Goal: Task Accomplishment & Management: Use online tool/utility

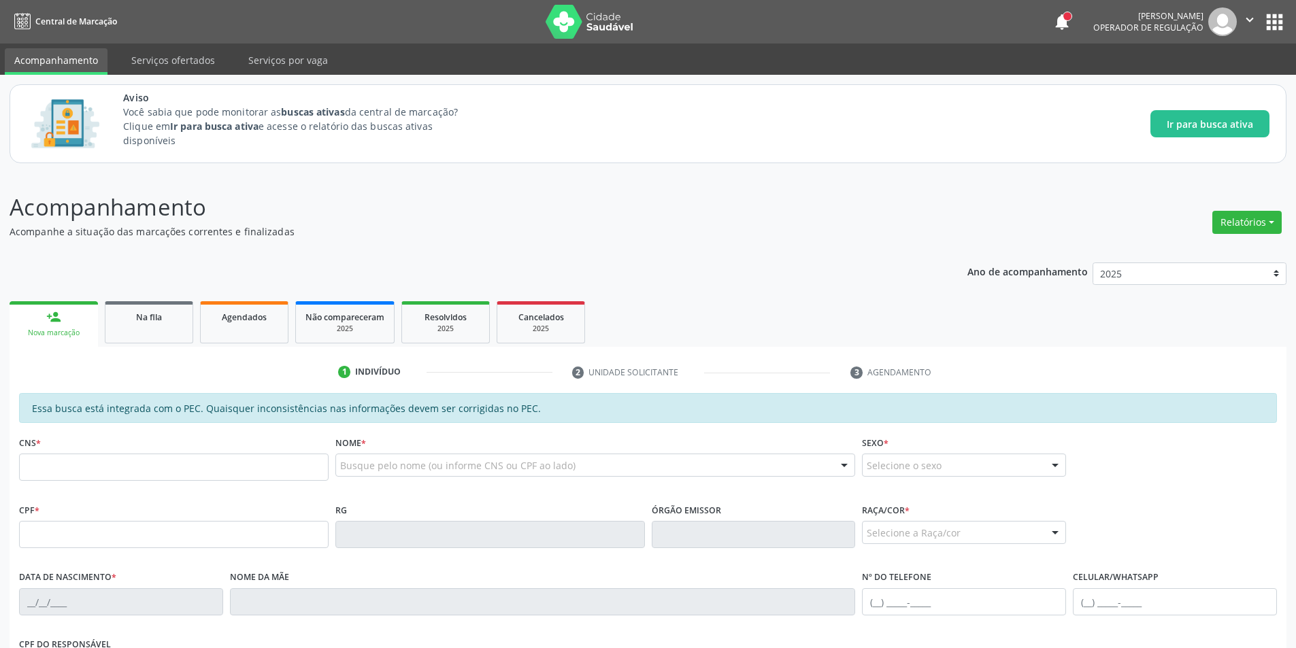
click at [641, 240] on div "Acompanhamento Acompanhe a situação das marcações correntes e finalizadas Relat…" at bounding box center [648, 527] width 1276 height 675
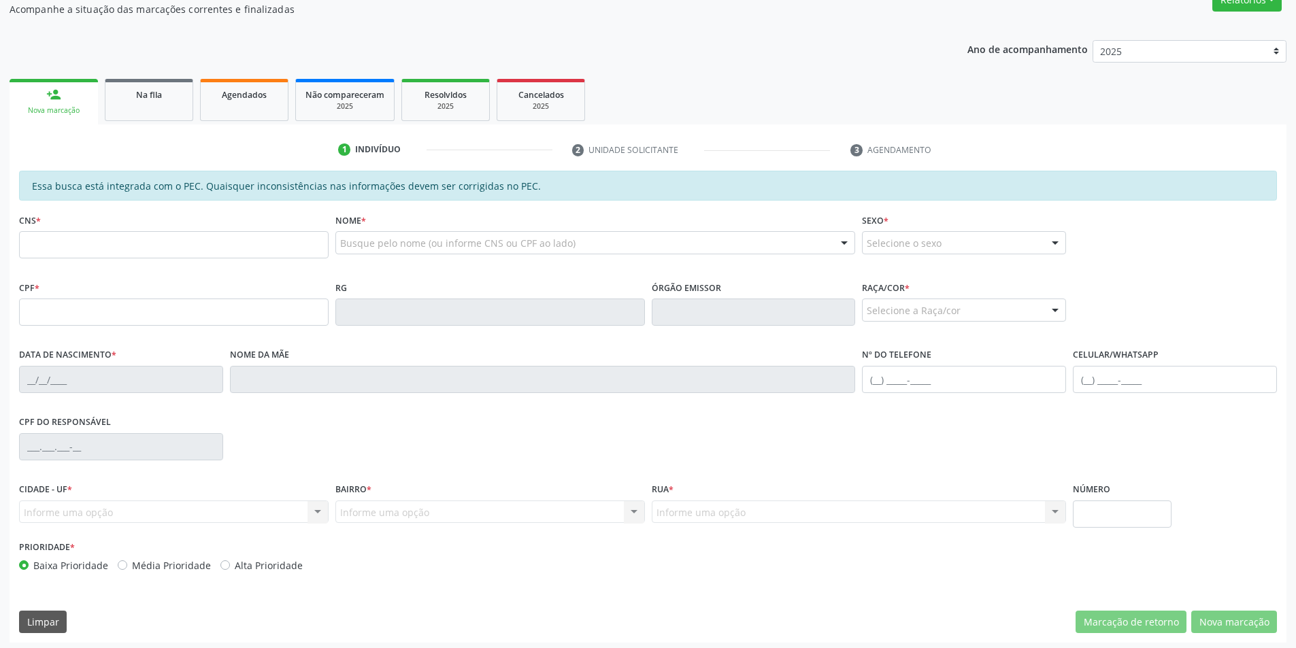
scroll to position [226, 0]
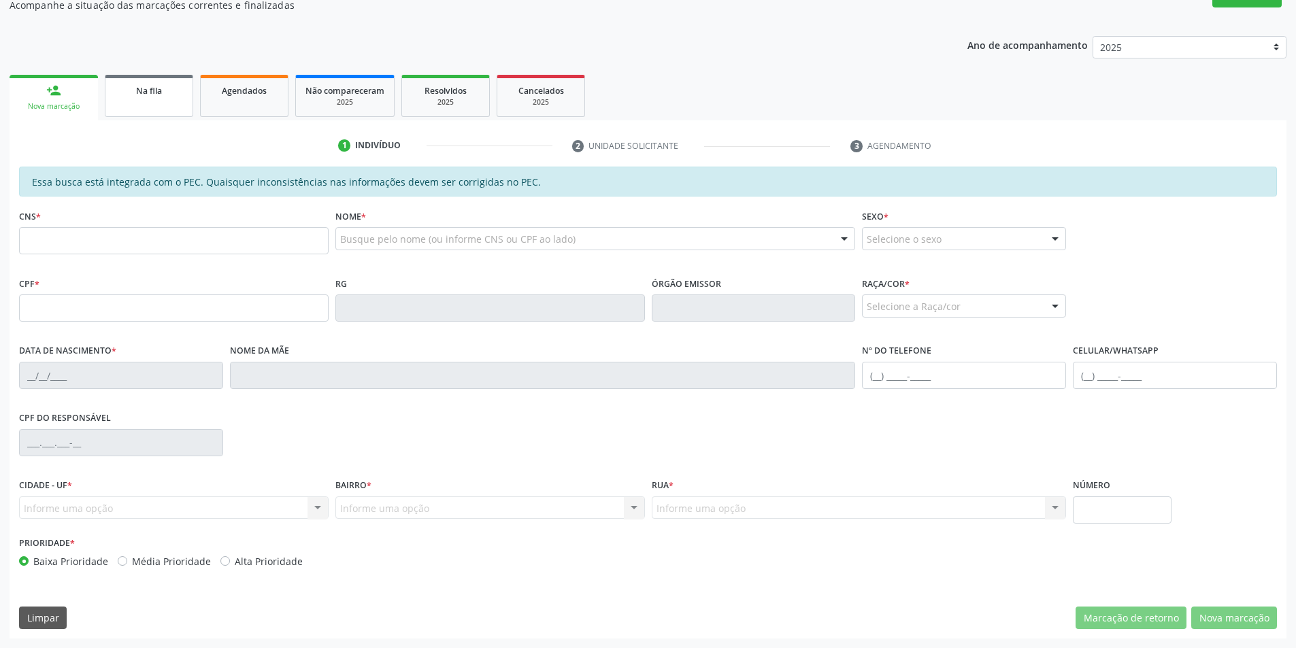
click at [152, 91] on span "Na fila" at bounding box center [149, 91] width 26 height 12
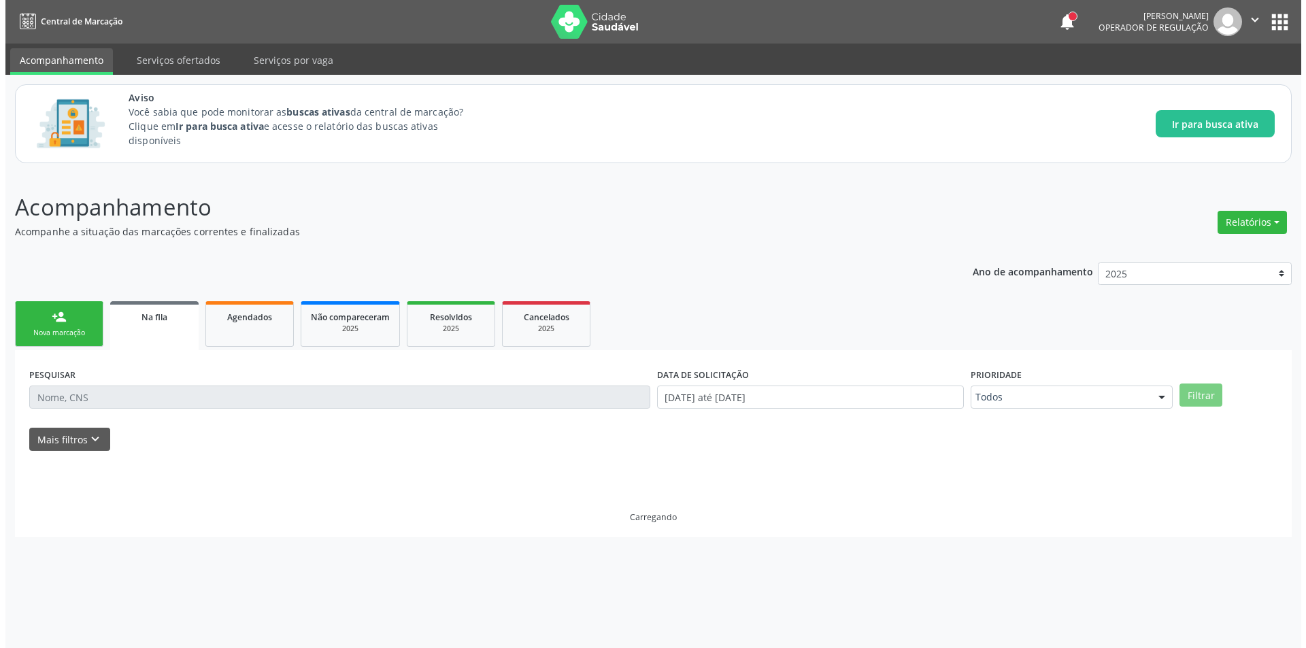
scroll to position [0, 0]
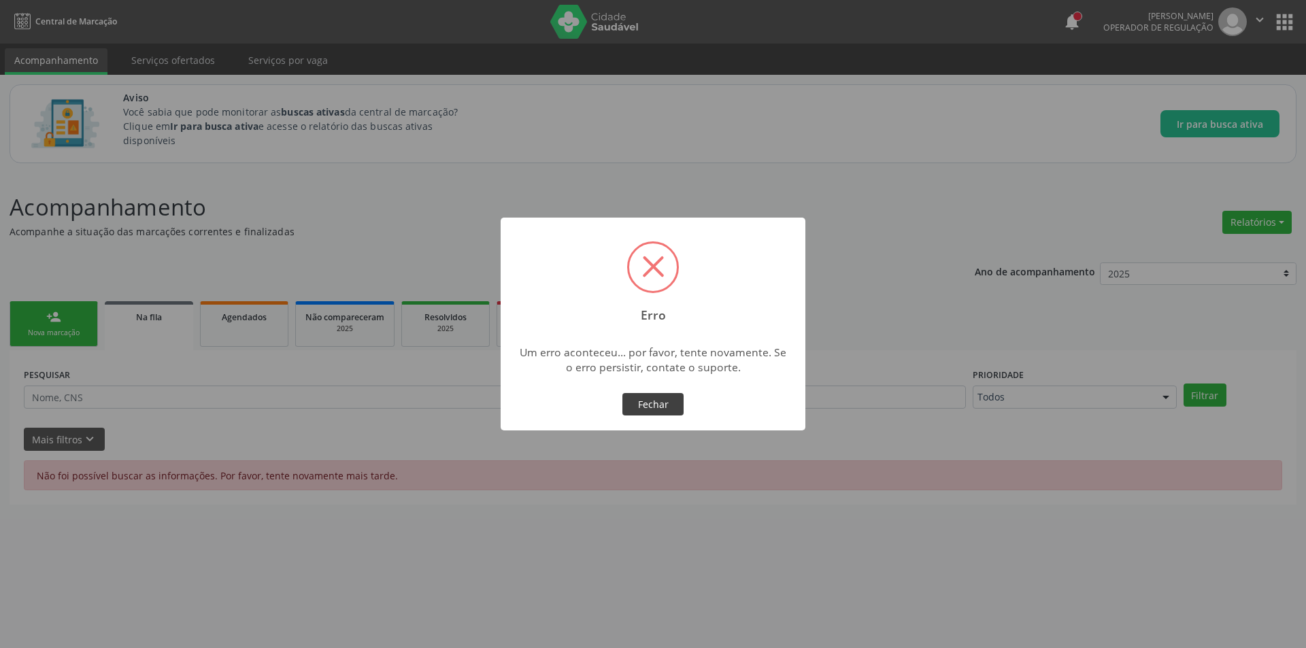
click at [654, 403] on button "Fechar" at bounding box center [652, 404] width 61 height 23
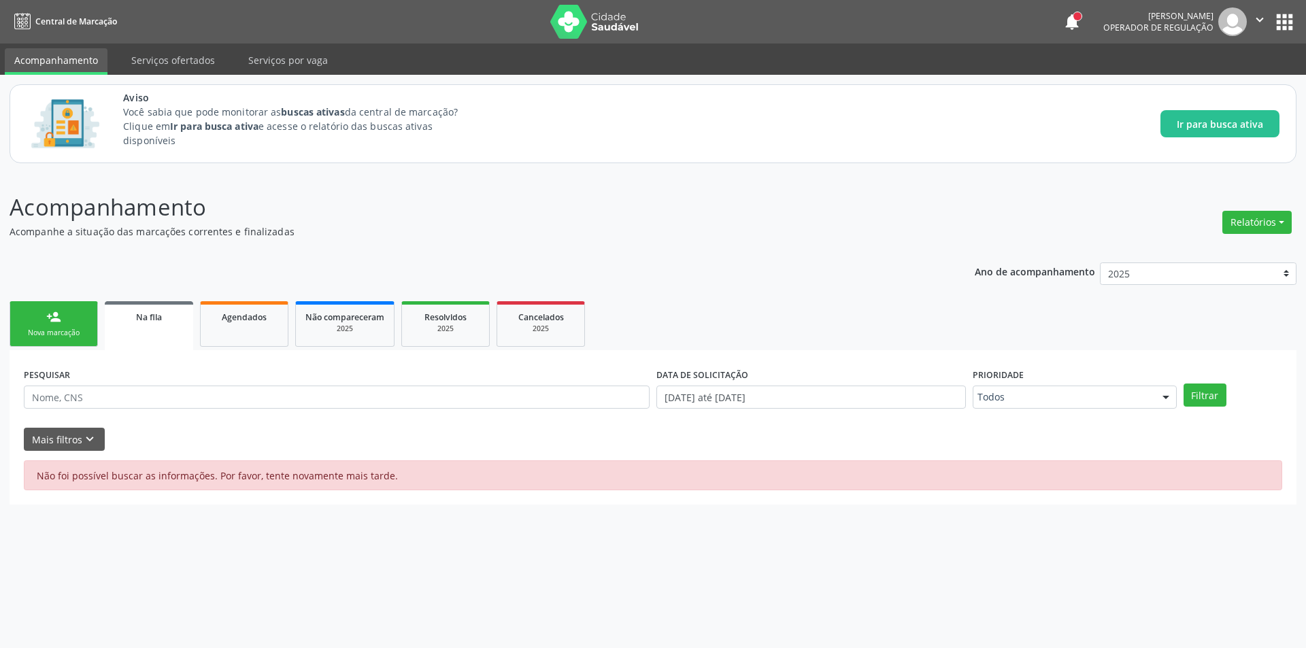
click at [1271, 20] on button "" at bounding box center [1260, 21] width 26 height 29
click at [1107, 65] on ul "Acompanhamento Serviços ofertados Serviços por vaga" at bounding box center [653, 59] width 1306 height 31
click at [1279, 21] on button "apps" at bounding box center [1284, 22] width 24 height 24
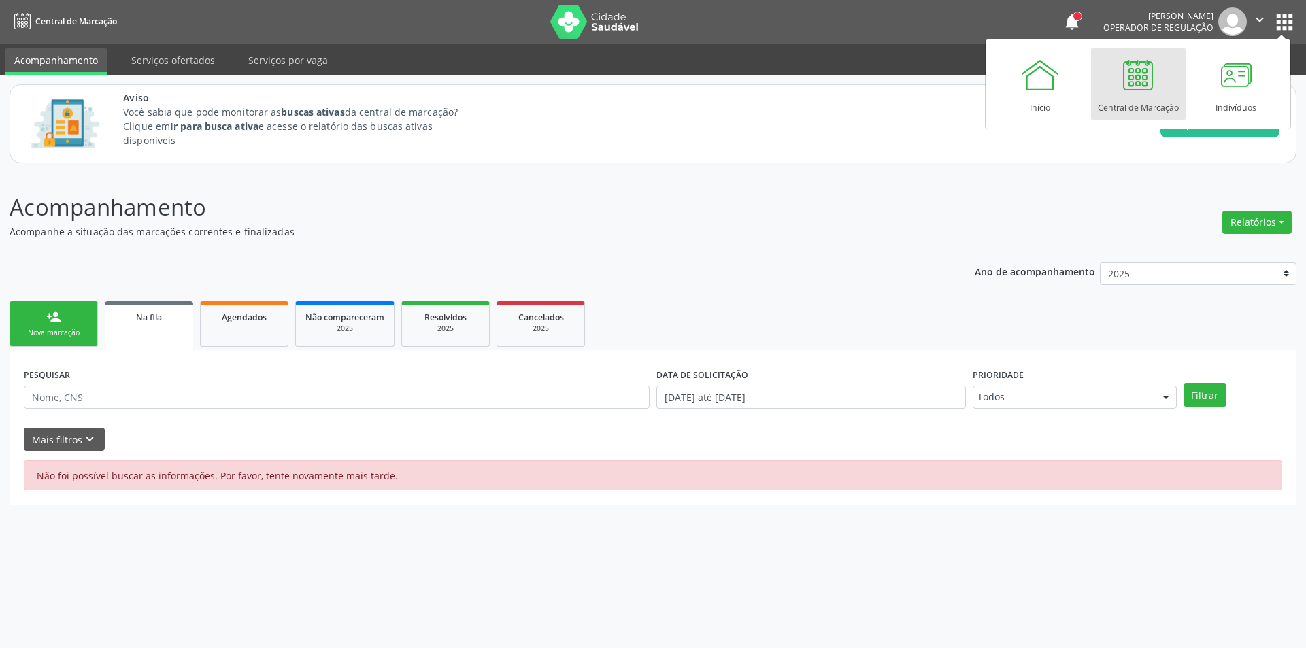
click at [1106, 82] on link "Central de Marcação" at bounding box center [1138, 84] width 95 height 73
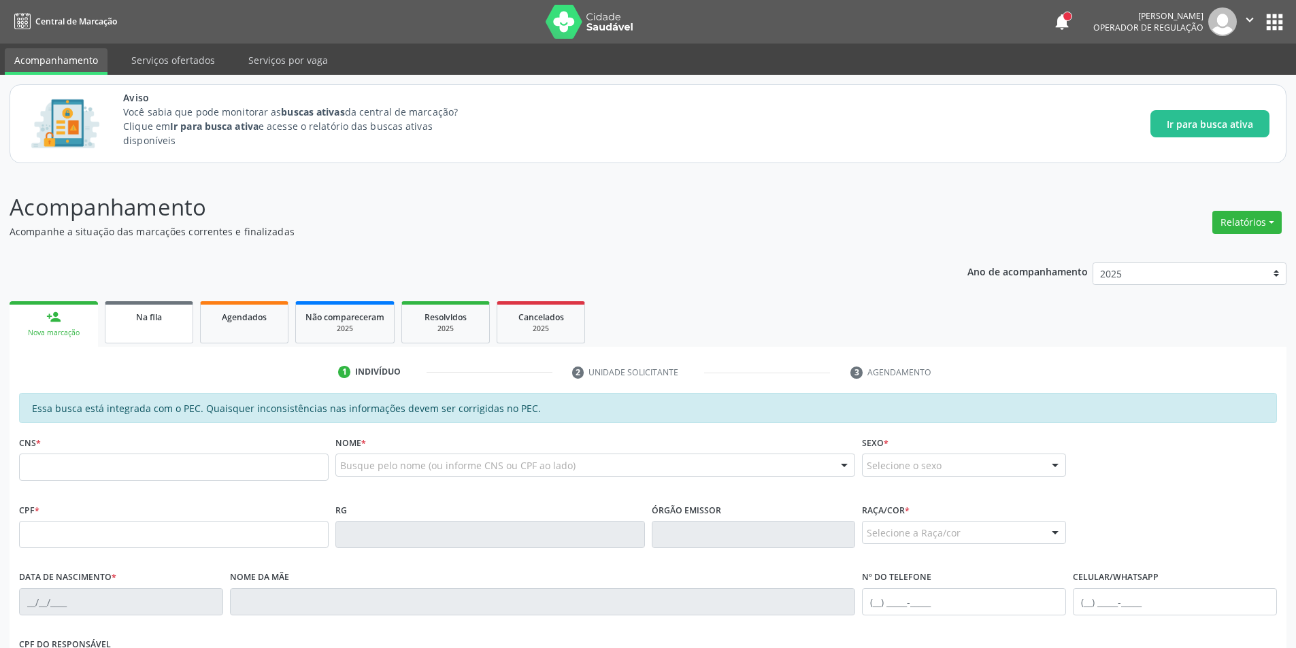
click at [146, 320] on span "Na fila" at bounding box center [149, 317] width 26 height 12
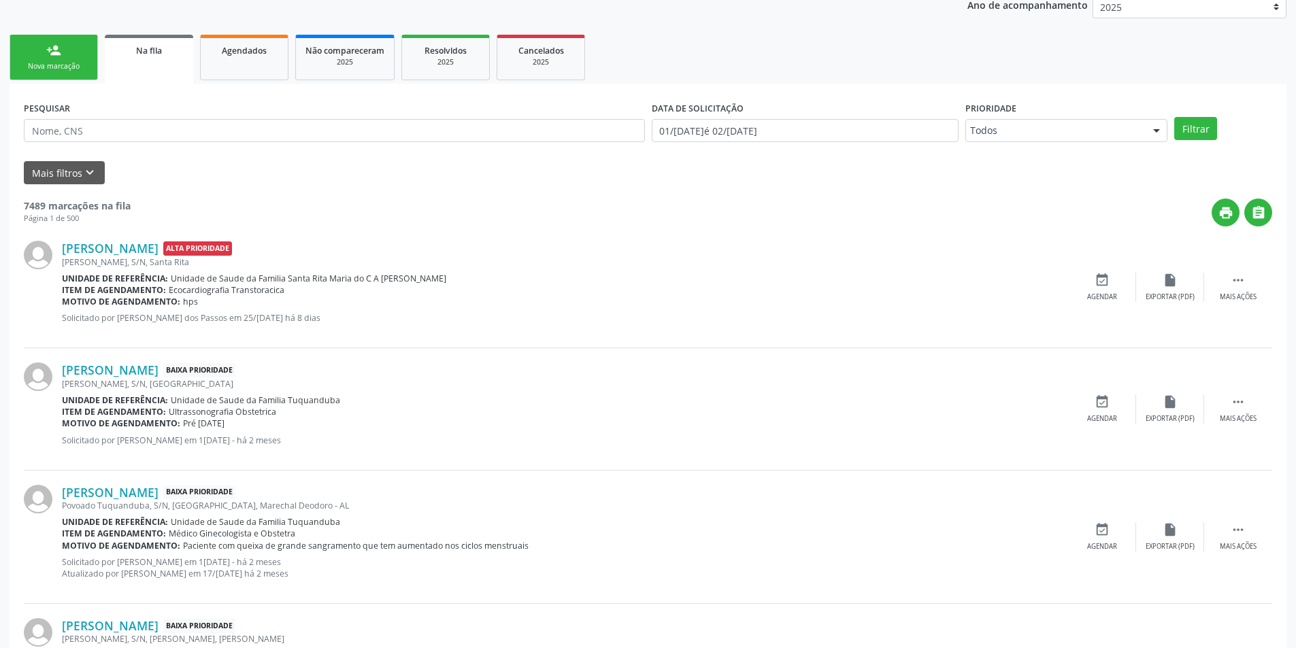
scroll to position [272, 0]
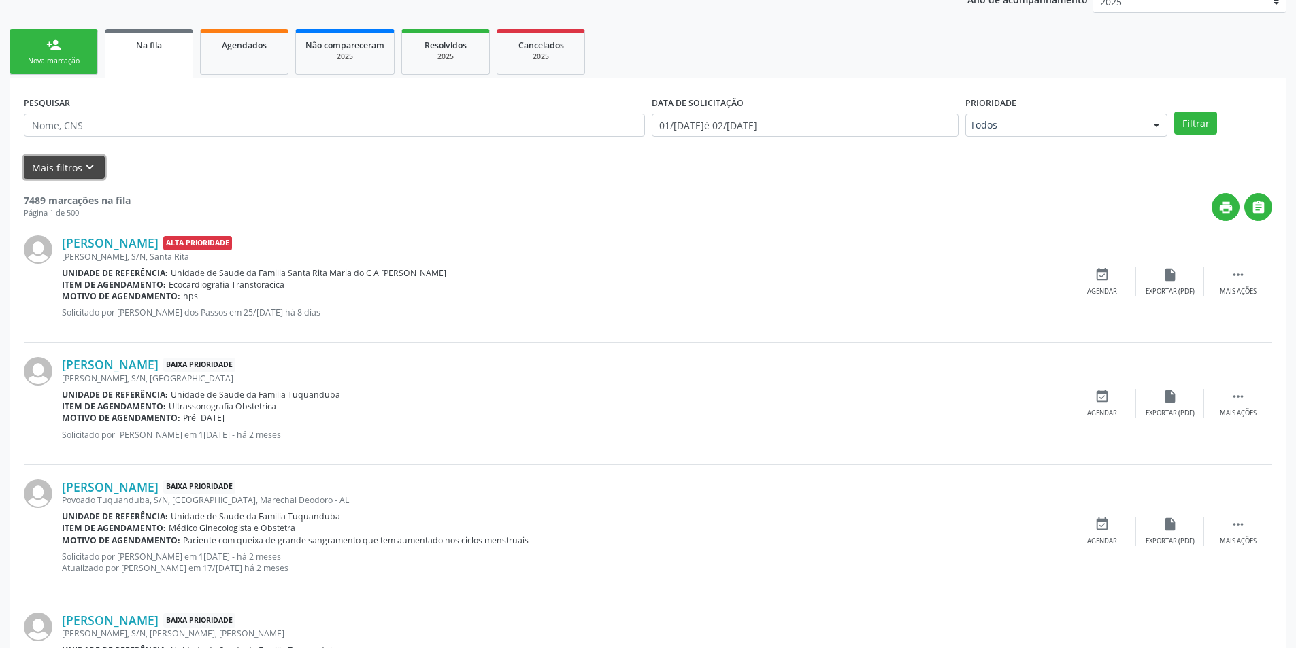
click at [87, 165] on icon "keyboard_arrow_down" at bounding box center [89, 167] width 15 height 15
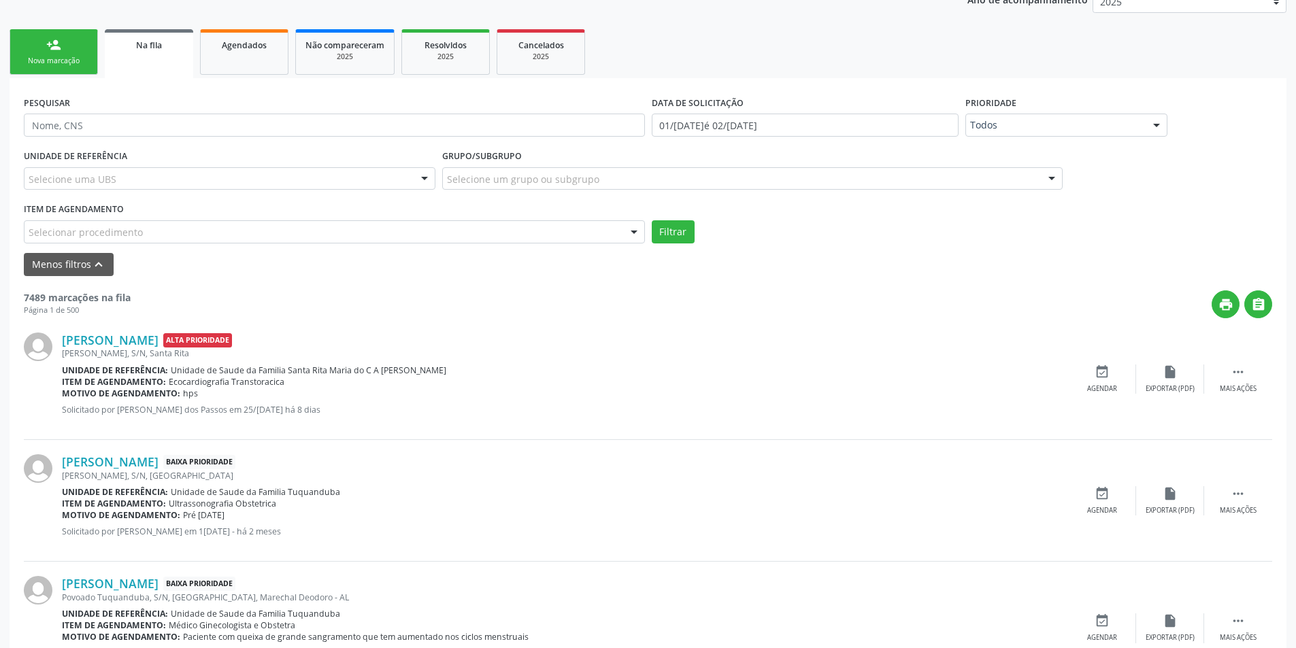
click at [214, 228] on div "Selecionar procedimento" at bounding box center [334, 231] width 621 height 23
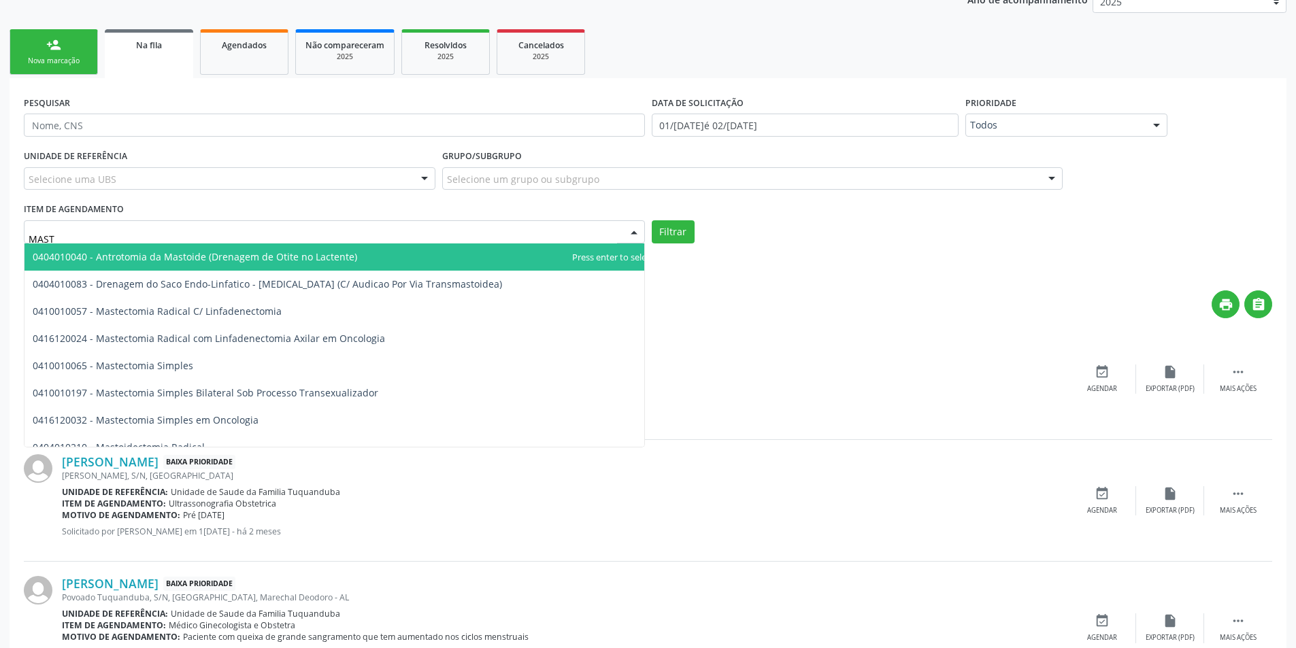
type input "MASTO"
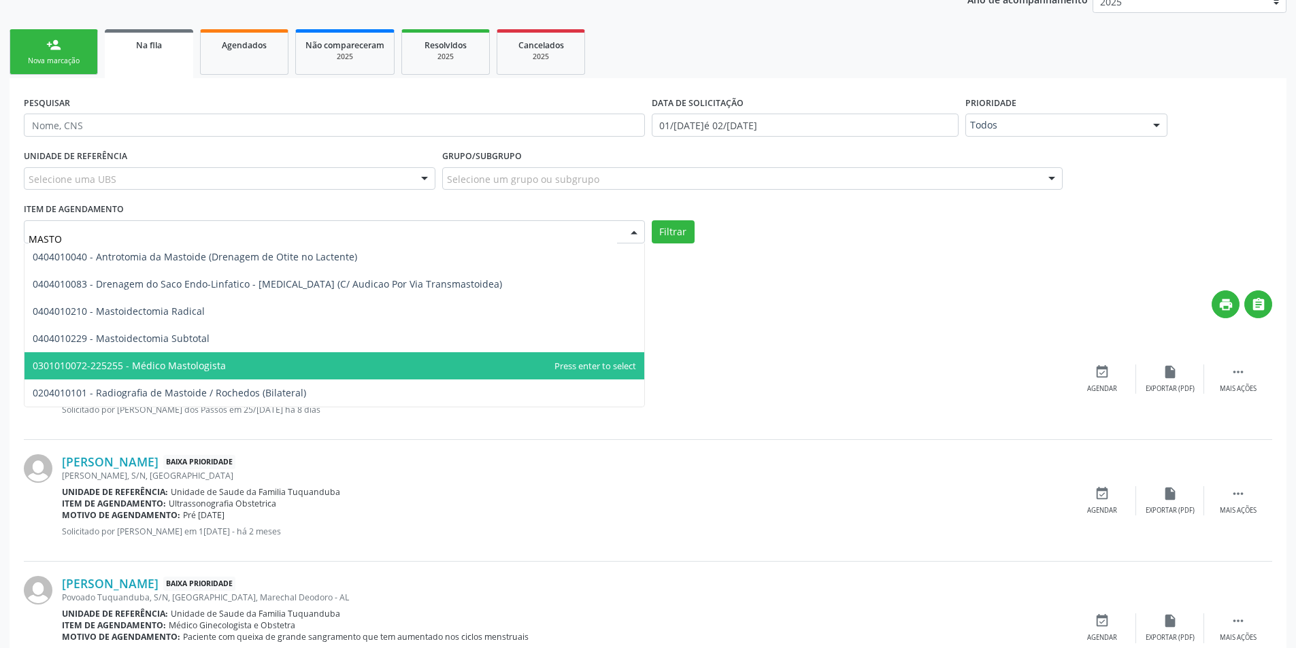
click at [206, 365] on span "0301010072-225255 - Médico Mastologista" at bounding box center [129, 365] width 193 height 13
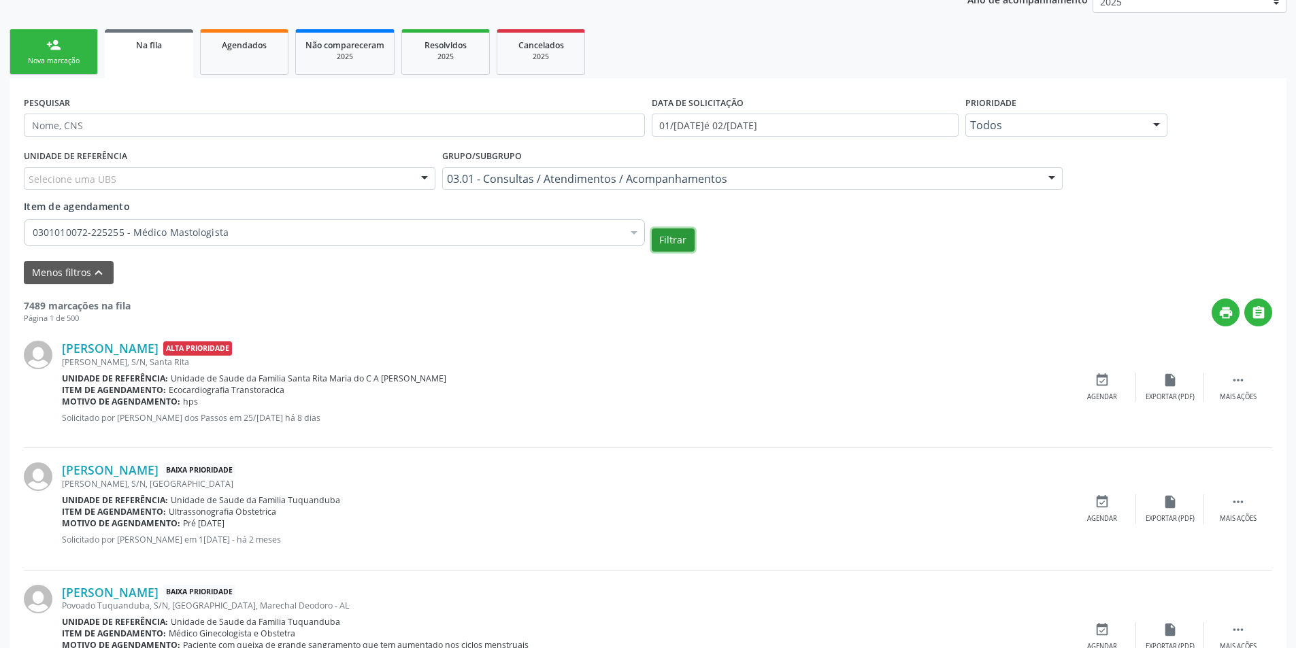
click at [684, 243] on button "Filtrar" at bounding box center [673, 240] width 43 height 23
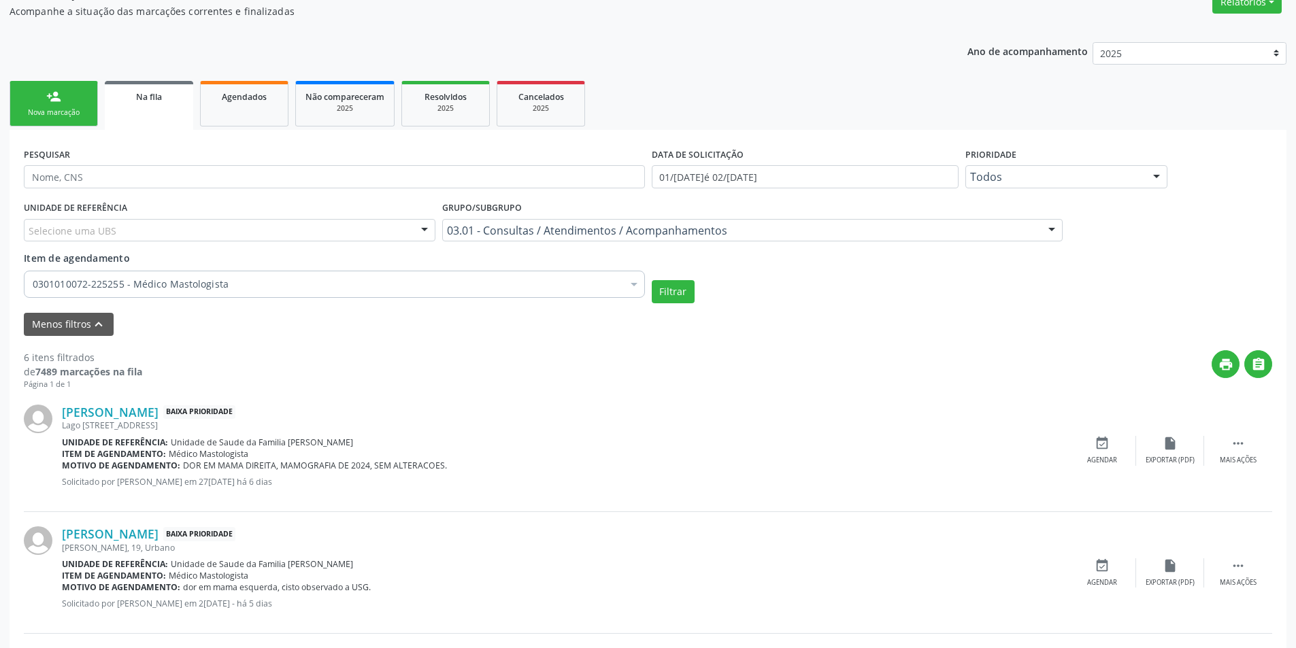
scroll to position [241, 0]
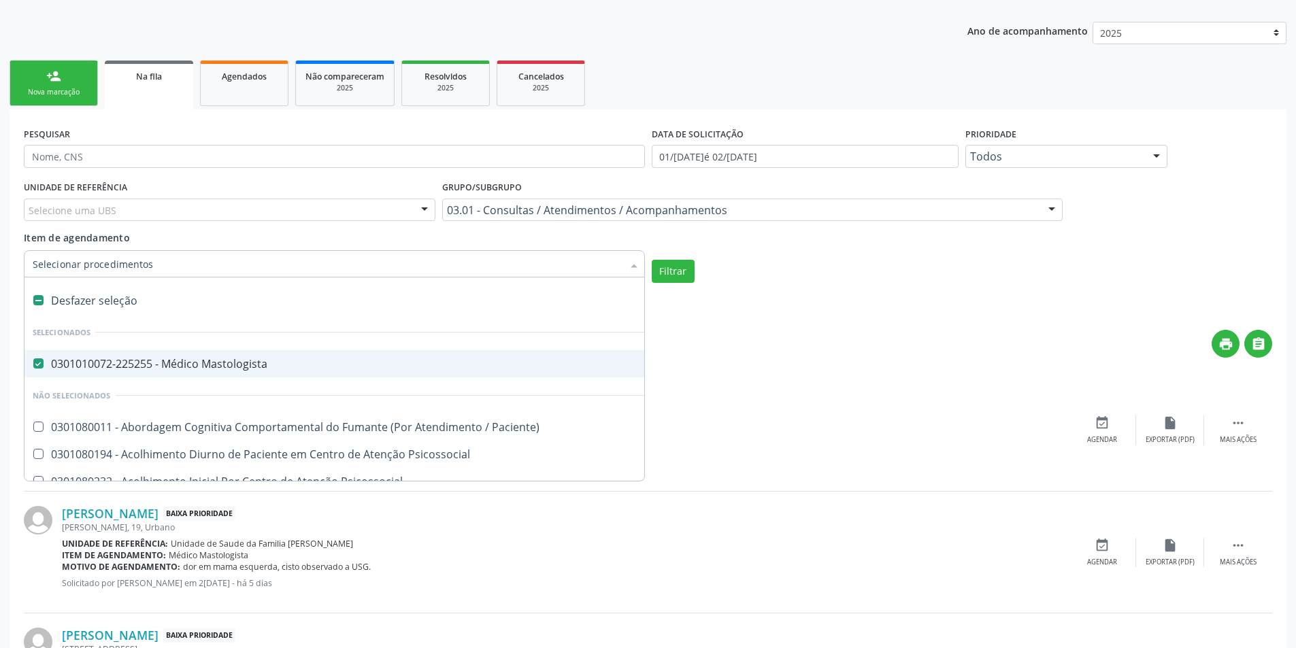
click at [635, 264] on div at bounding box center [634, 265] width 20 height 23
click at [172, 269] on input "Item de agendamento" at bounding box center [328, 263] width 590 height 27
click at [173, 267] on input "Item de agendamento" at bounding box center [328, 263] width 590 height 27
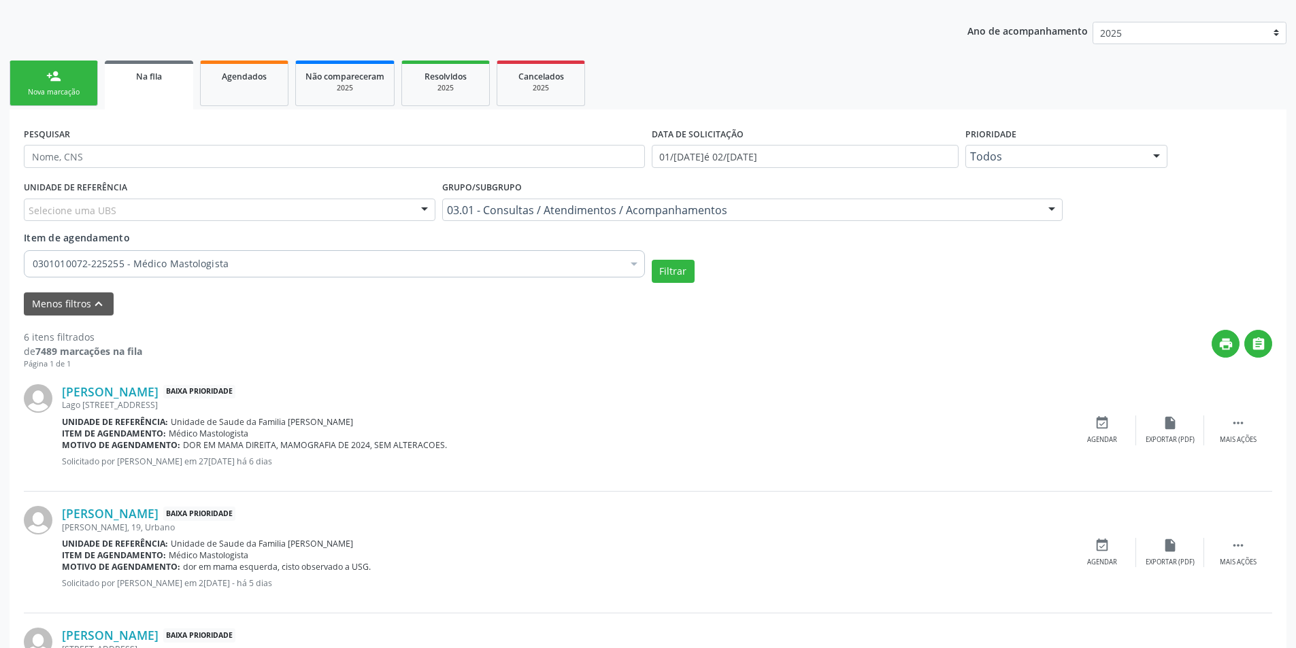
click at [720, 419] on div "Unidade de referência: Unidade de Saude da Familia Gislene Matheus" at bounding box center [565, 422] width 1006 height 12
click at [150, 92] on link "Na fila" at bounding box center [149, 85] width 88 height 49
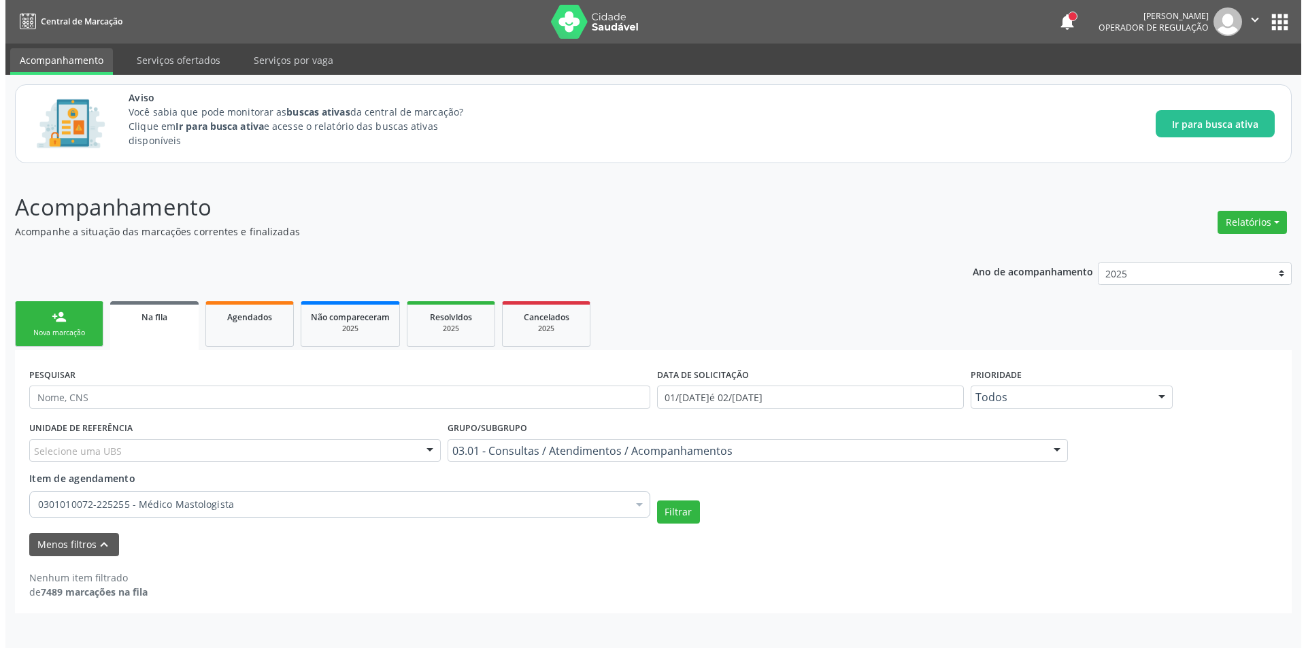
scroll to position [0, 0]
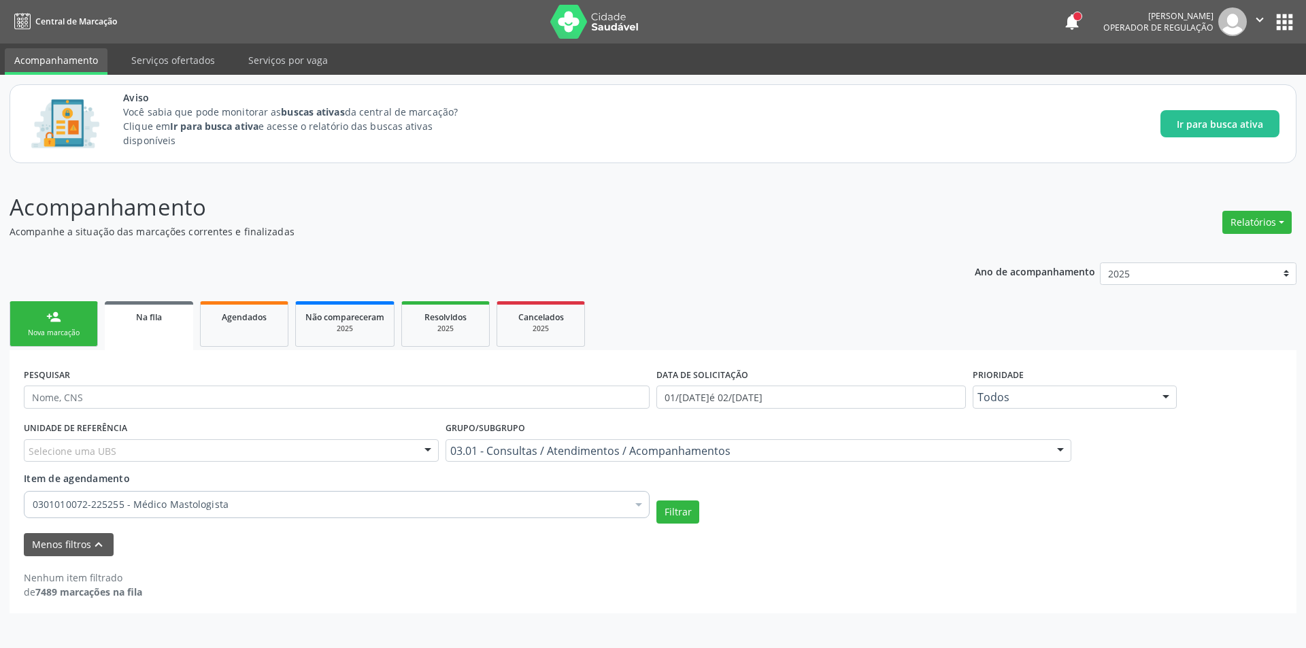
click at [1278, 24] on button "apps" at bounding box center [1284, 22] width 24 height 24
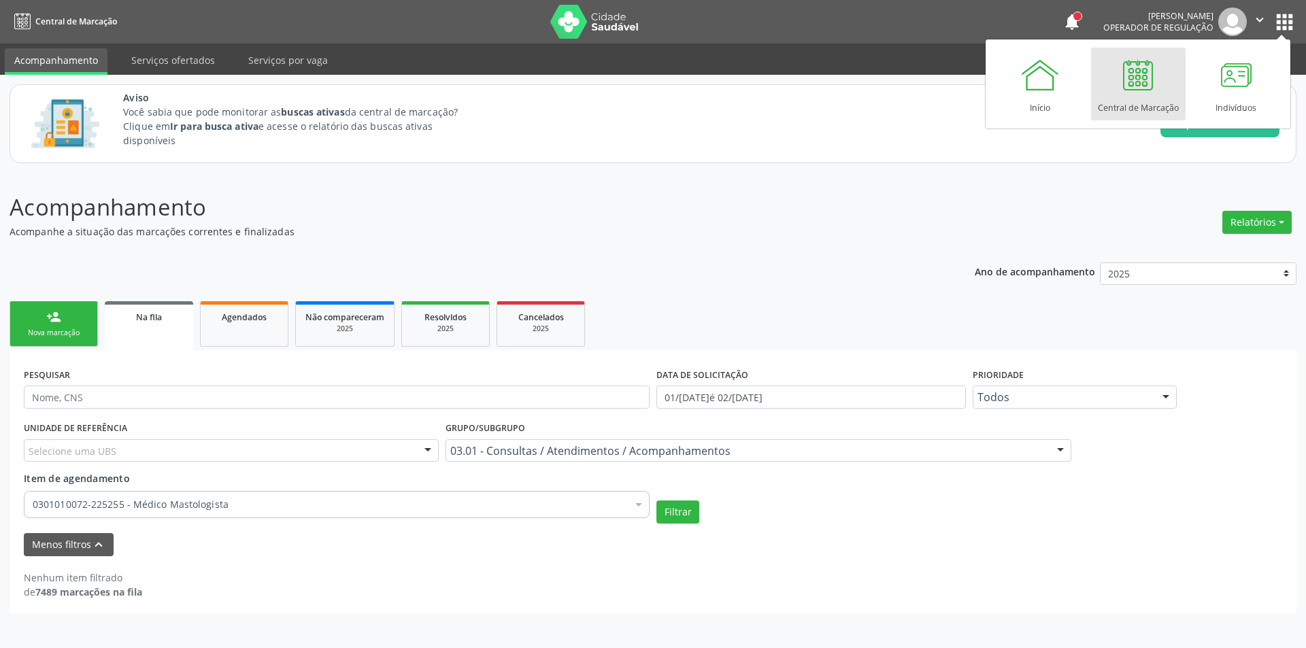
click at [1139, 80] on div at bounding box center [1137, 74] width 41 height 41
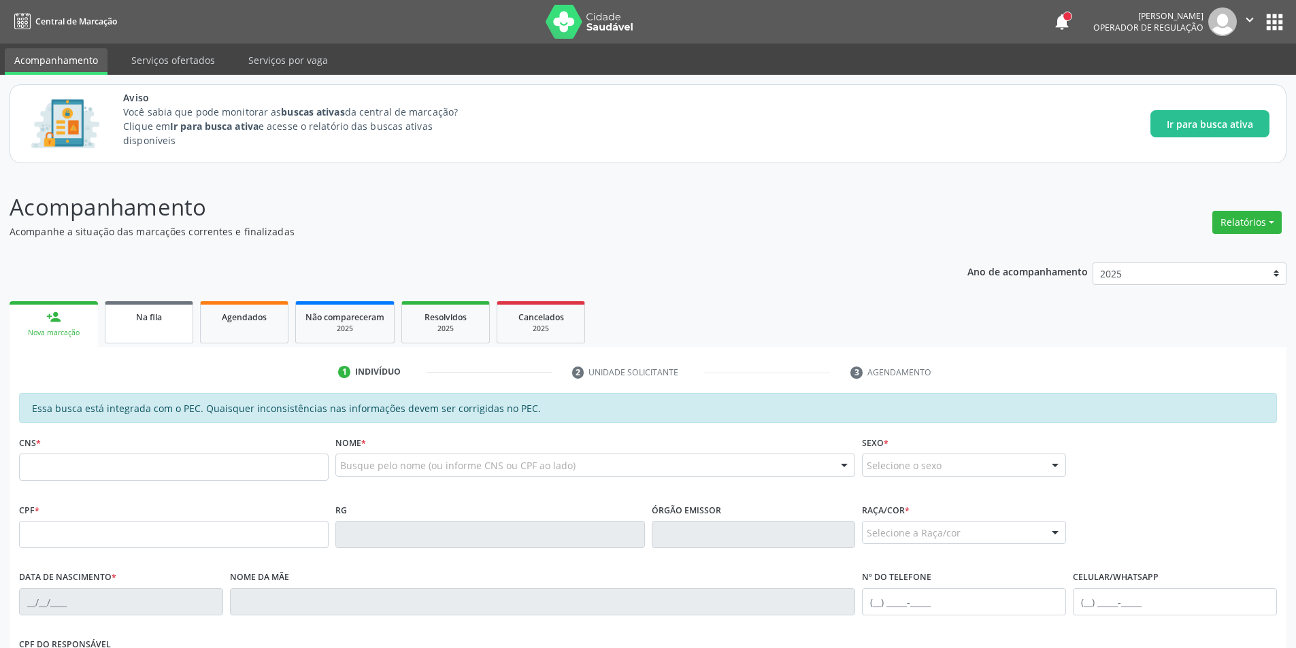
click at [171, 329] on link "Na fila" at bounding box center [149, 322] width 88 height 42
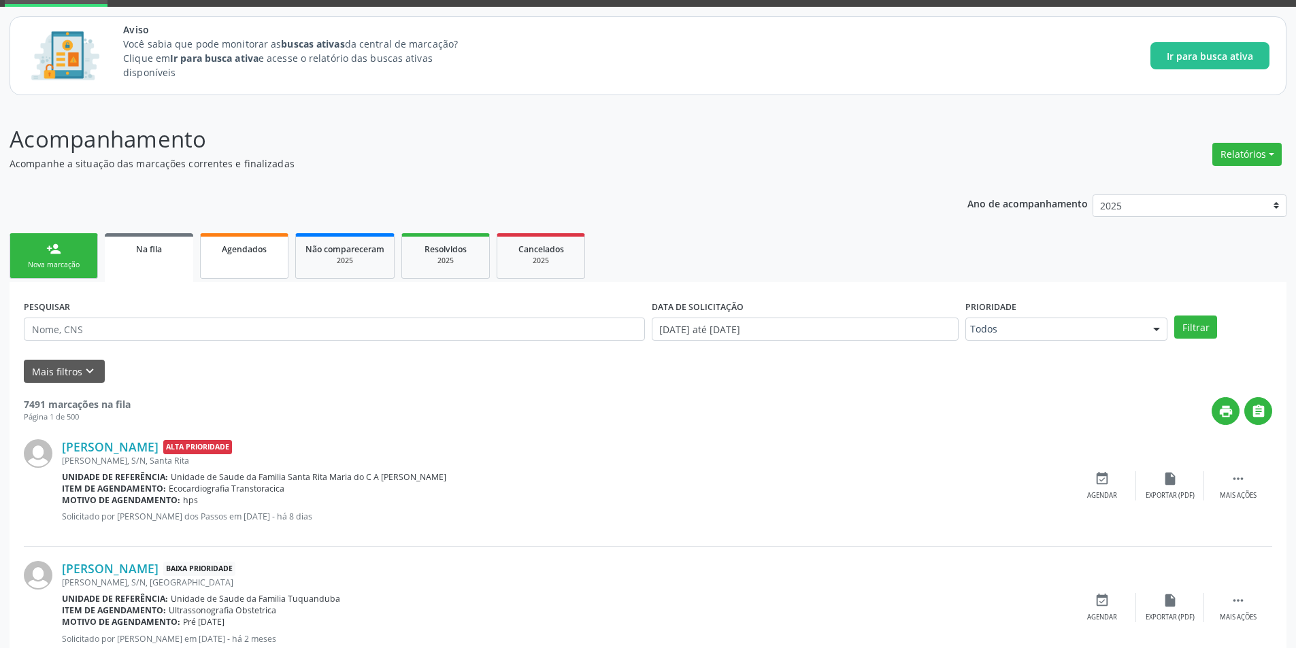
scroll to position [204, 0]
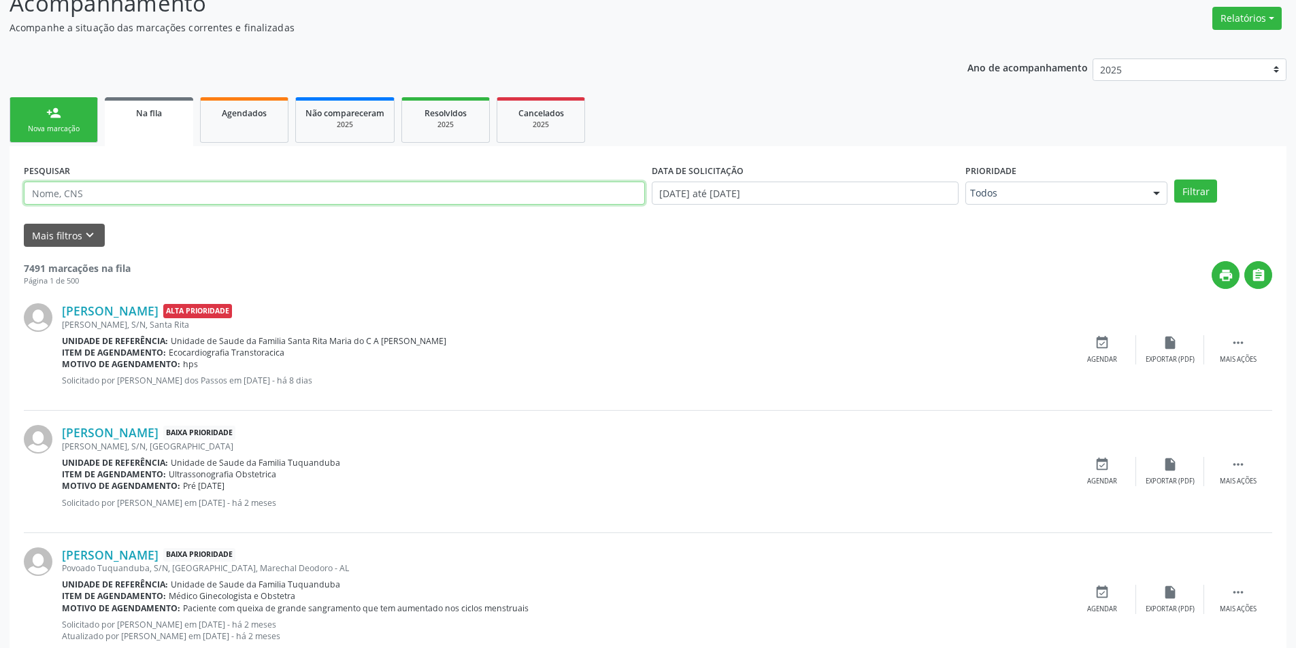
click at [145, 195] on input "text" at bounding box center [334, 193] width 621 height 23
click at [92, 235] on icon "keyboard_arrow_down" at bounding box center [89, 235] width 15 height 15
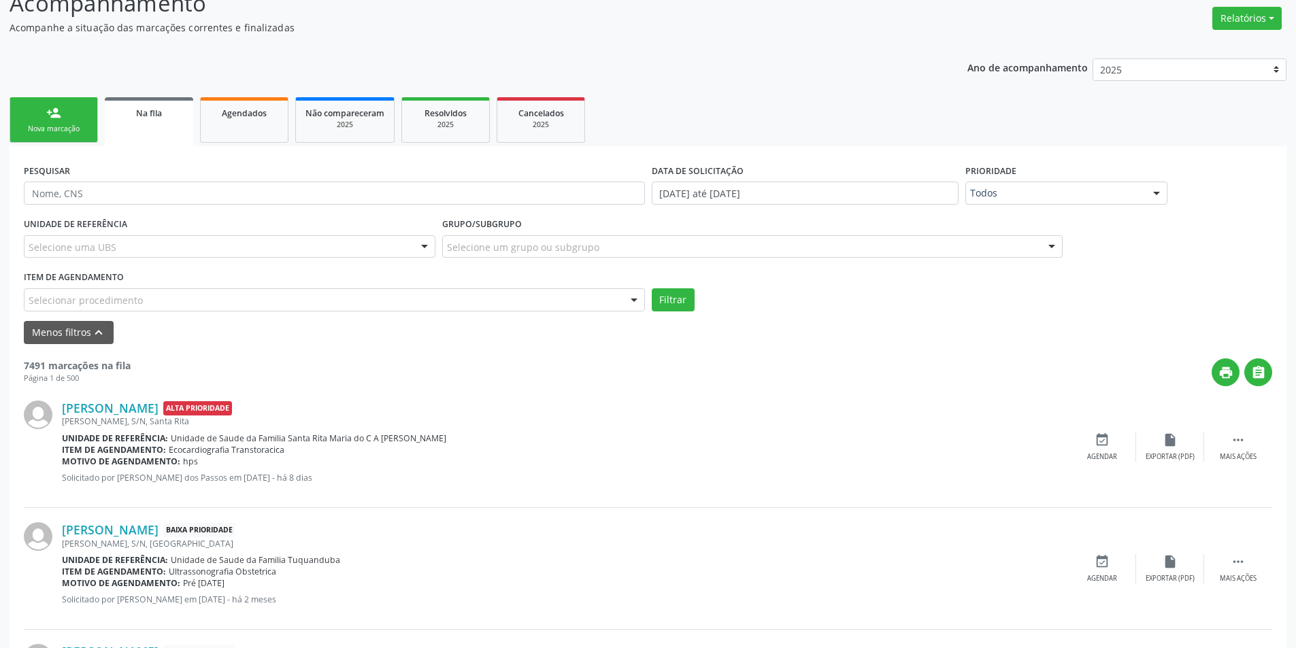
click at [207, 293] on div "Selecionar procedimento" at bounding box center [334, 299] width 621 height 23
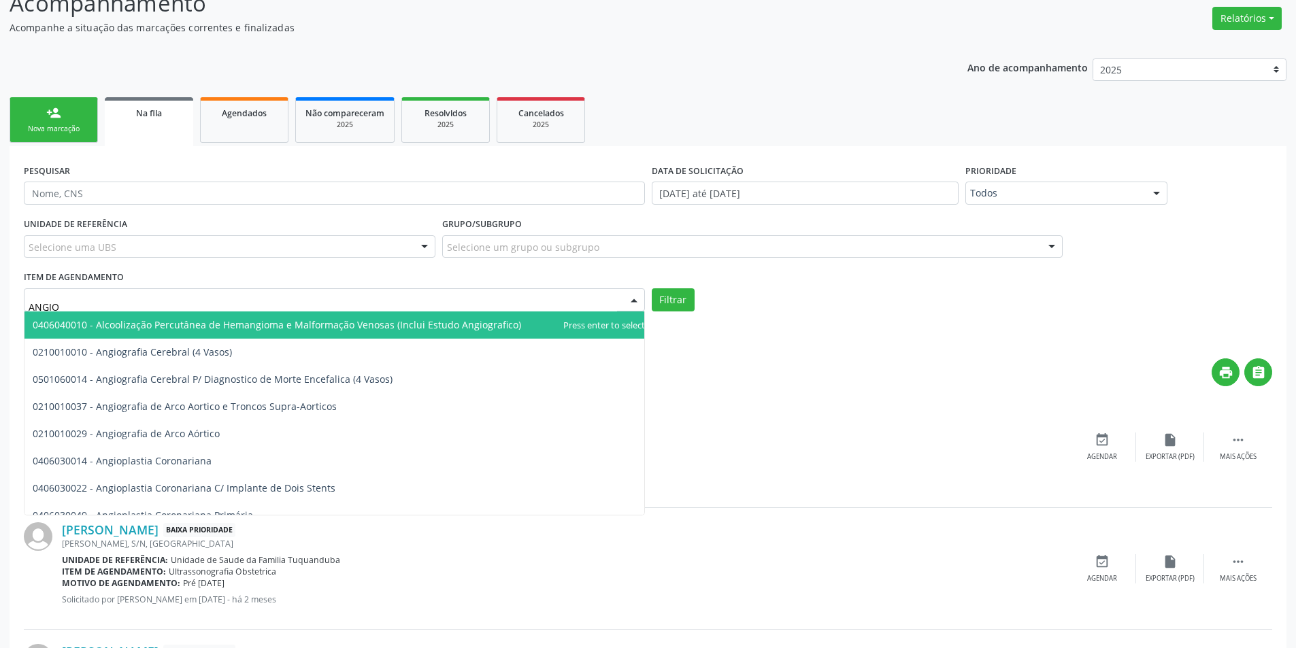
type input "ANGIOL"
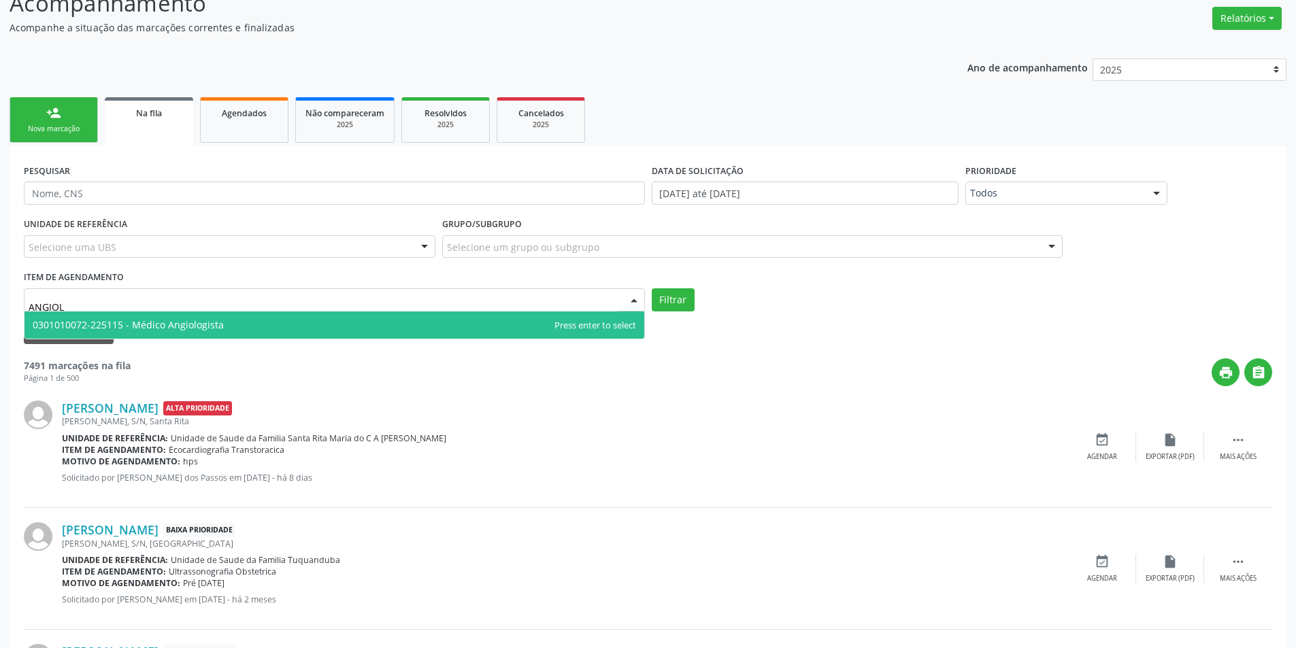
click at [268, 321] on span "0301010072-225115 - Médico Angiologista" at bounding box center [334, 324] width 620 height 27
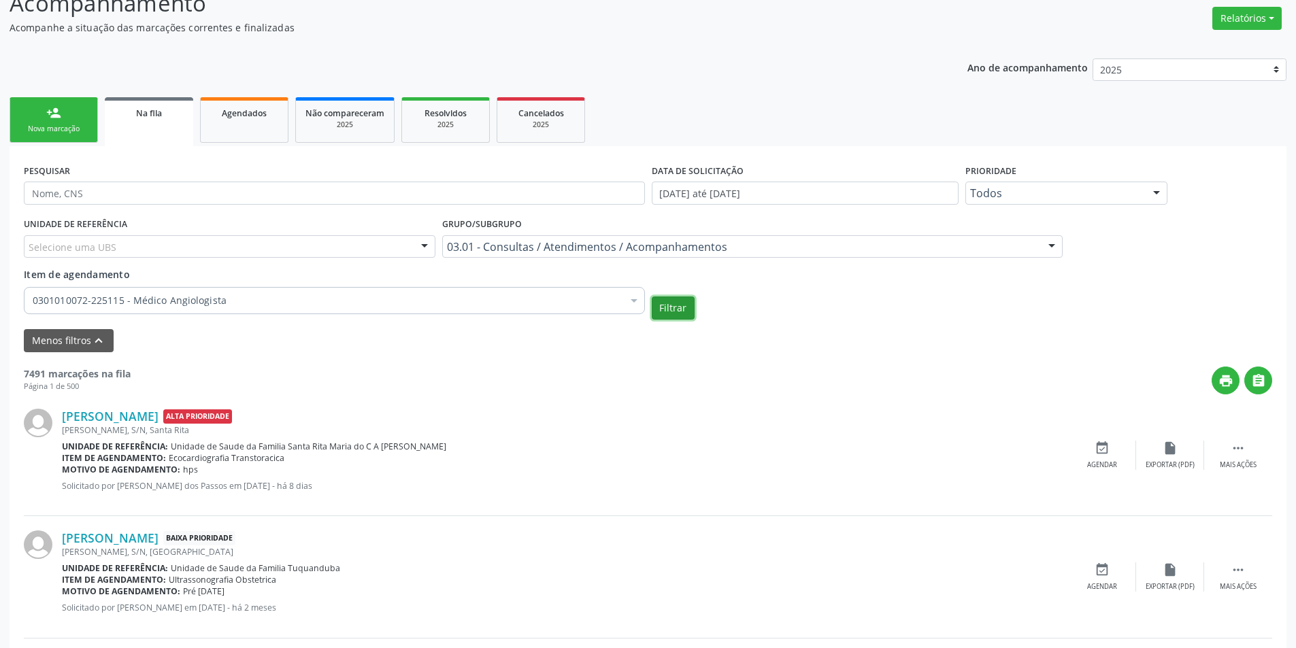
click at [669, 307] on button "Filtrar" at bounding box center [673, 308] width 43 height 23
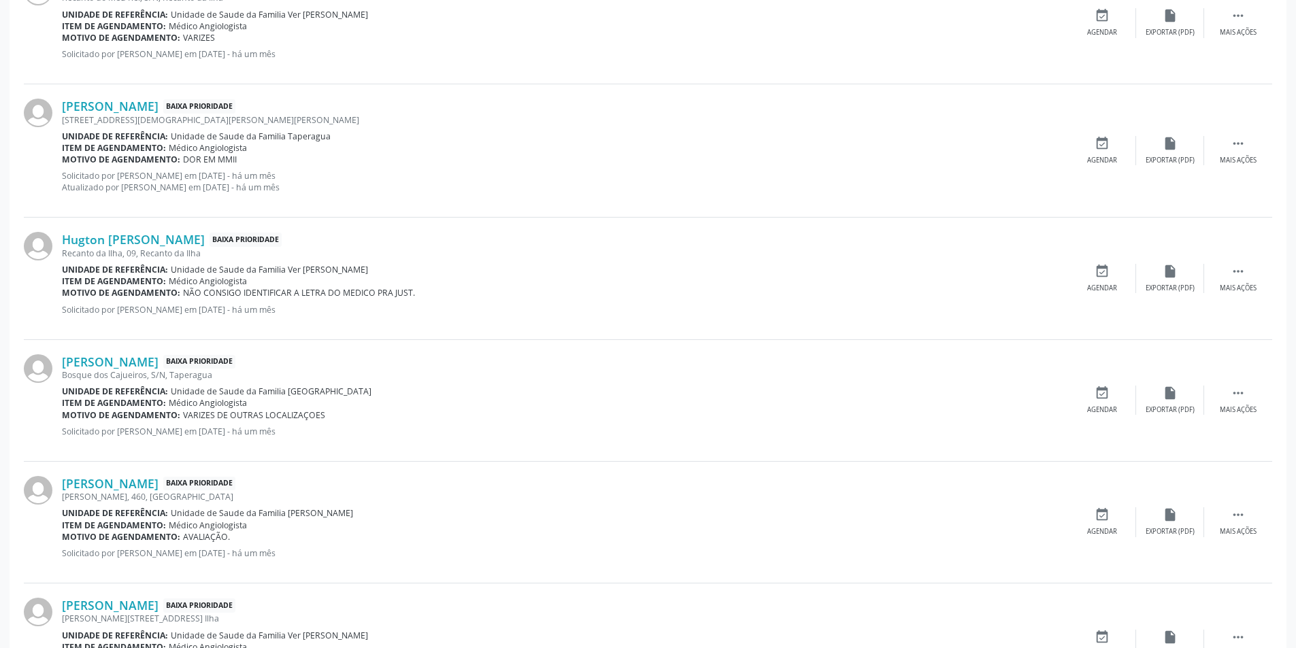
scroll to position [1888, 0]
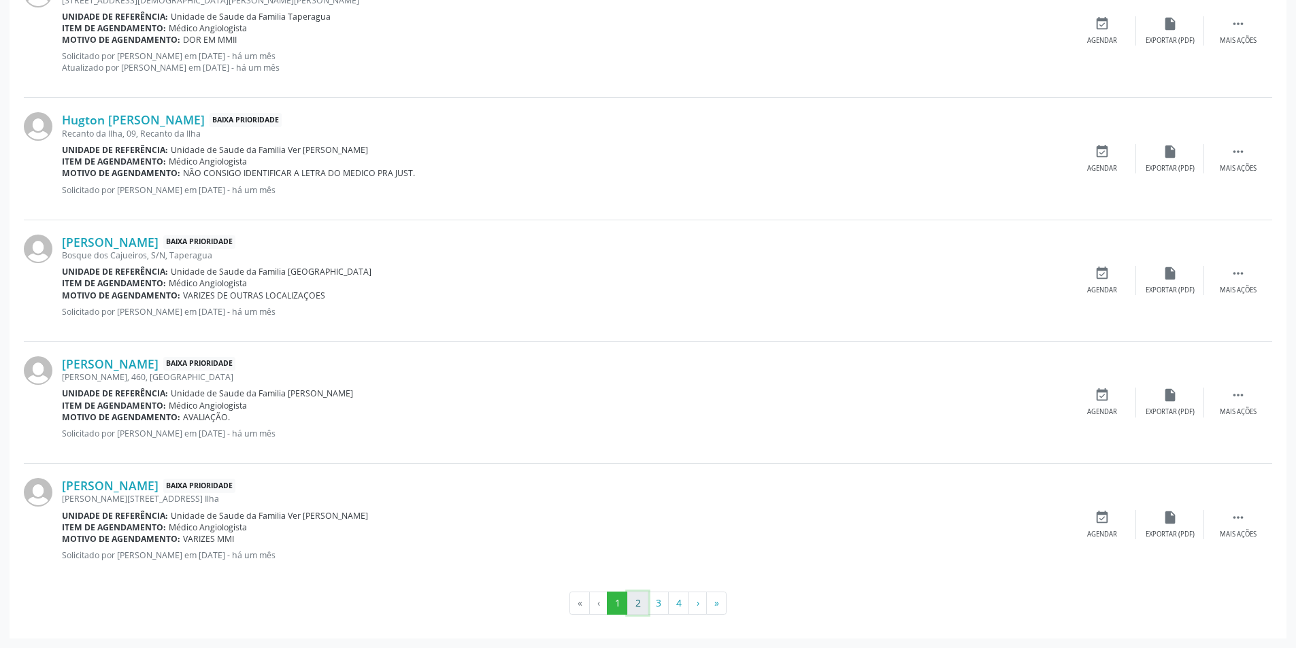
click at [635, 611] on button "2" at bounding box center [637, 603] width 21 height 23
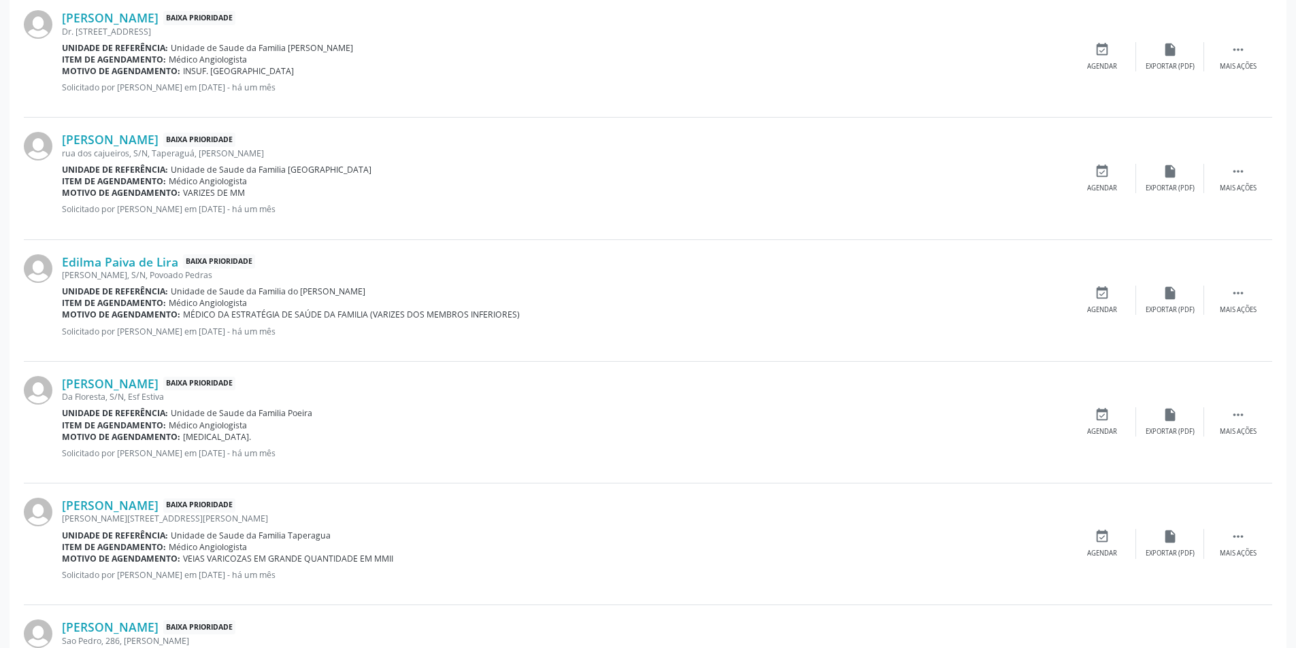
scroll to position [1388, 0]
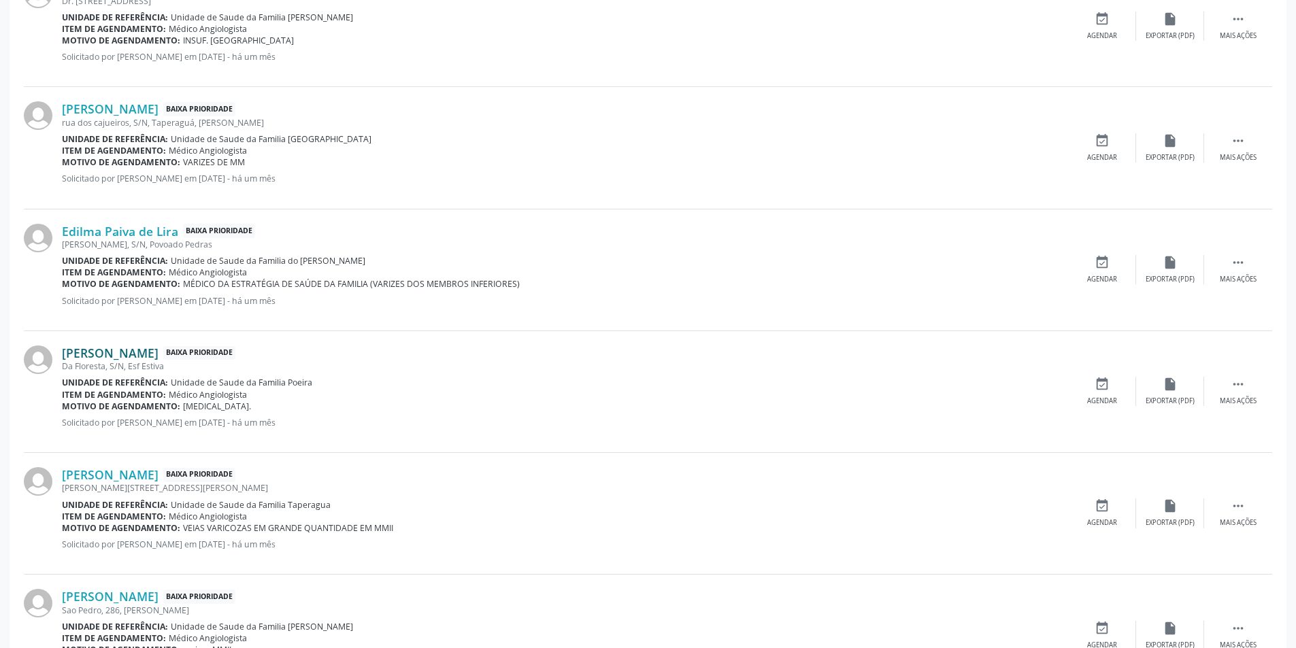
click at [153, 353] on link "Maria Helena da Silva" at bounding box center [110, 352] width 97 height 15
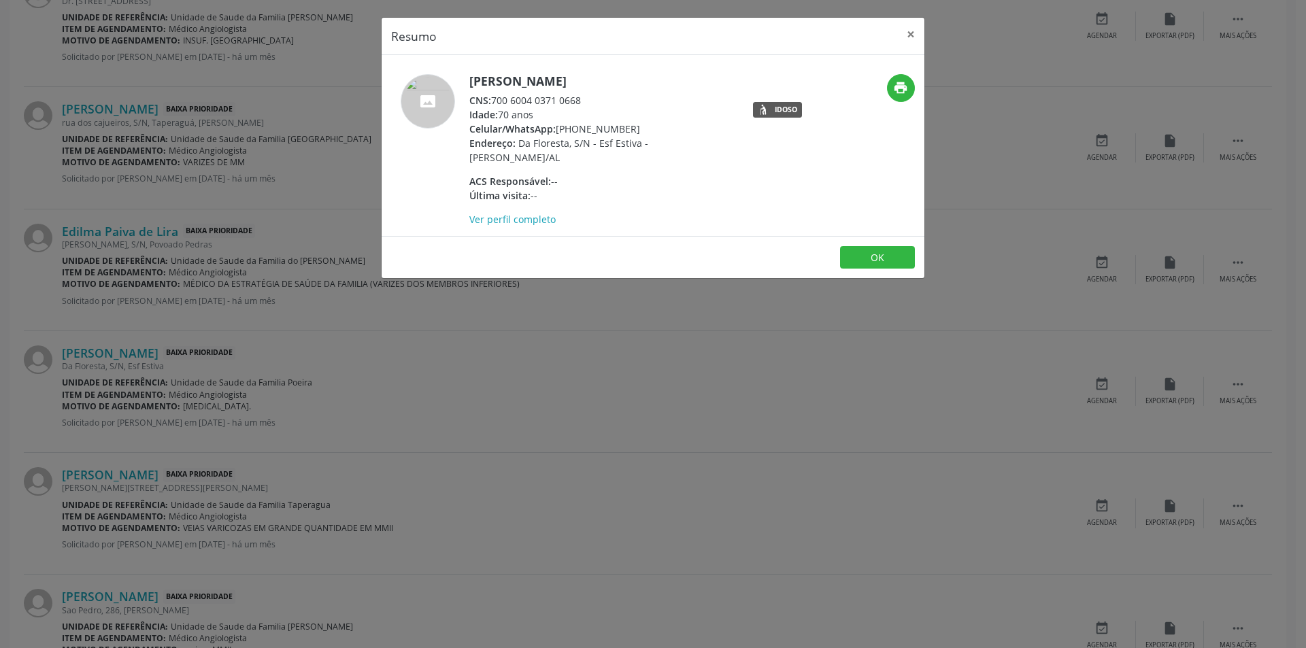
drag, startPoint x: 492, startPoint y: 98, endPoint x: 589, endPoint y: 98, distance: 96.6
click at [589, 98] on div "CNS: 700 6004 0371 0668" at bounding box center [601, 100] width 265 height 14
click at [602, 163] on div "Endereço: Da Floresta, S/N - Esf Estiva - Marechal Deodoro/AL" at bounding box center [601, 150] width 265 height 29
drag, startPoint x: 496, startPoint y: 99, endPoint x: 583, endPoint y: 101, distance: 87.1
click at [583, 101] on div "CNS: 700 6004 0371 0668" at bounding box center [601, 100] width 265 height 14
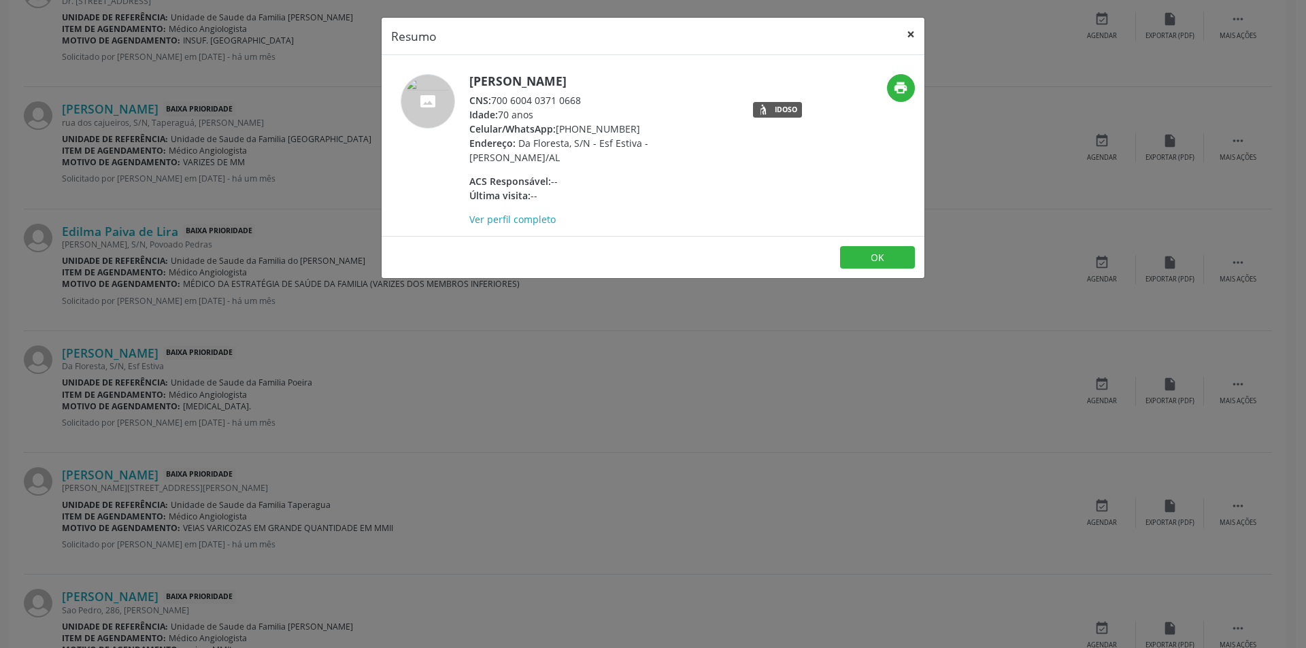
click at [908, 32] on button "×" at bounding box center [910, 34] width 27 height 33
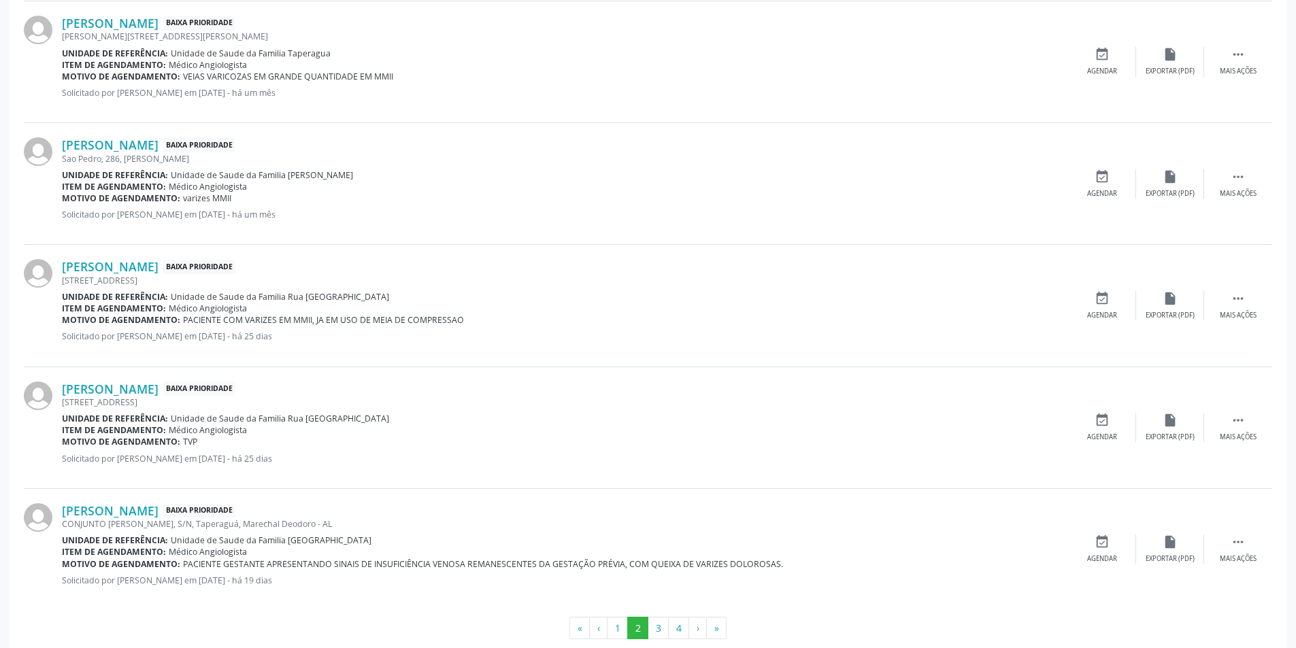
scroll to position [1864, 0]
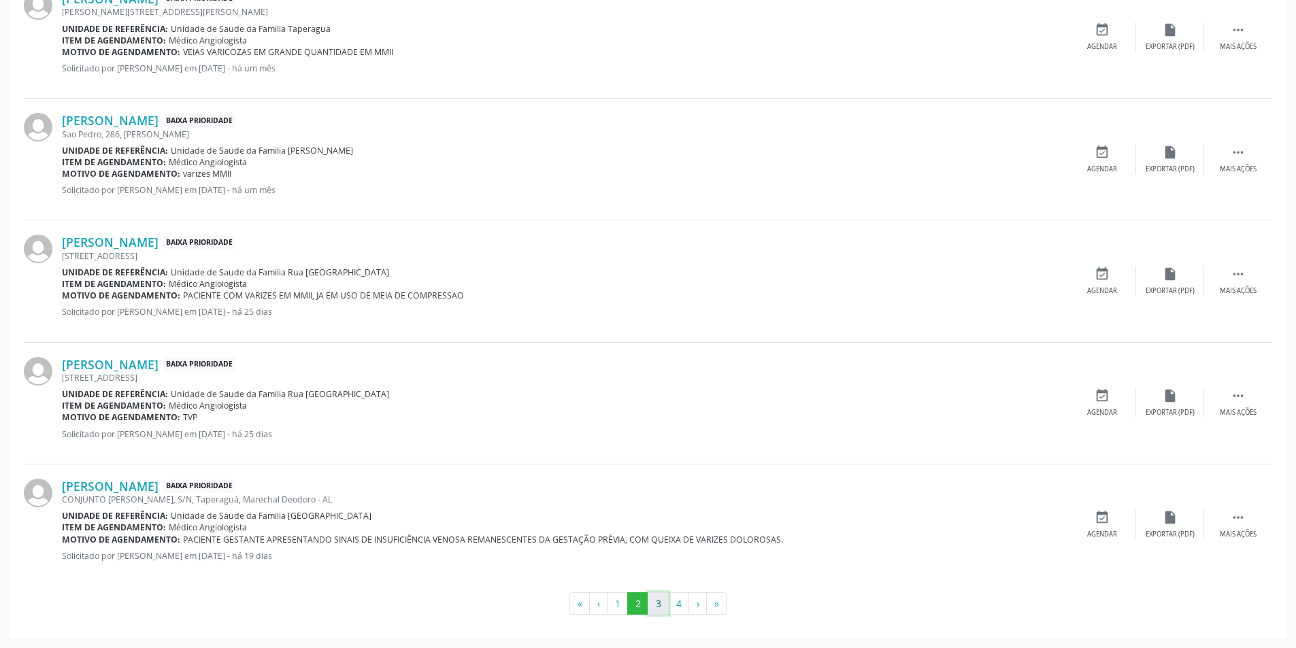
click at [656, 604] on button "3" at bounding box center [657, 603] width 21 height 23
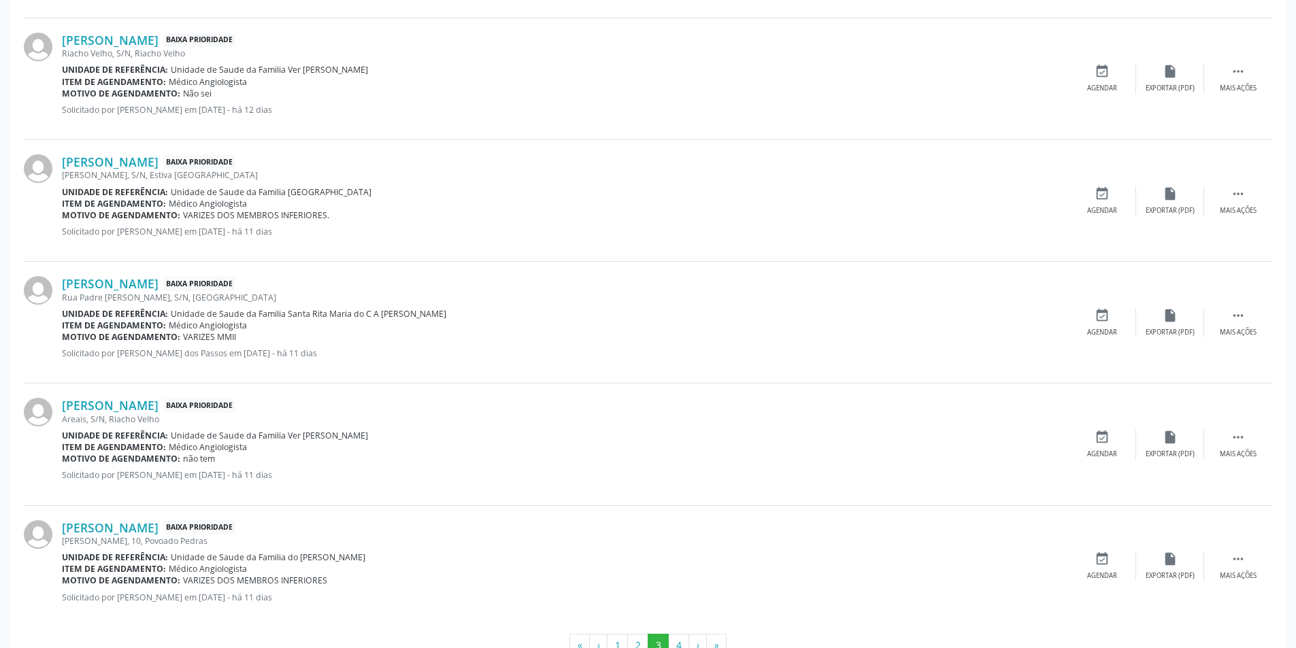
scroll to position [1853, 0]
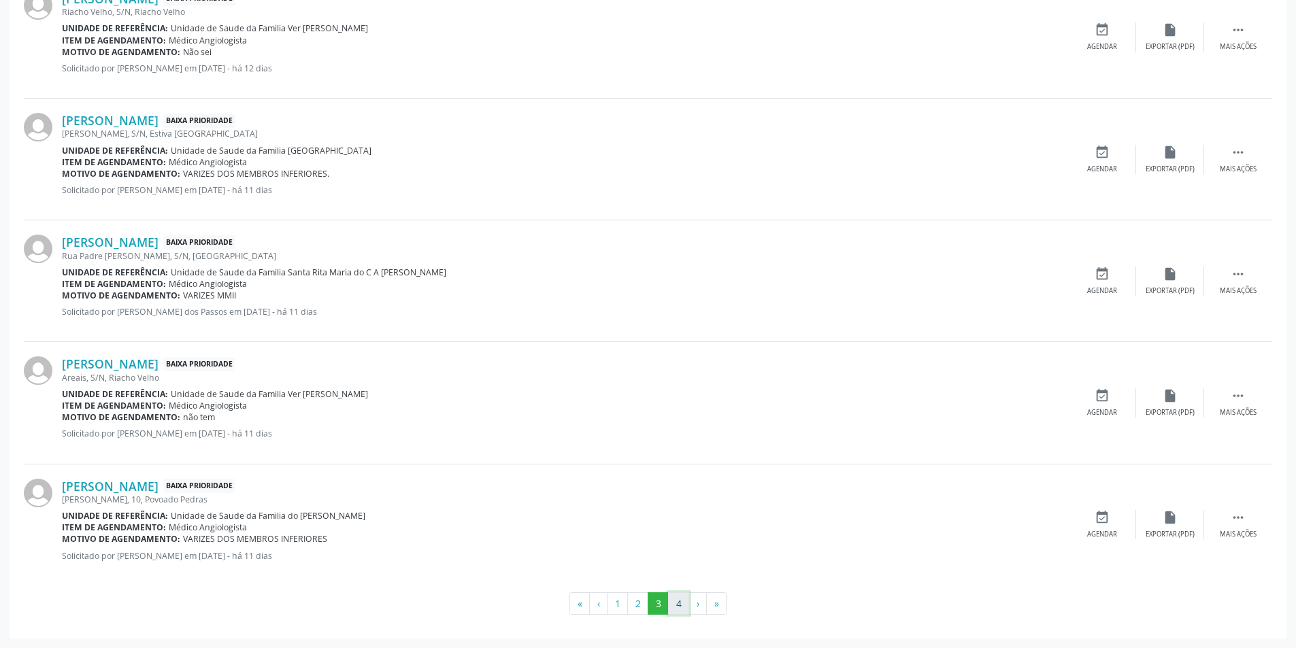
click at [679, 606] on button "4" at bounding box center [678, 603] width 21 height 23
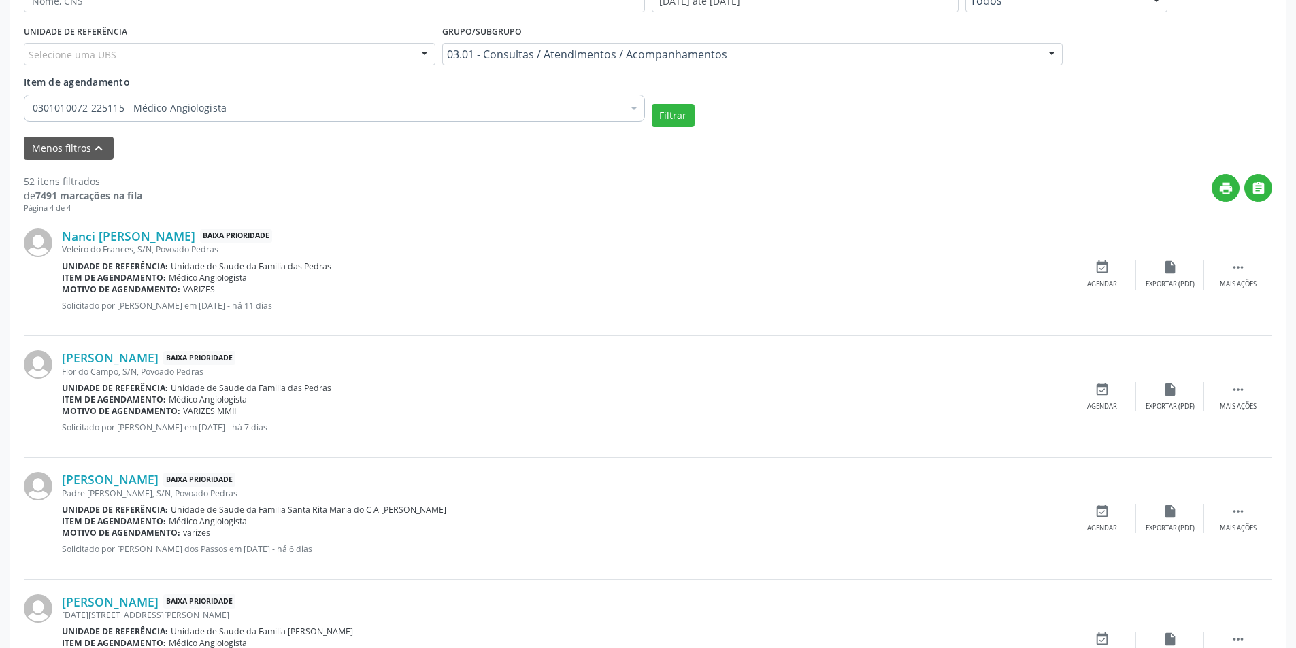
scroll to position [408, 0]
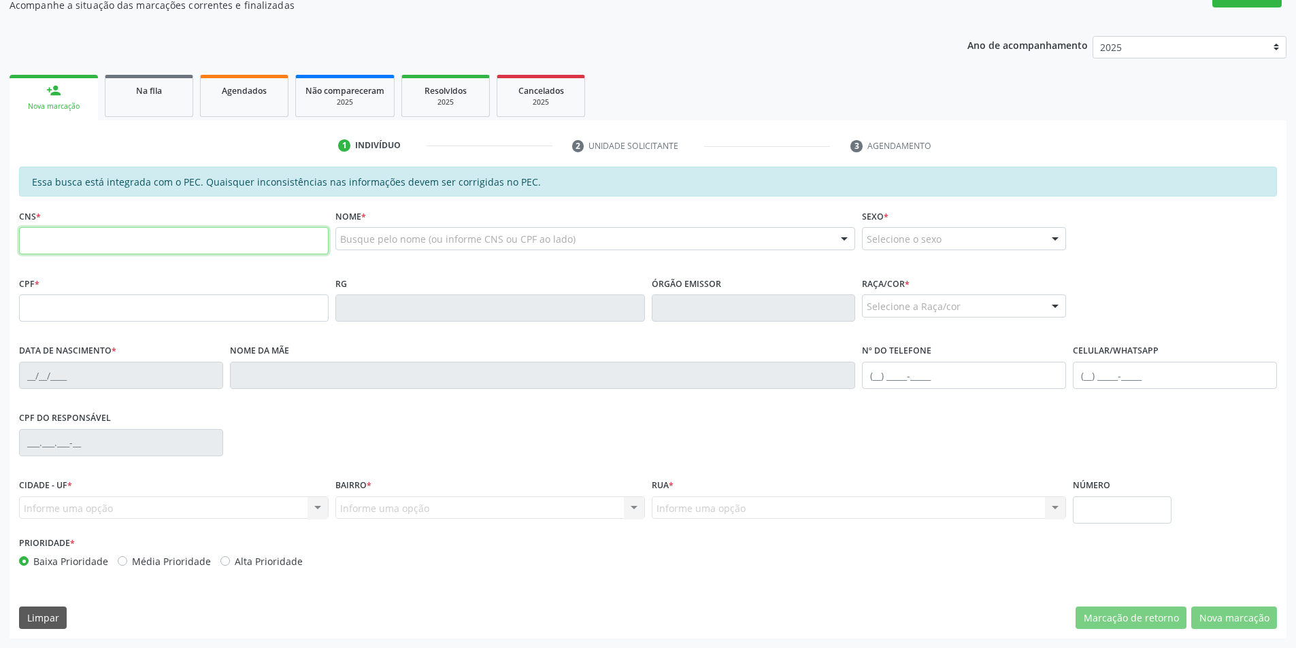
scroll to position [226, 0]
click at [154, 86] on span "Na fila" at bounding box center [149, 91] width 26 height 12
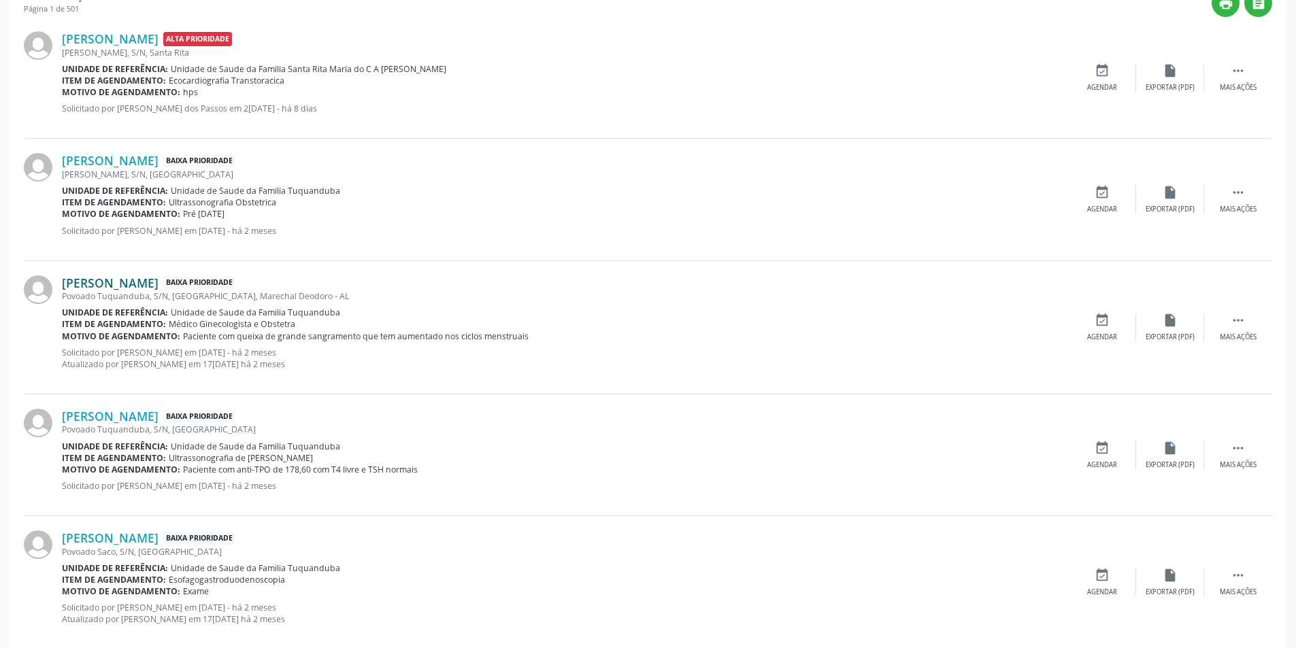
scroll to position [68, 0]
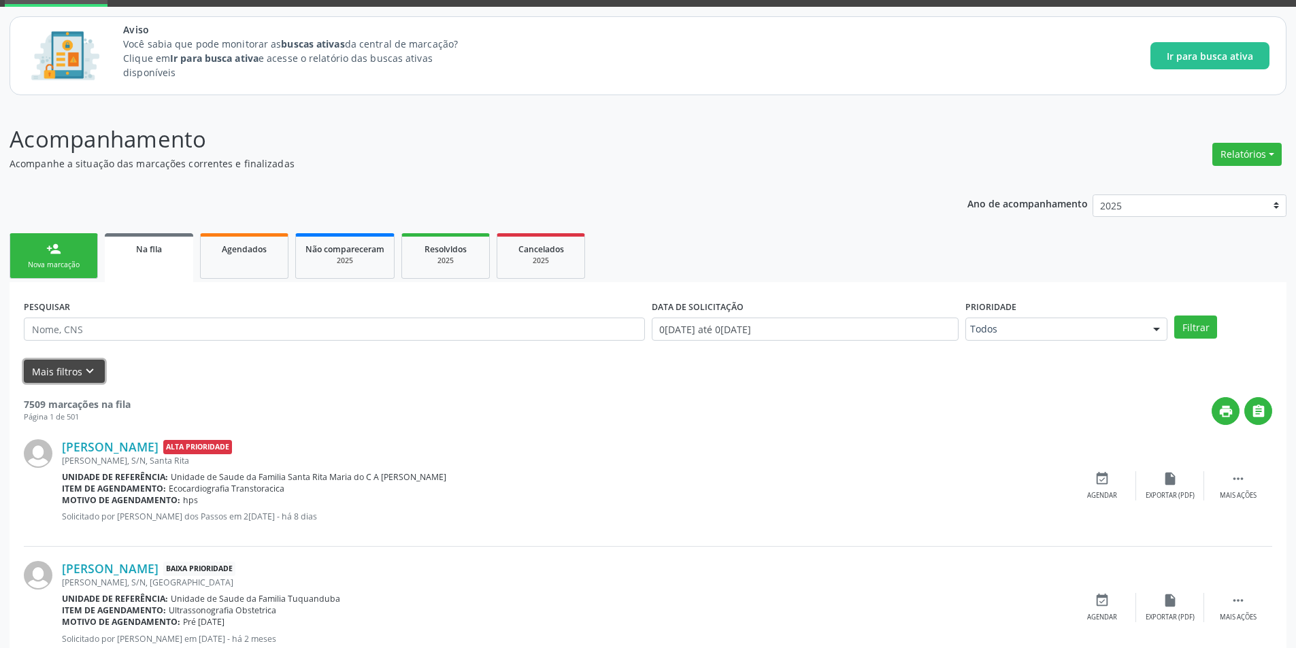
click at [79, 370] on button "Mais filtros keyboard_arrow_down" at bounding box center [64, 372] width 81 height 24
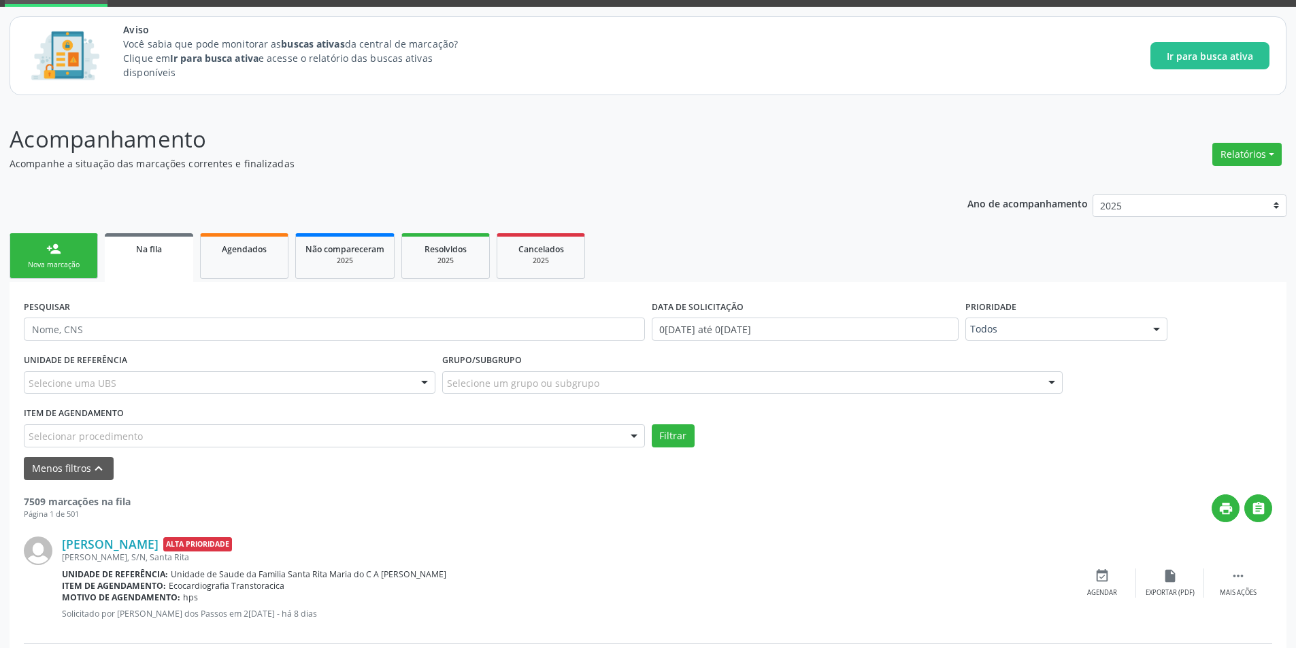
click at [169, 431] on div "Selecionar procedimento" at bounding box center [334, 435] width 621 height 23
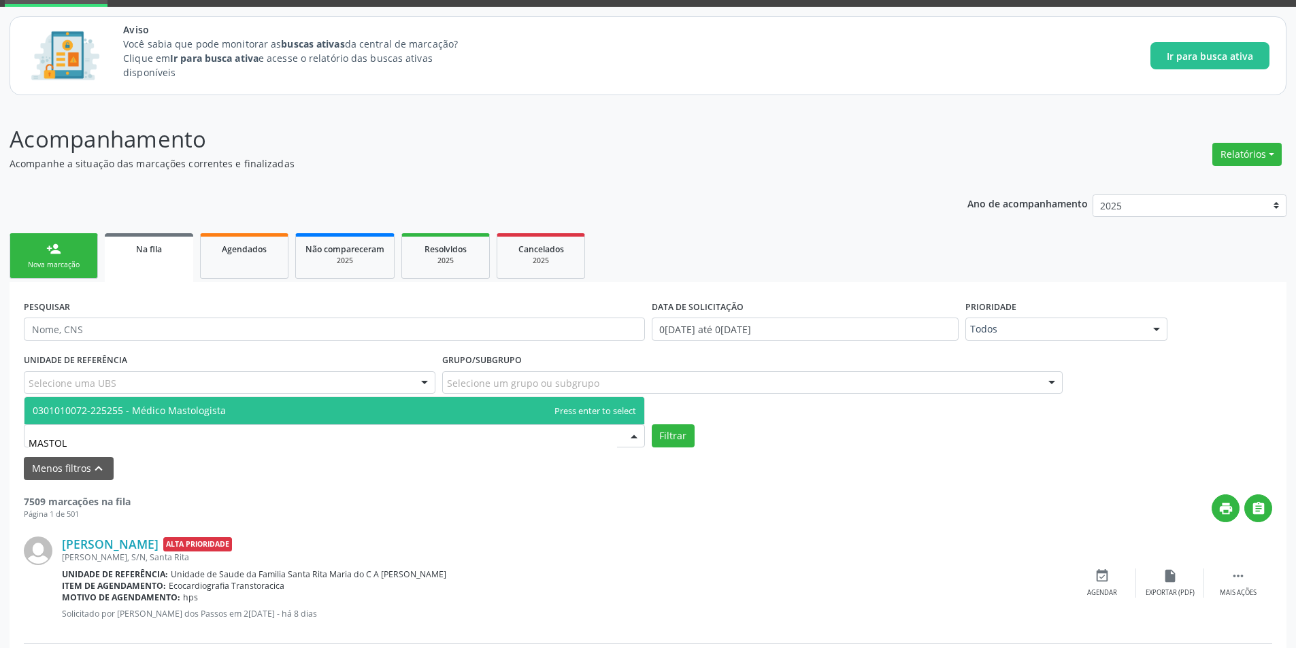
type input "MASTOLO"
click at [192, 407] on span "0301010072-225255 - Médico Mastologista" at bounding box center [129, 410] width 193 height 13
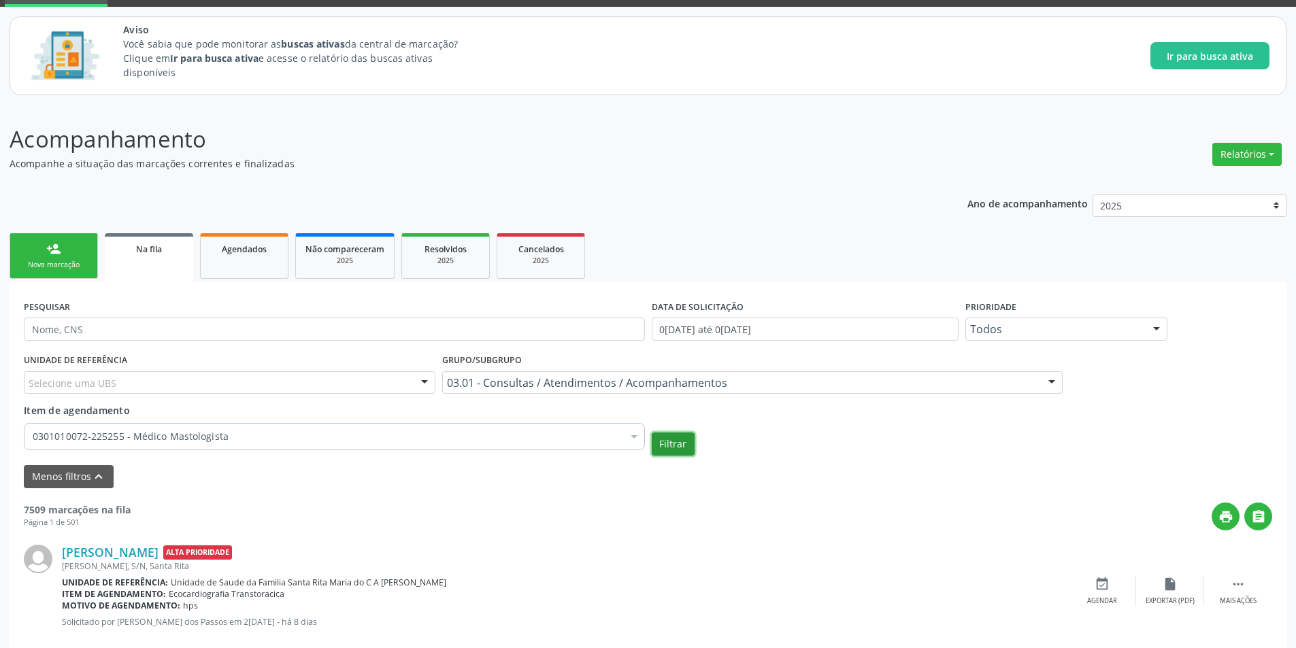
click at [682, 445] on button "Filtrar" at bounding box center [673, 444] width 43 height 23
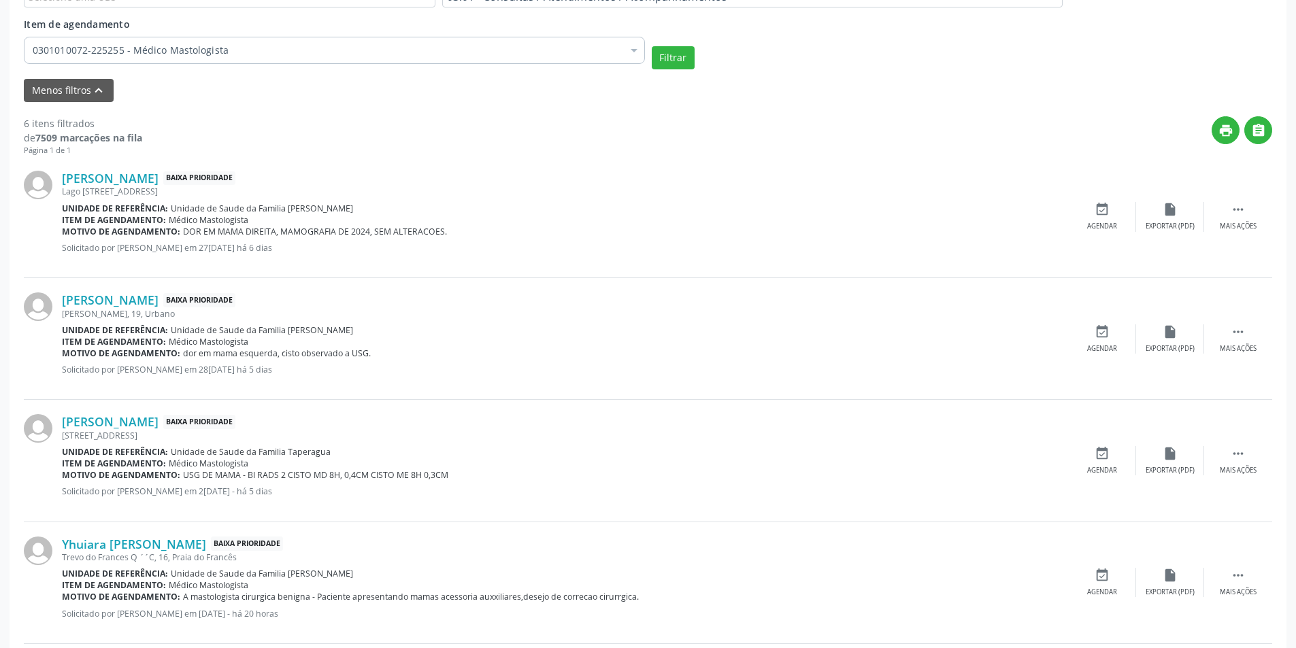
scroll to position [476, 0]
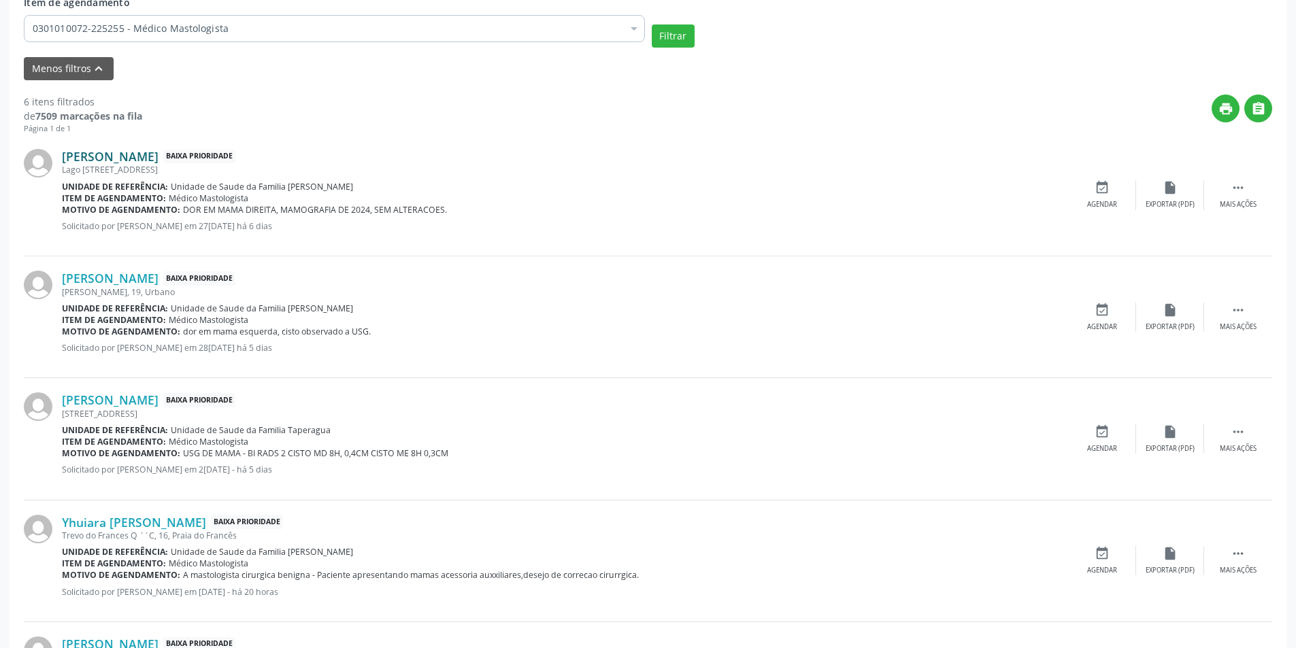
click at [153, 156] on link "Maria Helena dos Santos" at bounding box center [110, 156] width 97 height 15
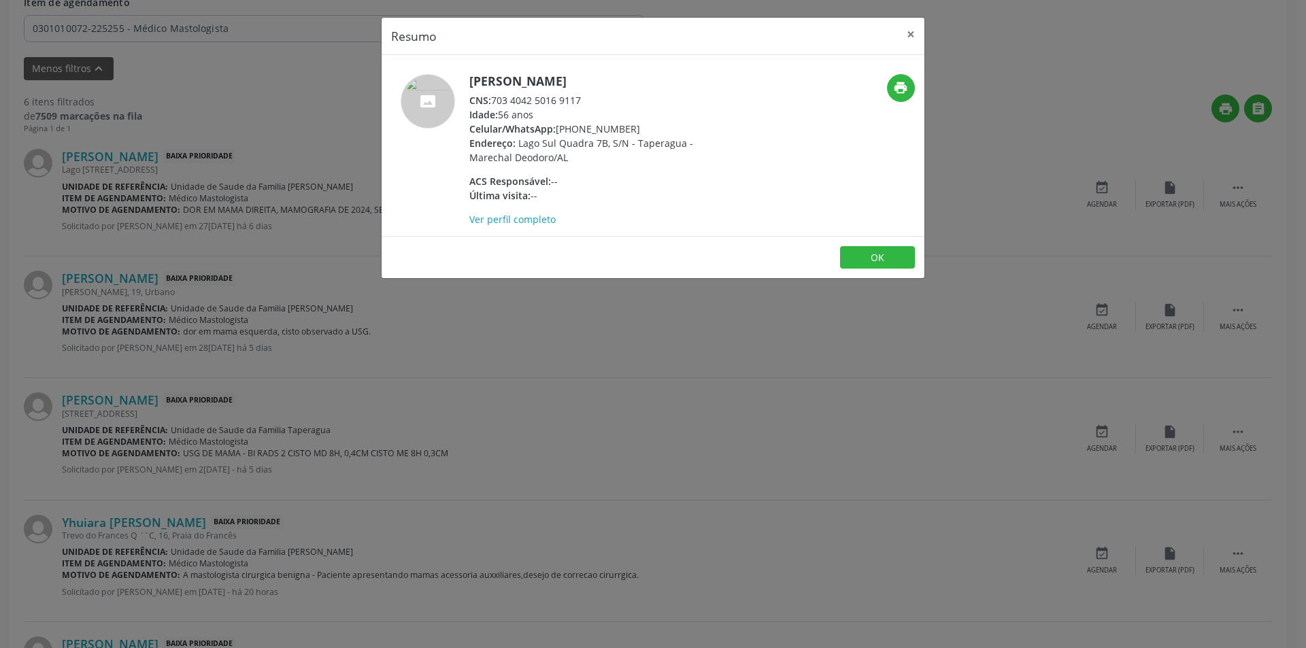
drag, startPoint x: 496, startPoint y: 99, endPoint x: 596, endPoint y: 99, distance: 100.0
click at [596, 99] on div "CNS: 703 4042 5016 9117" at bounding box center [601, 100] width 265 height 14
copy div "703 4042 5016 9117"
click at [887, 252] on button "OK" at bounding box center [877, 257] width 75 height 23
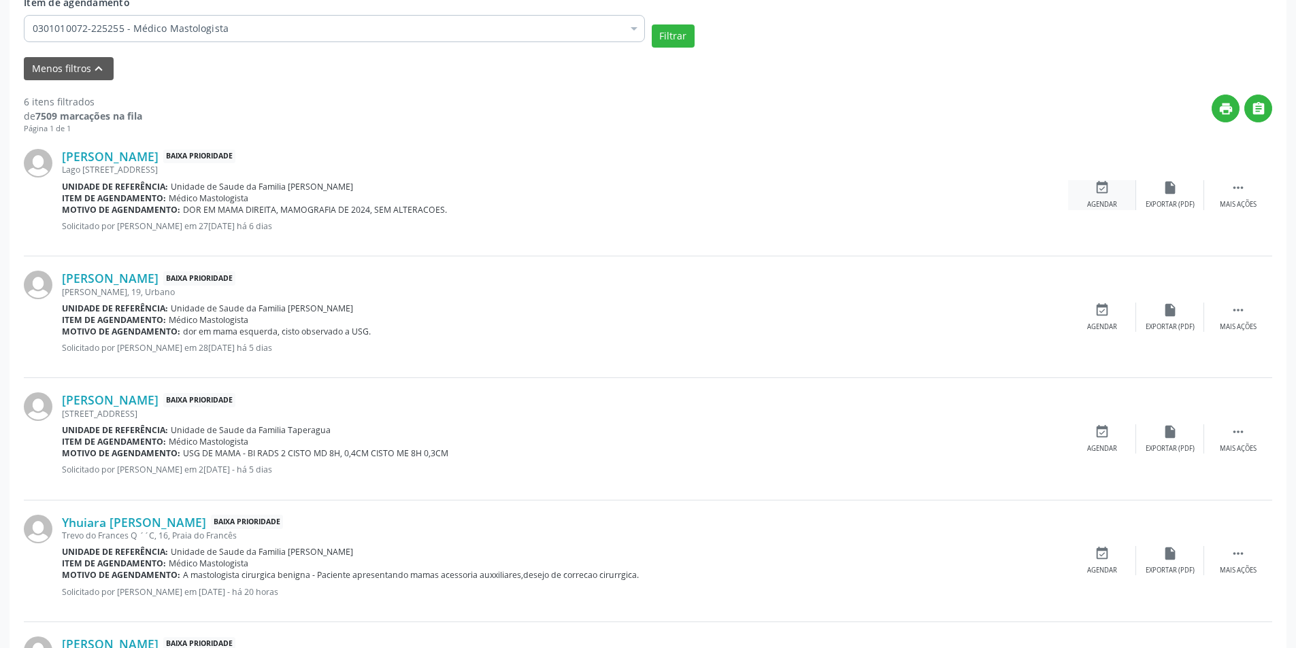
click at [1098, 188] on icon "event_available" at bounding box center [1101, 187] width 15 height 15
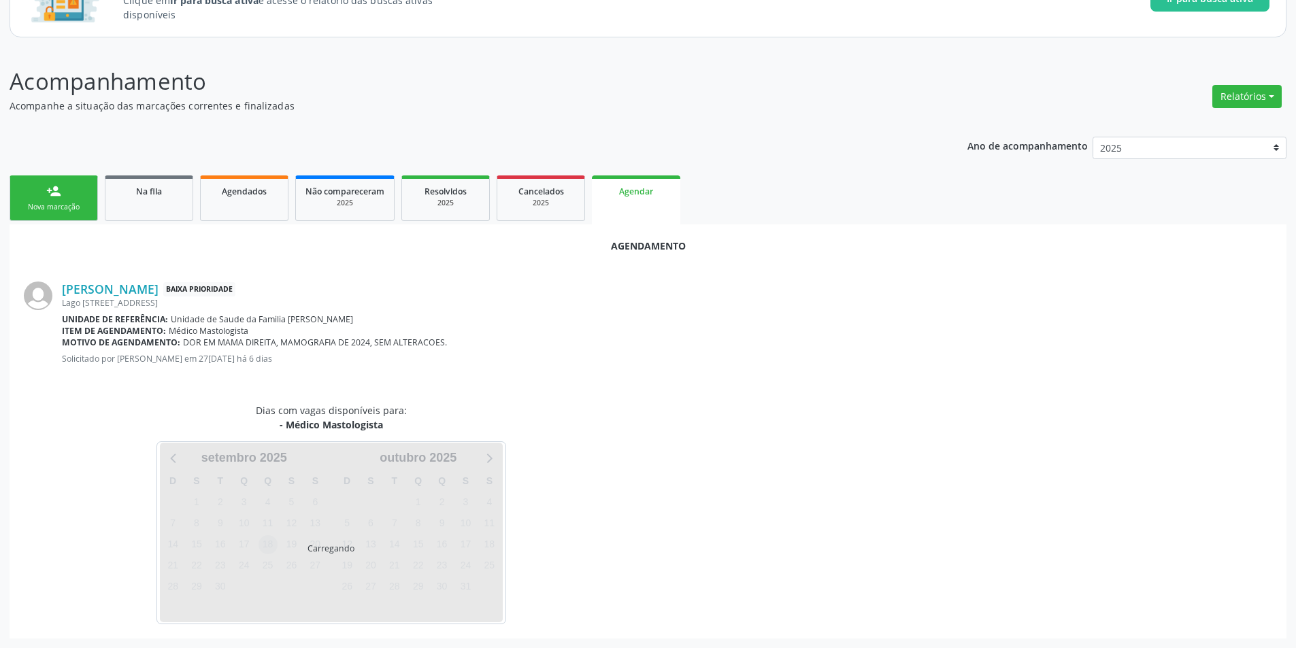
scroll to position [158, 0]
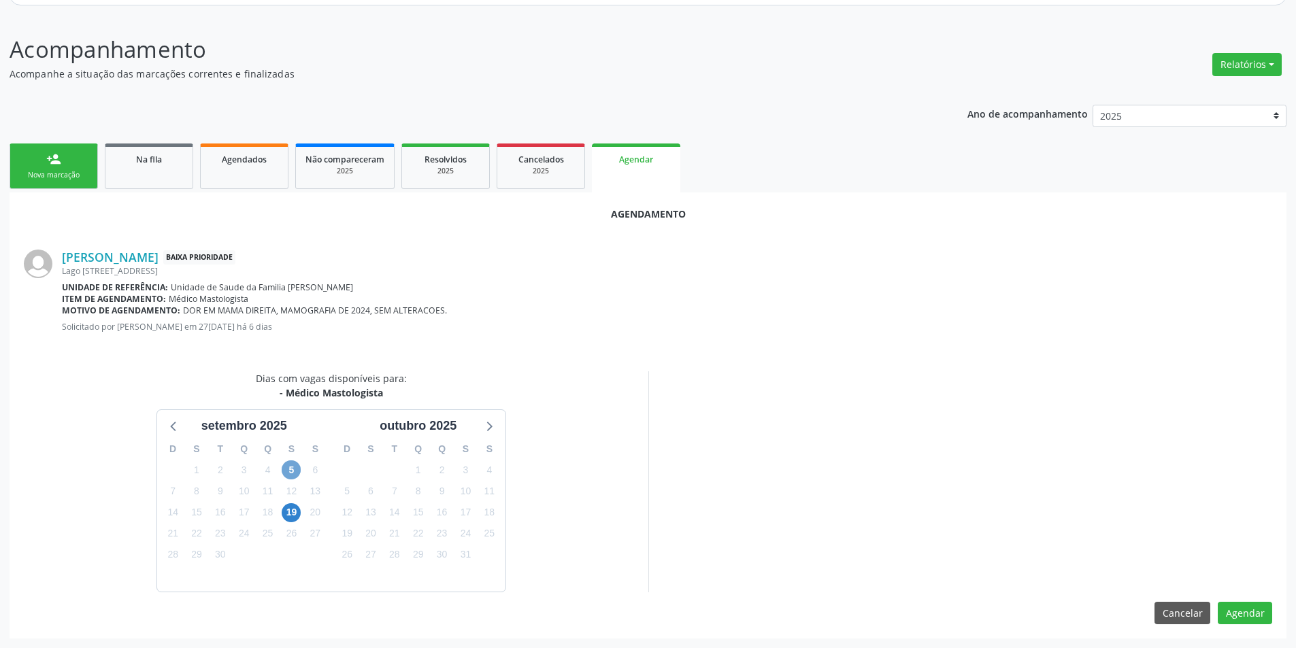
click at [287, 466] on span "5" at bounding box center [291, 469] width 19 height 19
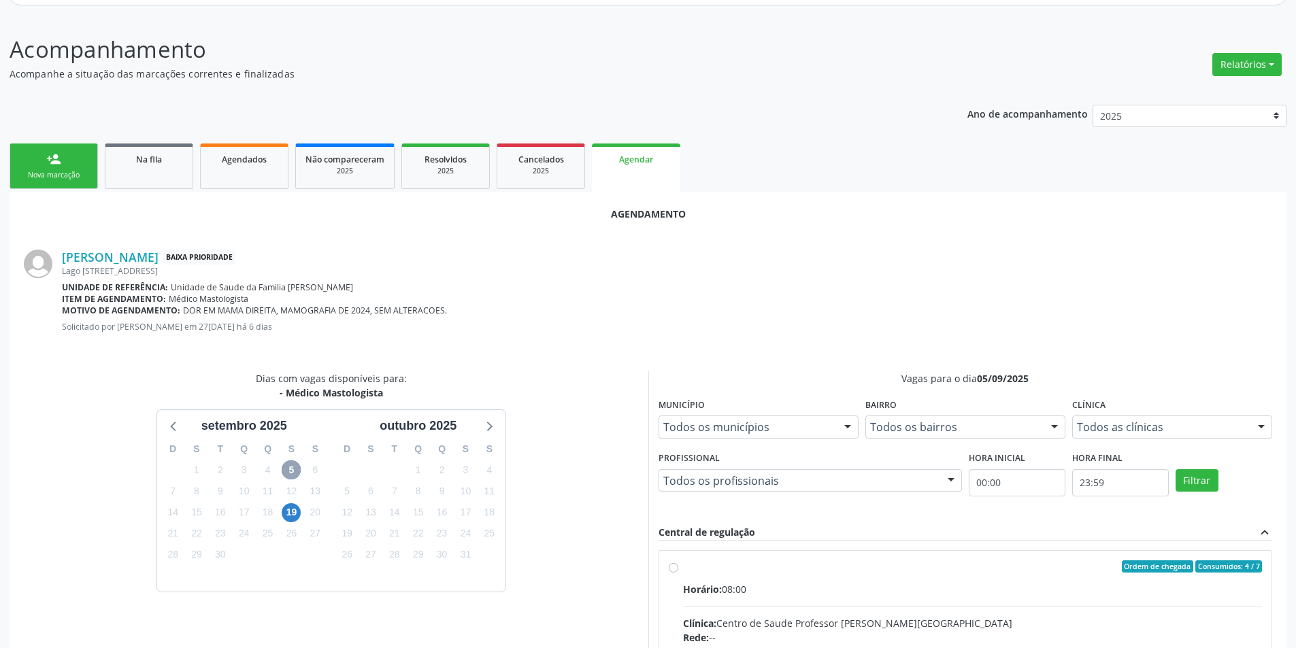
scroll to position [294, 0]
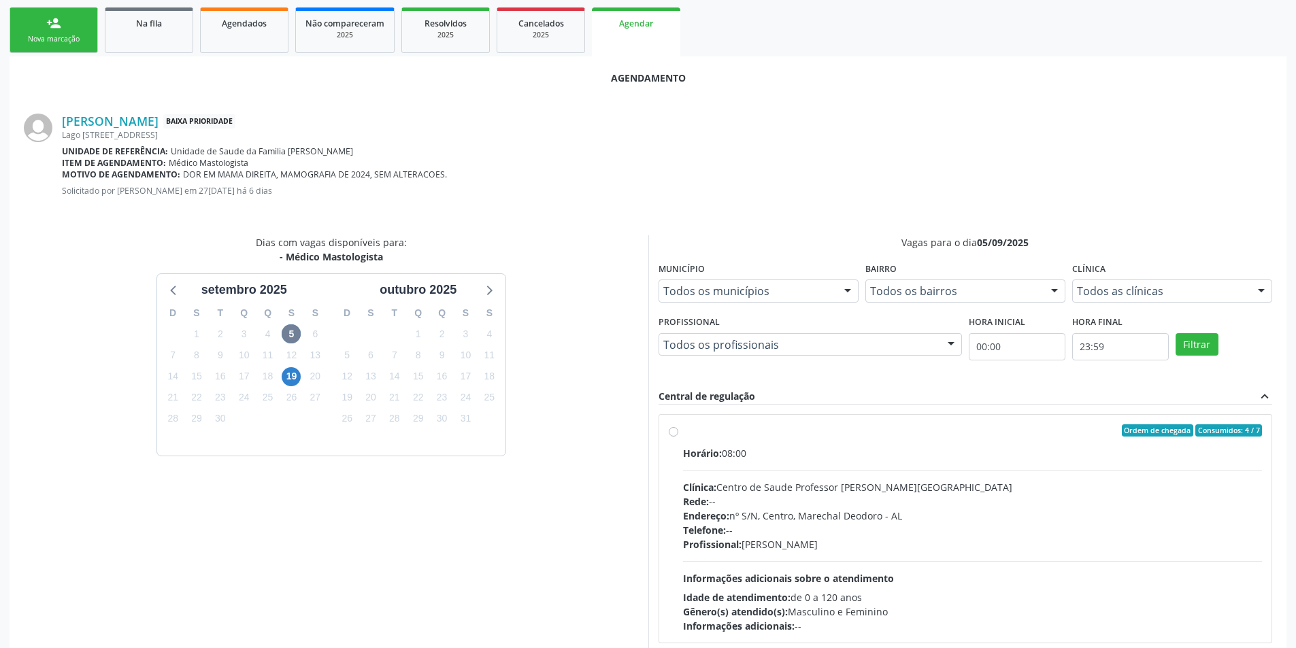
click at [683, 426] on label "Ordem de chegada Consumidos: 4 / 7 Horário: 08:00 Clínica: Centro de Saude Prof…" at bounding box center [972, 528] width 579 height 209
click at [673, 426] on input "Ordem de chegada Consumidos: 4 / 7 Horário: 08:00 Clínica: Centro de Saude Prof…" at bounding box center [674, 430] width 10 height 12
radio input "true"
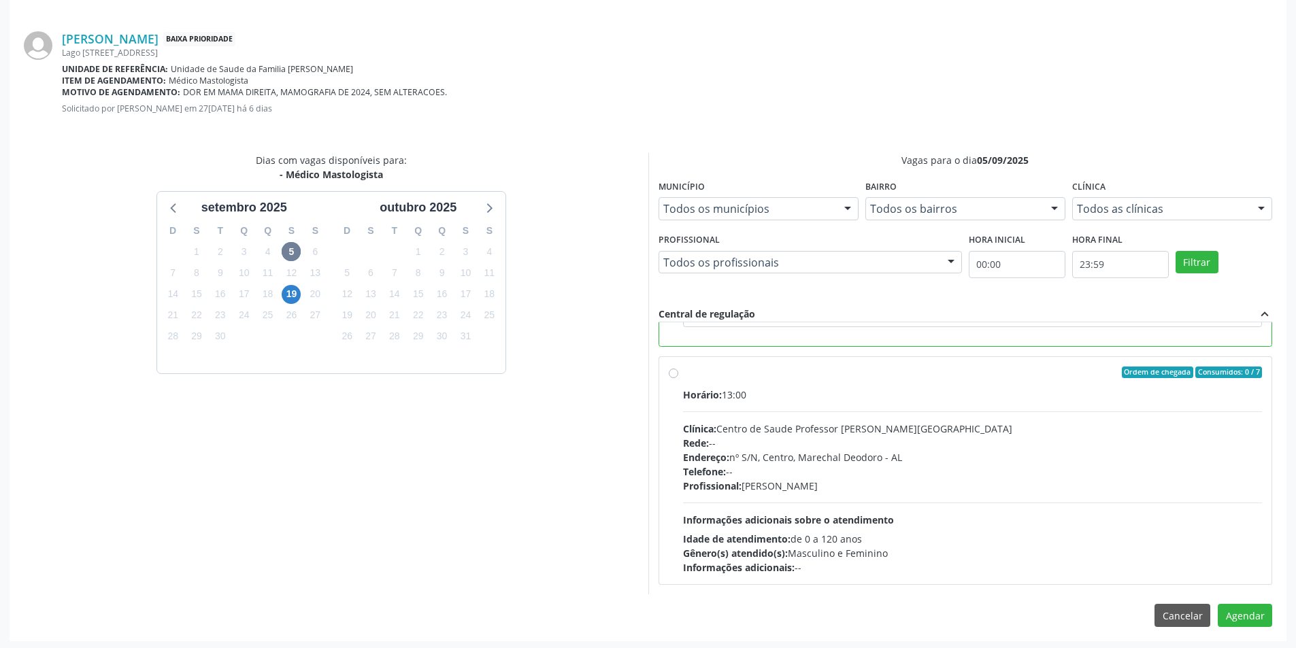
scroll to position [379, 0]
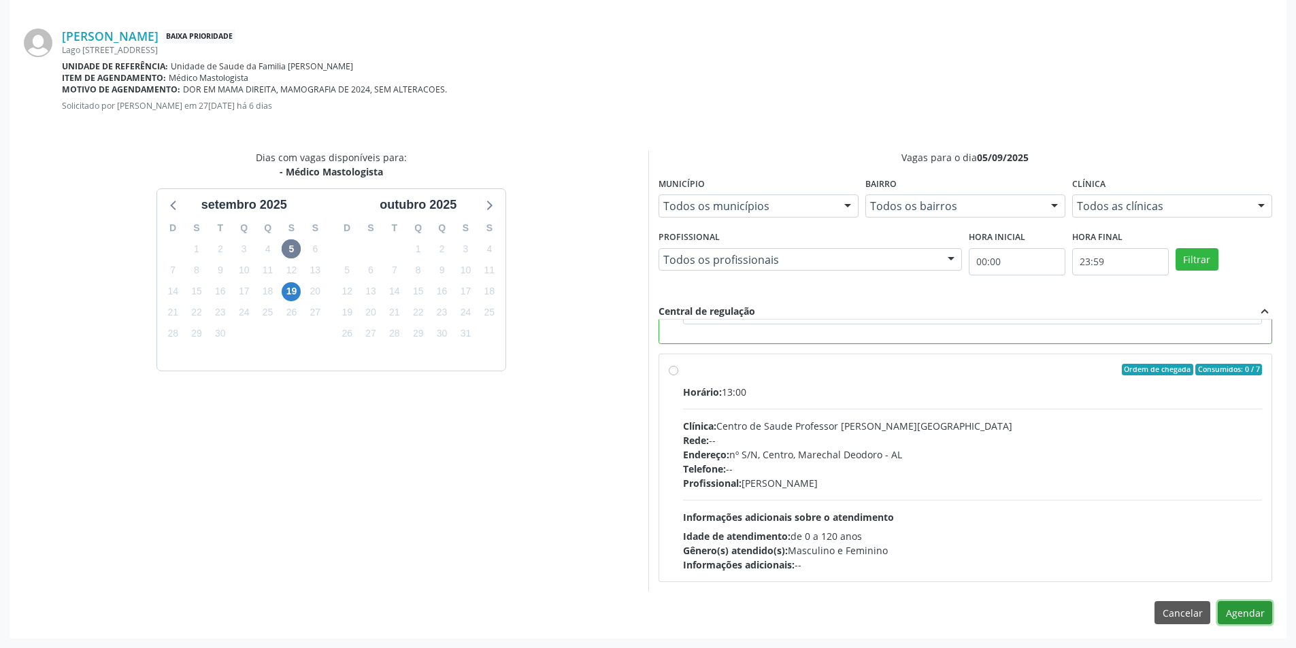
click at [1253, 614] on button "Agendar" at bounding box center [1244, 612] width 54 height 23
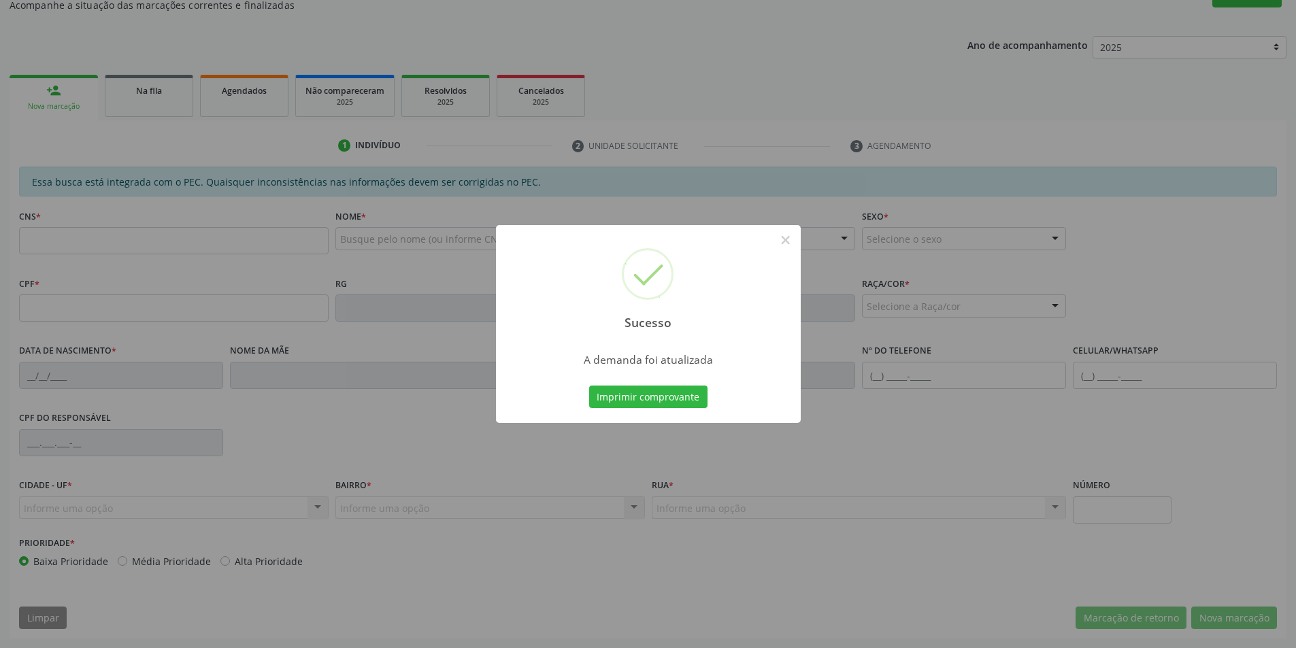
scroll to position [226, 0]
click at [783, 239] on button "×" at bounding box center [785, 240] width 23 height 23
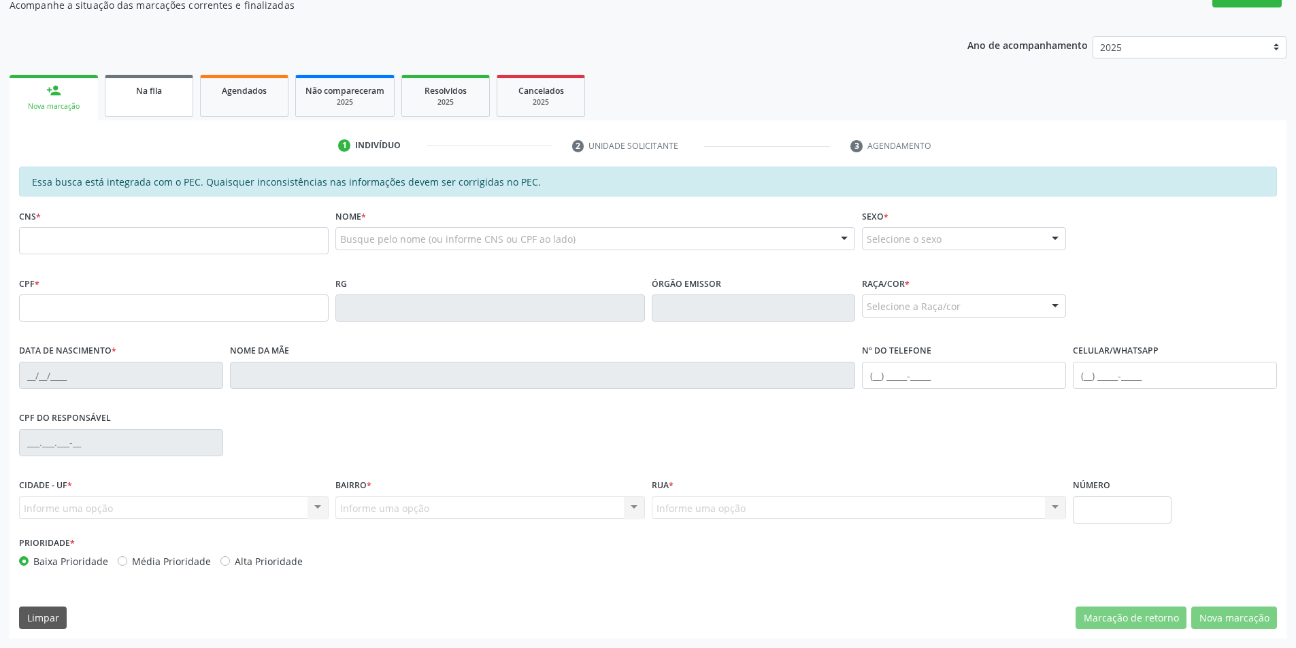
click at [124, 101] on link "Na fila" at bounding box center [149, 96] width 88 height 42
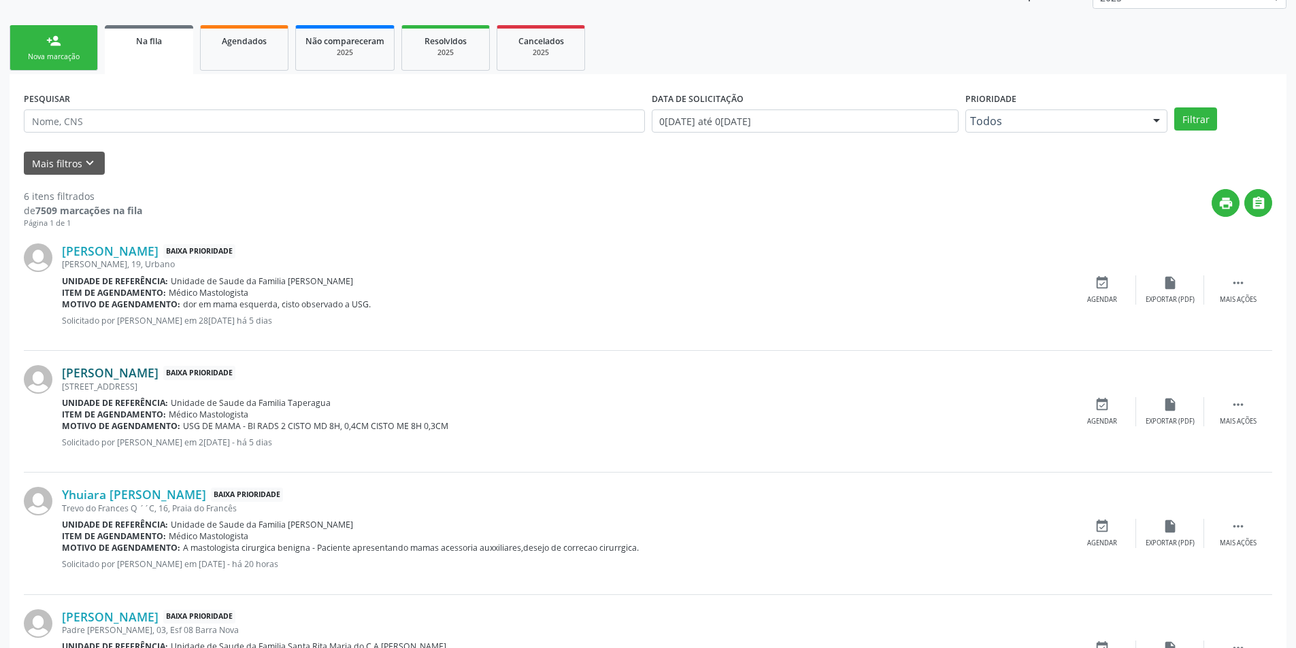
scroll to position [272, 0]
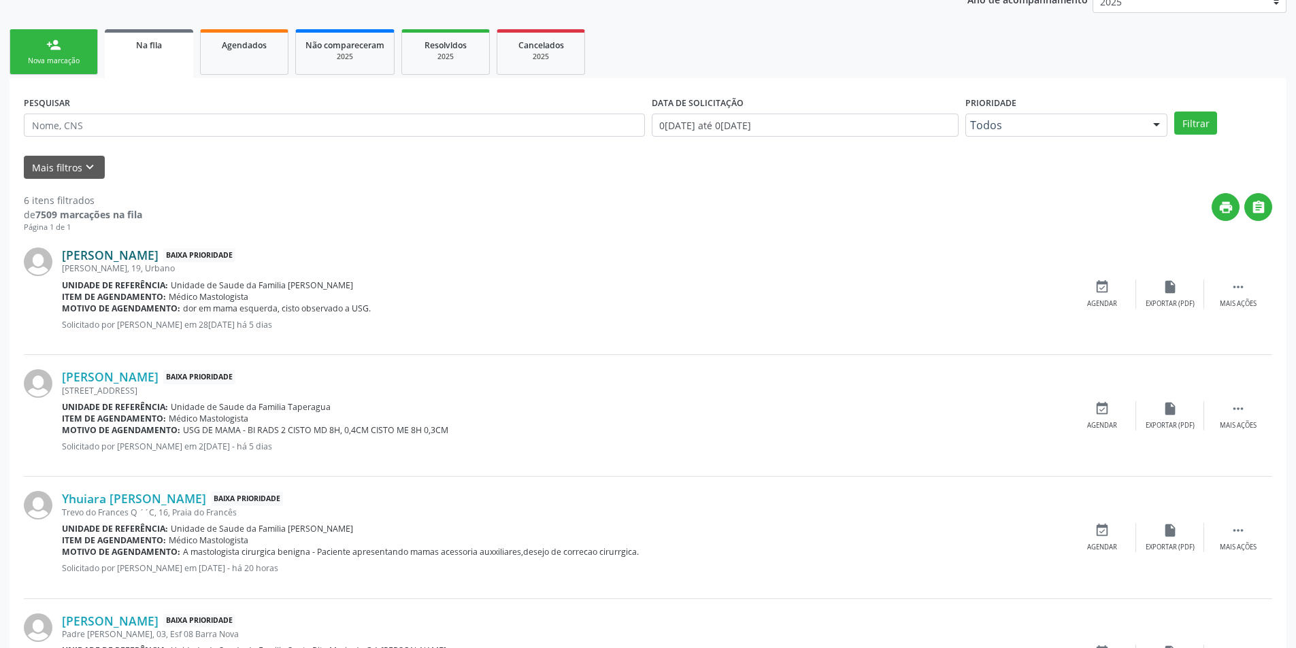
click at [158, 255] on link "Joice Mayara Santos Almeida de Melo" at bounding box center [110, 255] width 97 height 15
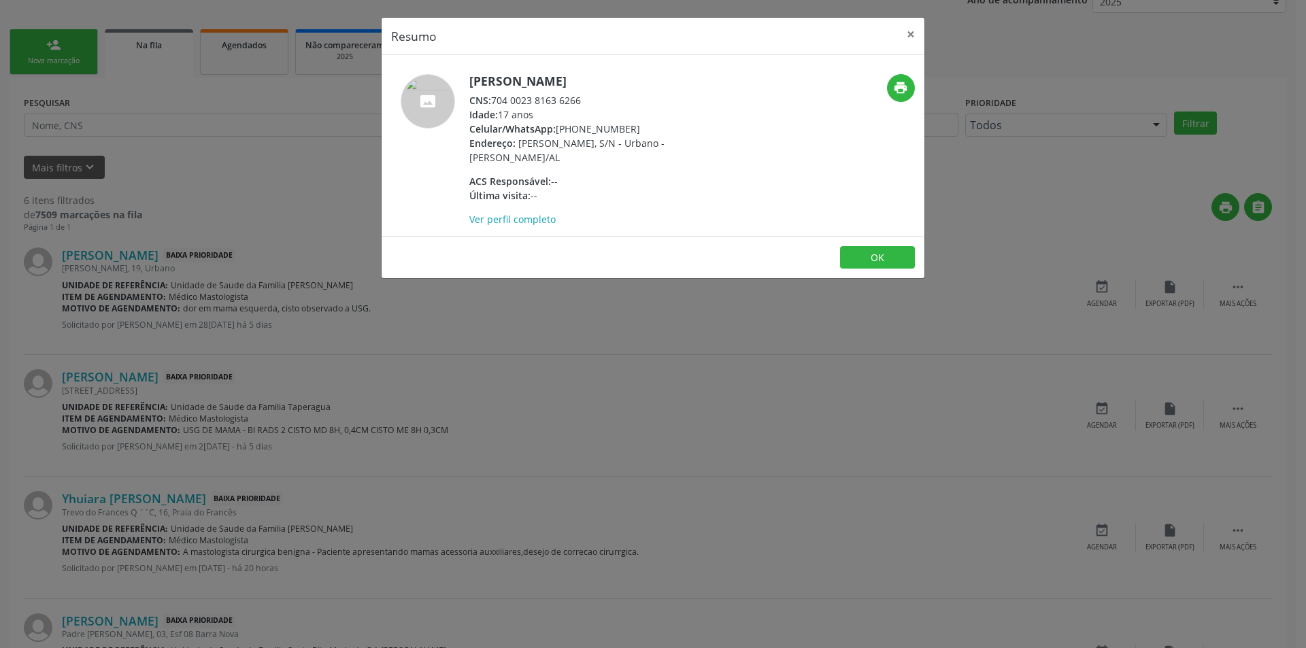
drag, startPoint x: 493, startPoint y: 95, endPoint x: 594, endPoint y: 99, distance: 100.7
click at [594, 99] on div "CNS: 704 0023 8163 6266" at bounding box center [601, 100] width 265 height 14
copy div "704 0023 8163 6266"
click at [899, 255] on button "OK" at bounding box center [877, 257] width 75 height 23
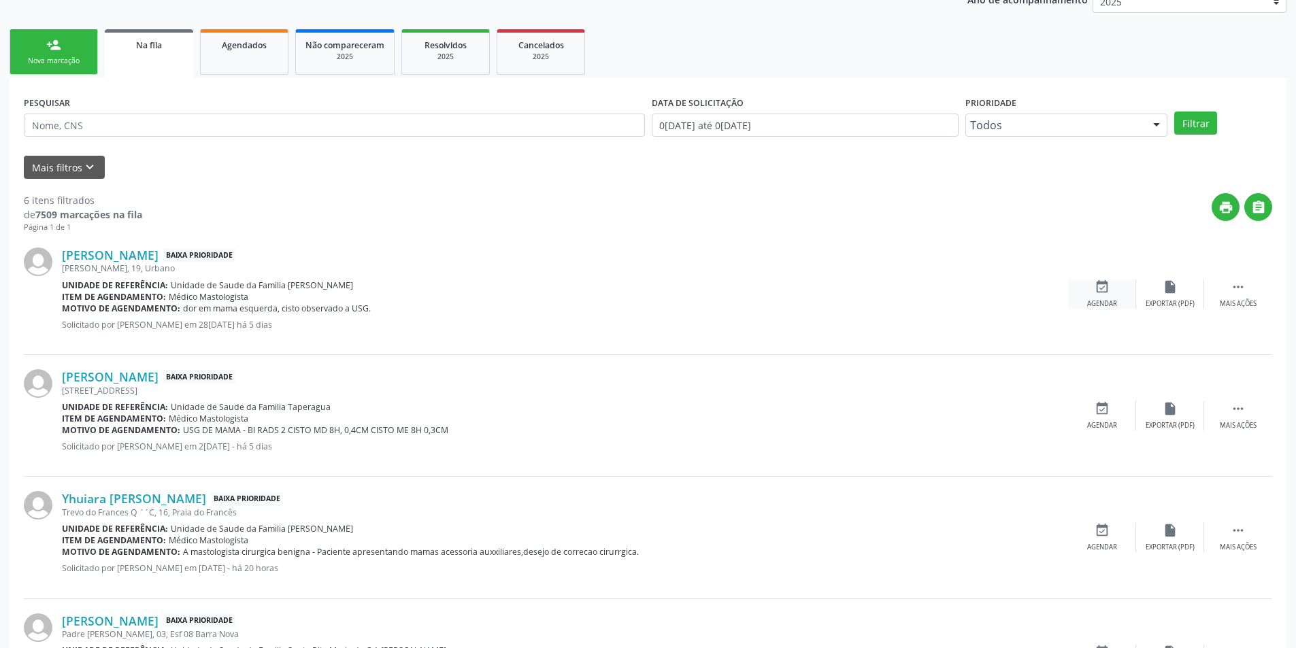
click at [1103, 297] on div "event_available Agendar" at bounding box center [1102, 294] width 68 height 29
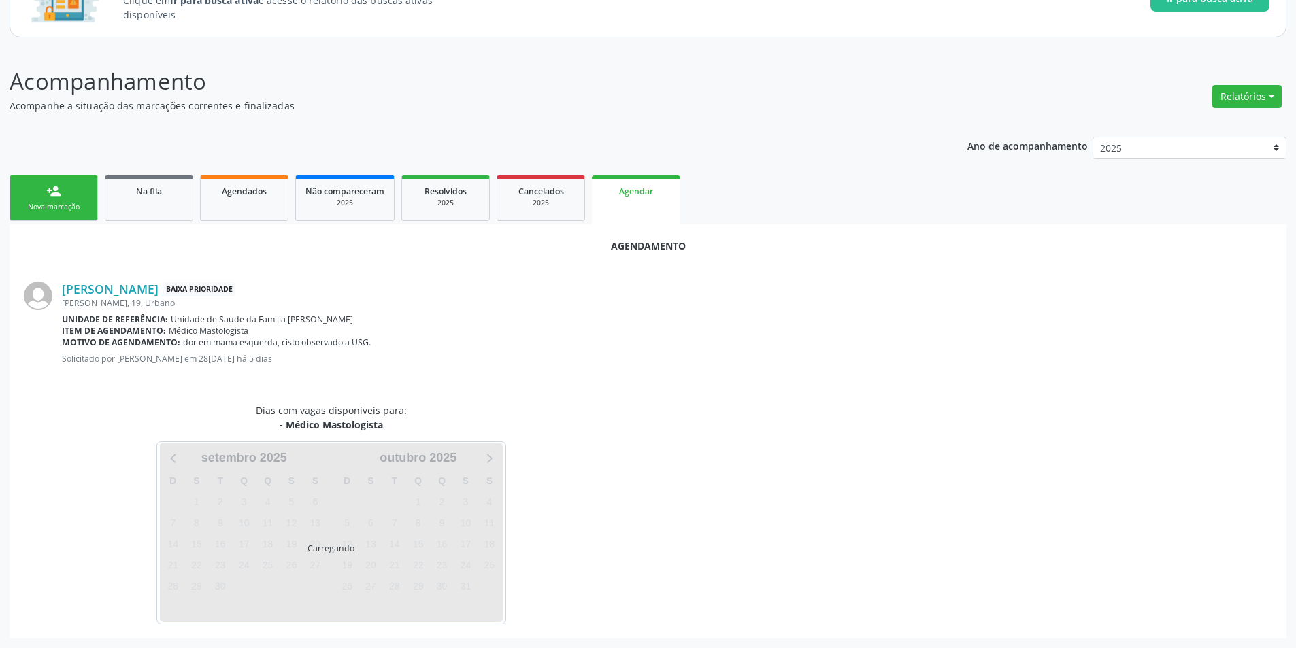
scroll to position [158, 0]
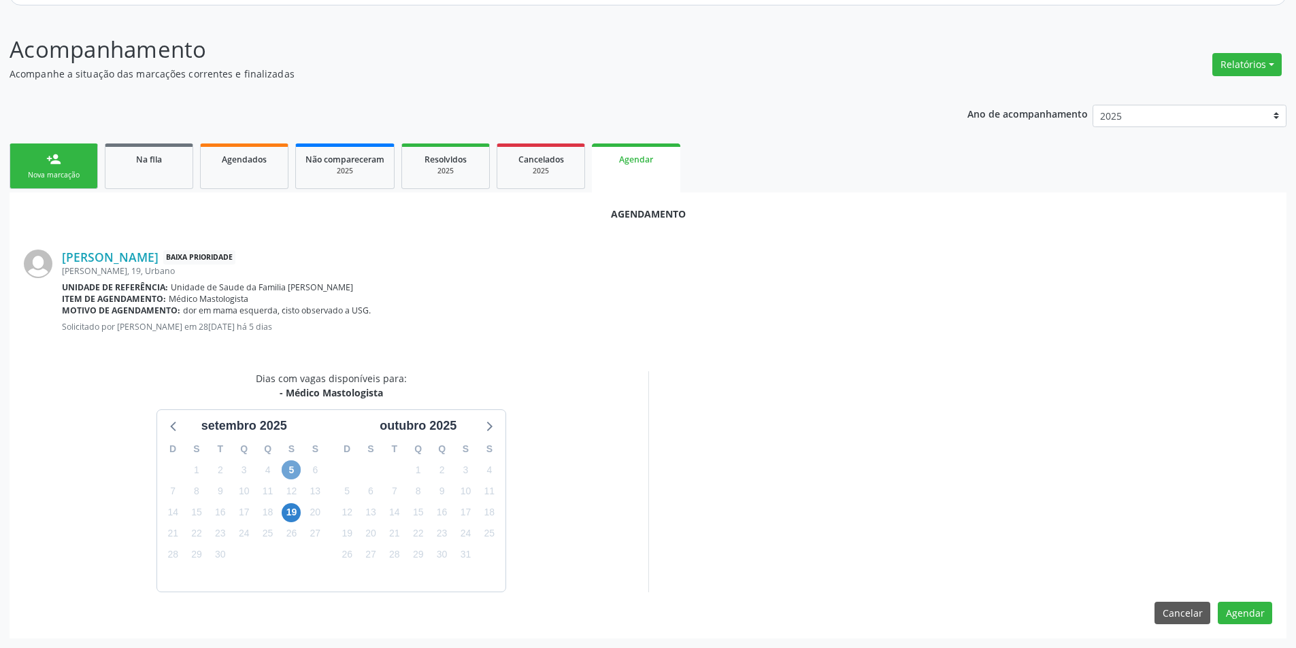
click at [288, 470] on span "5" at bounding box center [291, 469] width 19 height 19
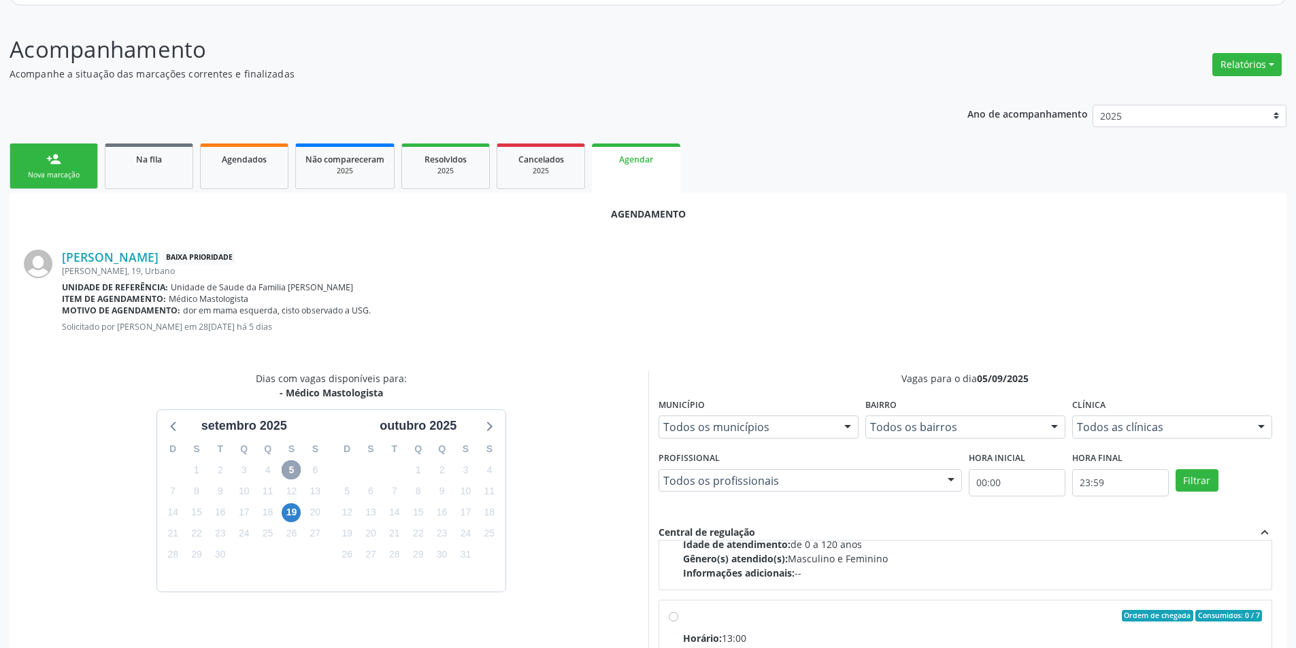
scroll to position [214, 0]
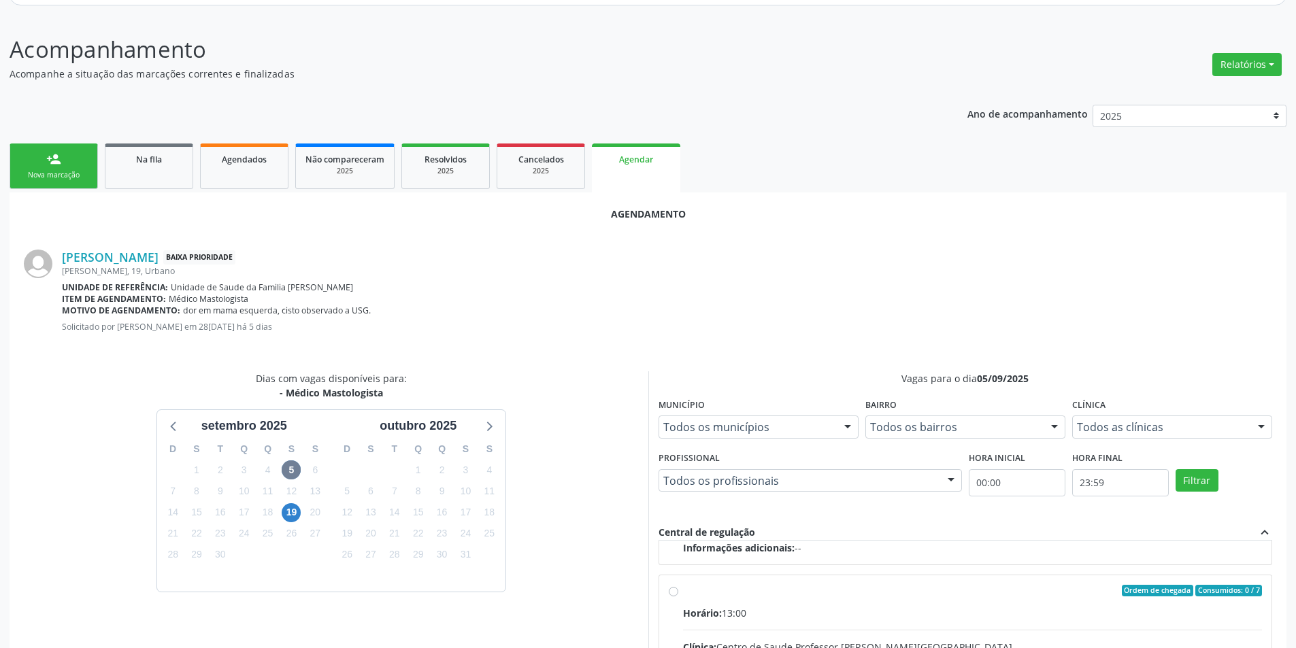
click at [670, 594] on input "Ordem de chegada Consumidos: 0 / 7 Horário: 13:00 Clínica: Centro de Saude Prof…" at bounding box center [674, 591] width 10 height 12
radio input "true"
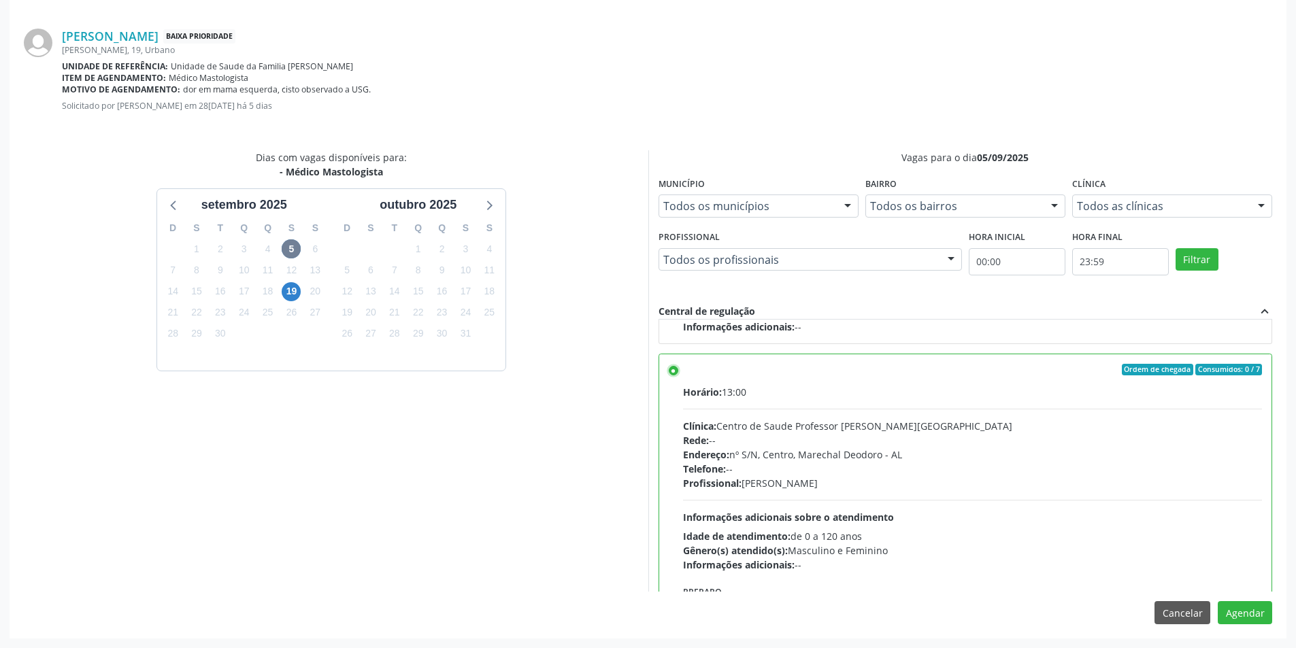
scroll to position [282, 0]
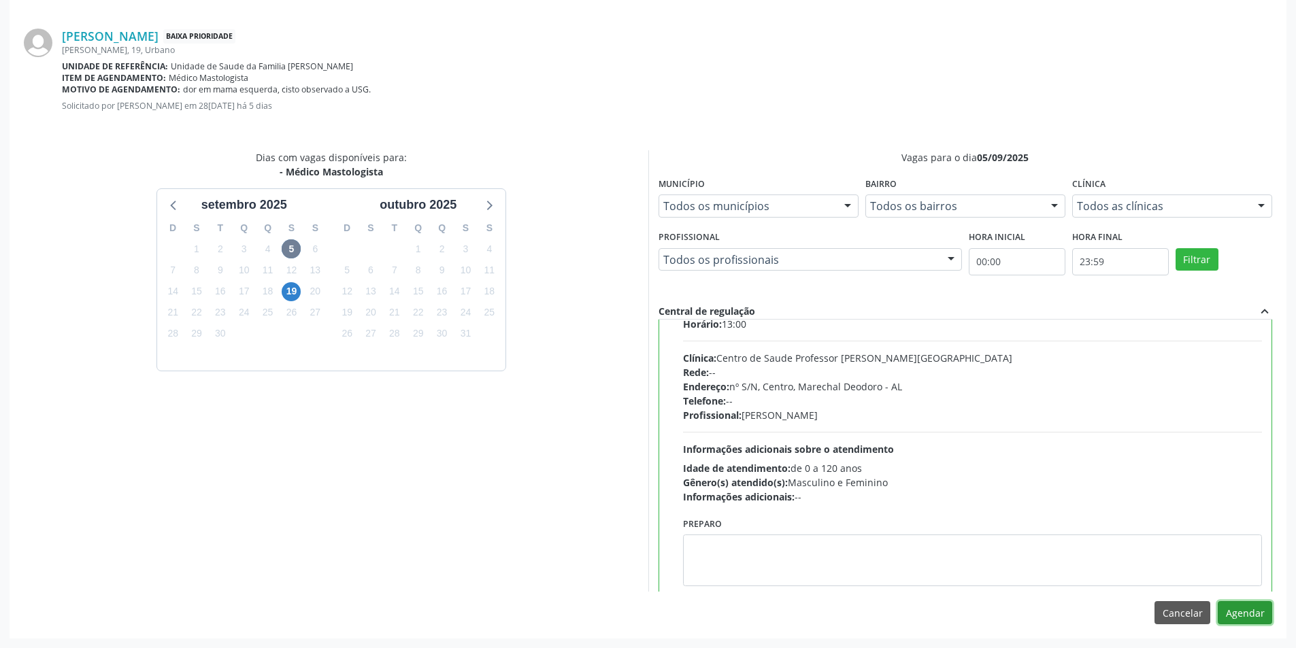
click at [1242, 614] on button "Agendar" at bounding box center [1244, 612] width 54 height 23
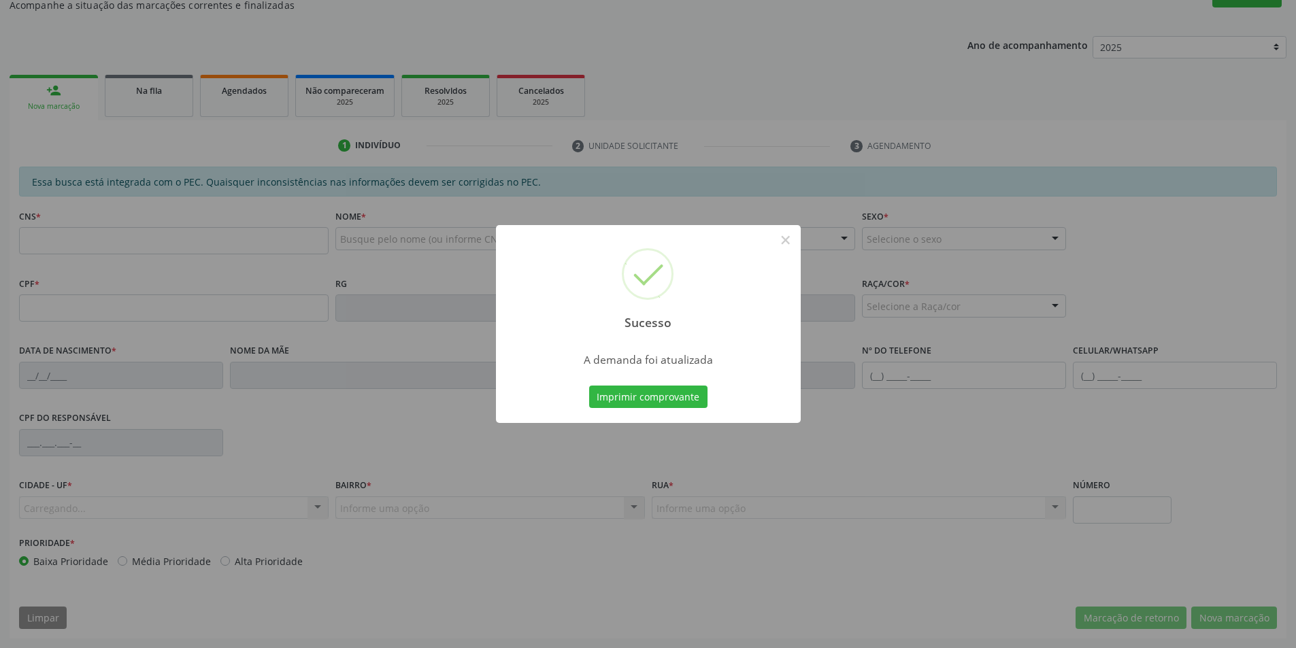
scroll to position [226, 0]
click at [786, 236] on button "×" at bounding box center [785, 240] width 23 height 23
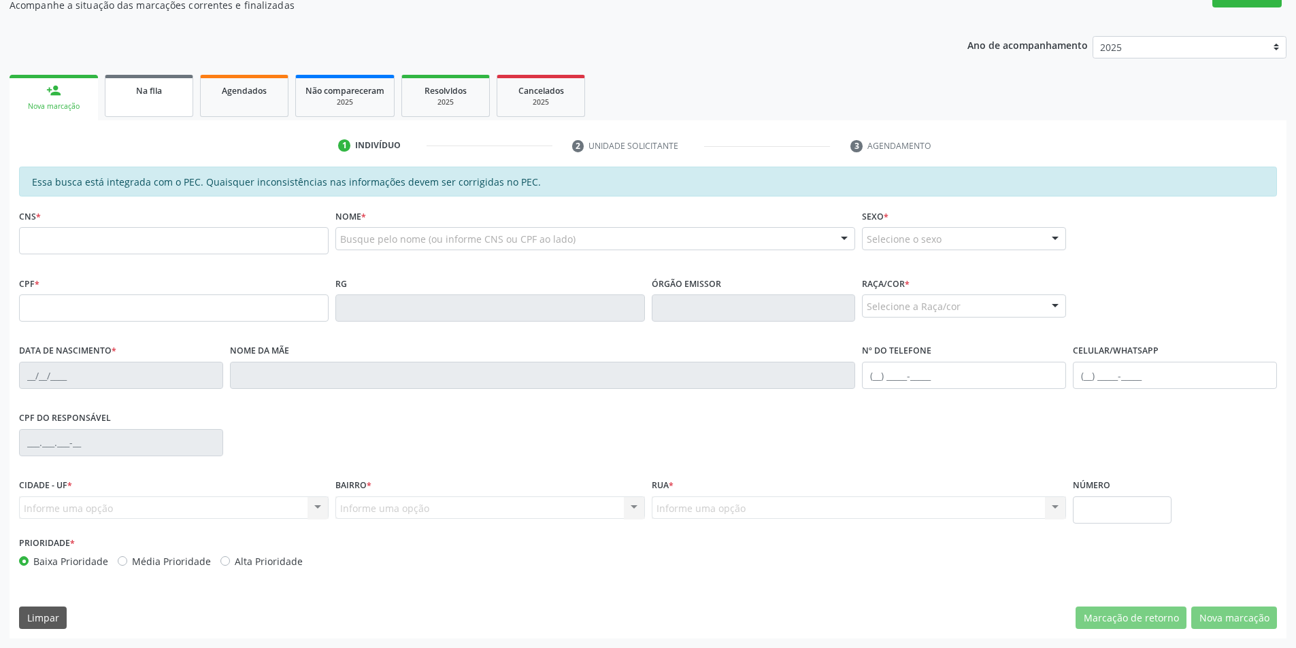
click at [163, 104] on link "Na fila" at bounding box center [149, 96] width 88 height 42
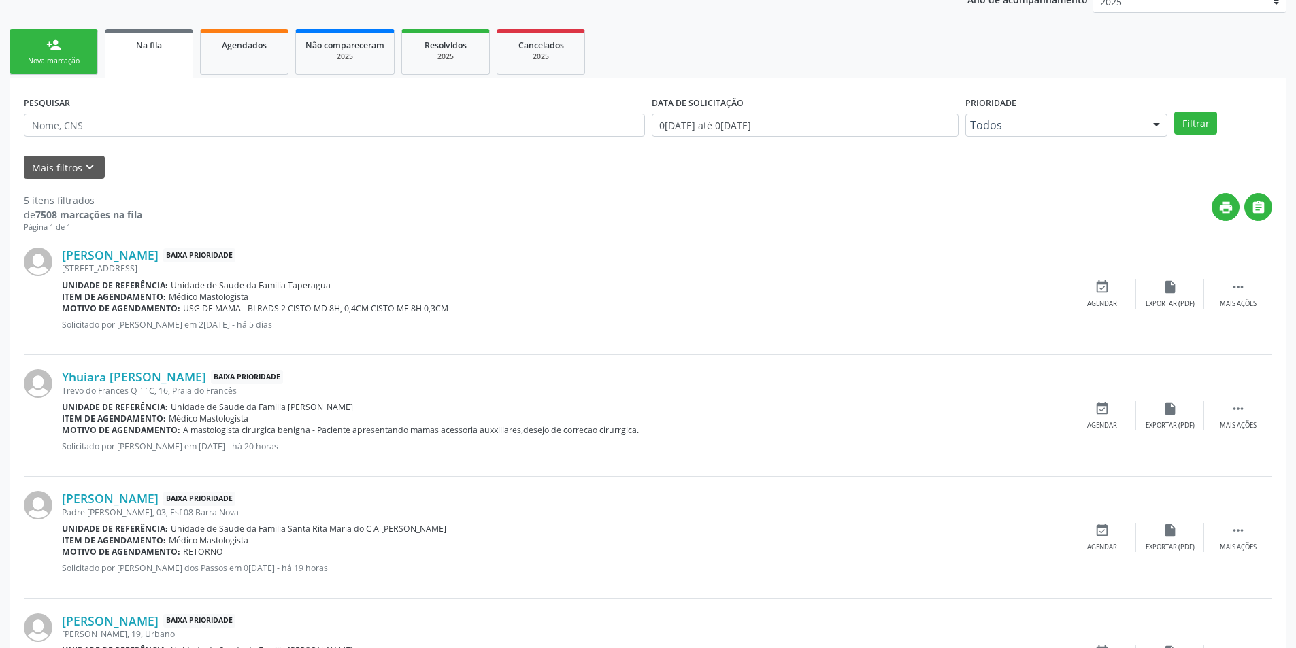
scroll to position [340, 0]
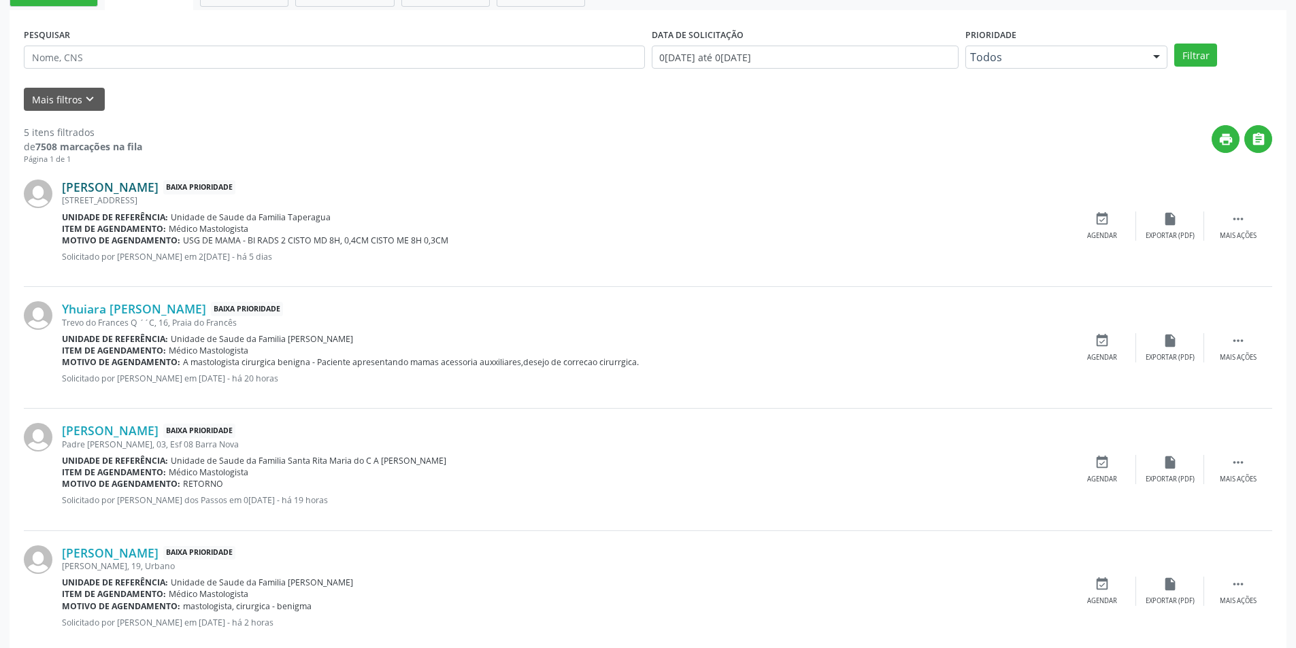
click at [158, 185] on link "Maria Severina dos Santos Silva" at bounding box center [110, 187] width 97 height 15
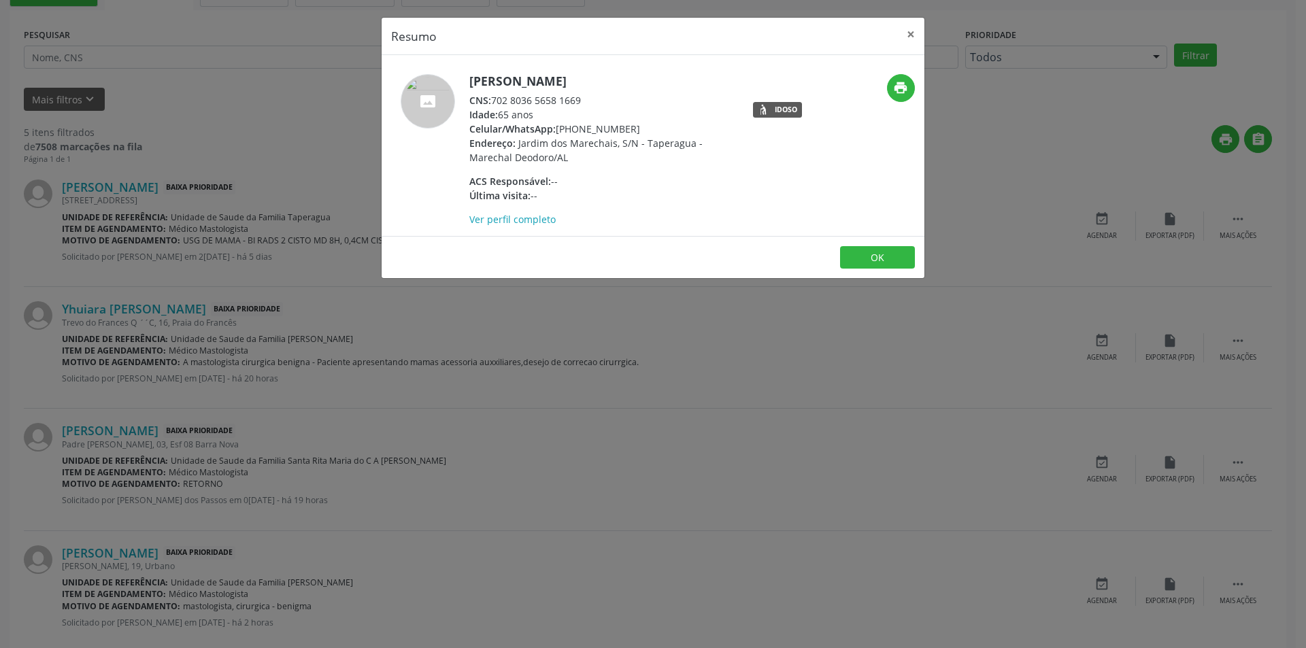
drag, startPoint x: 494, startPoint y: 97, endPoint x: 596, endPoint y: 99, distance: 102.7
click at [596, 99] on div "CNS: 702 8036 5658 1669" at bounding box center [601, 100] width 265 height 14
copy div "702 8036 5658 1669"
click at [899, 259] on button "OK" at bounding box center [877, 257] width 75 height 23
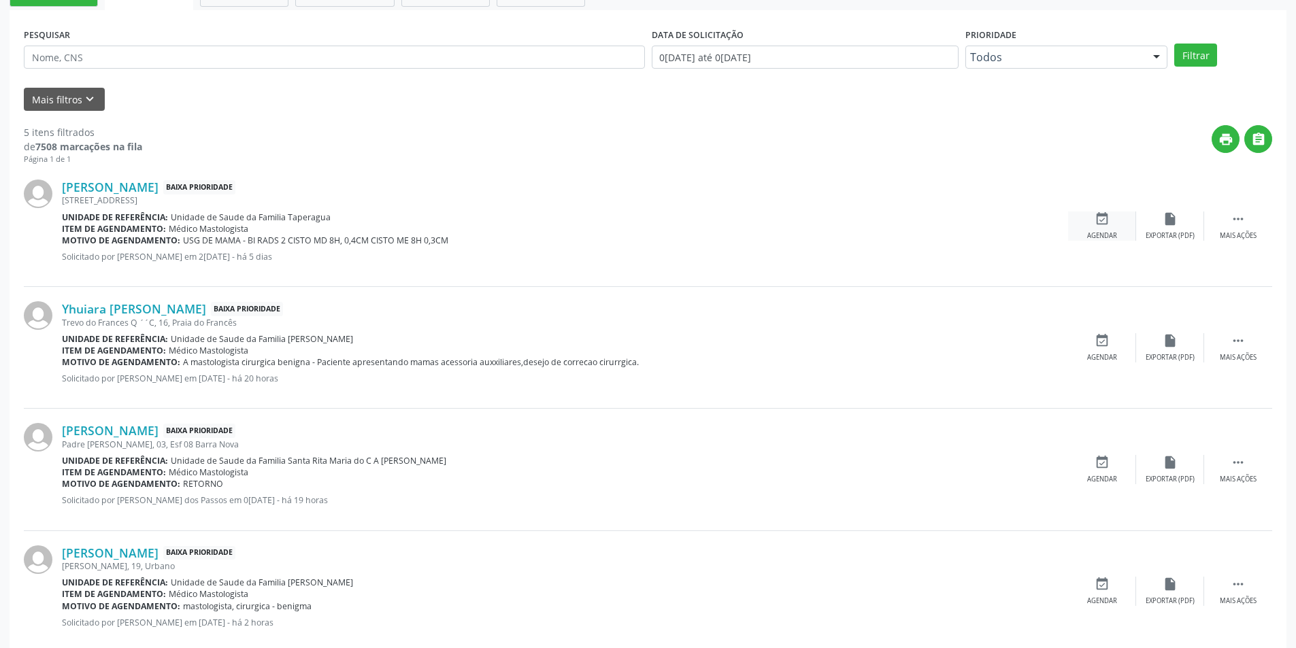
click at [1104, 232] on div "Agendar" at bounding box center [1102, 236] width 30 height 10
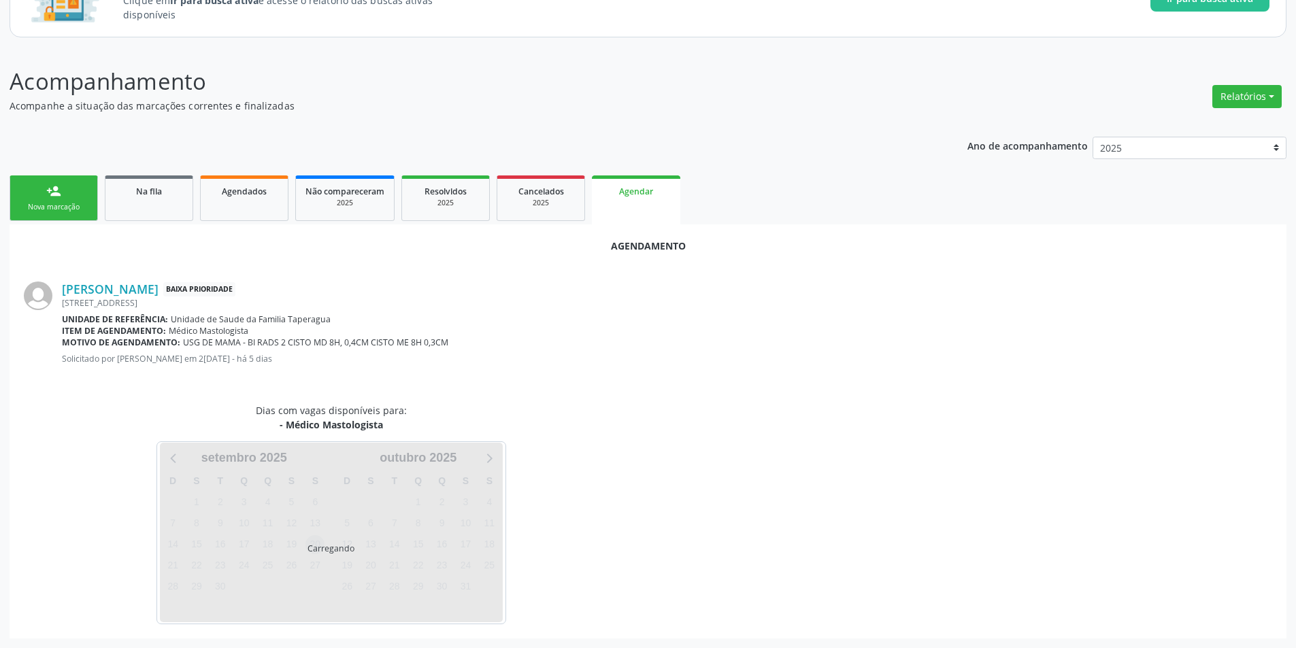
scroll to position [158, 0]
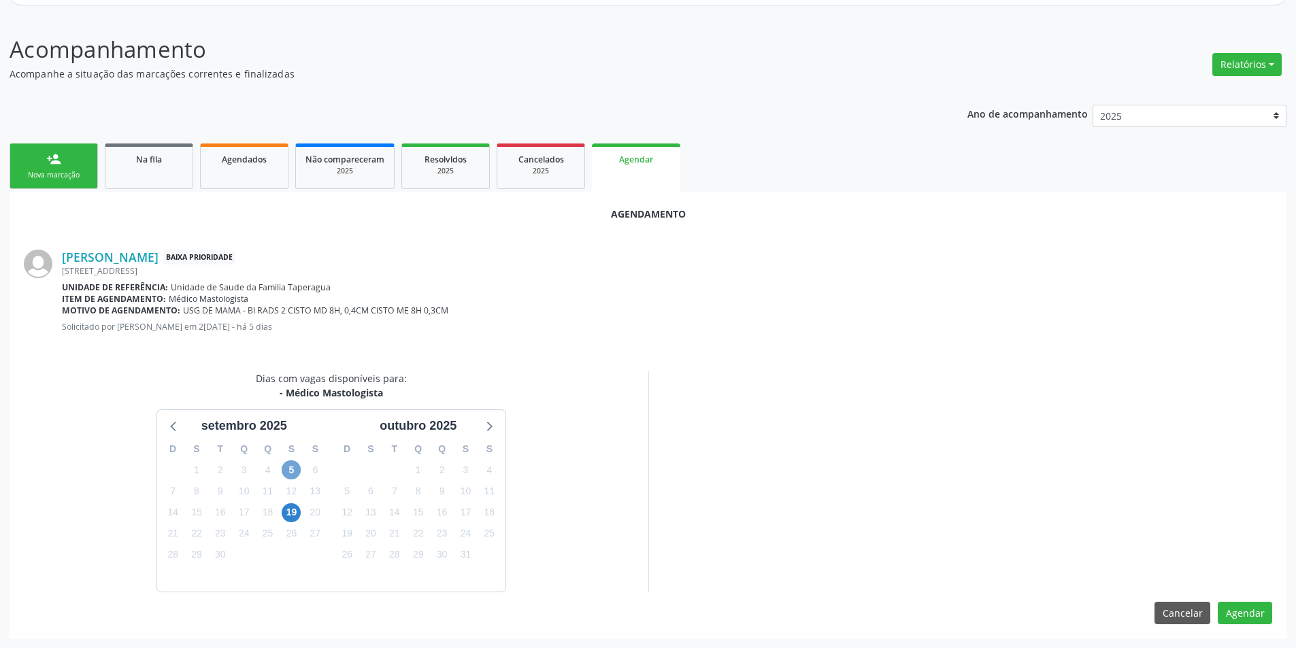
click at [289, 471] on span "5" at bounding box center [291, 469] width 19 height 19
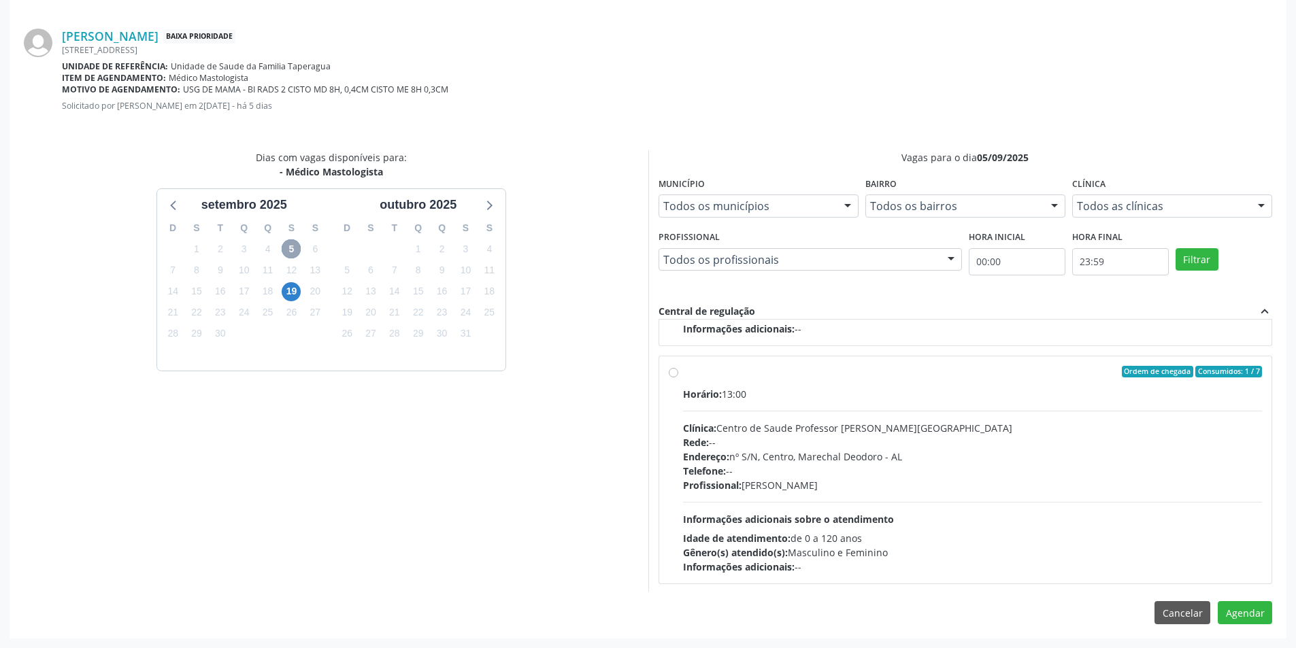
scroll to position [214, 0]
click at [683, 369] on label "Ordem de chegada Consumidos: 1 / 7 Horário: 13:00 Clínica: Centro de Saude Prof…" at bounding box center [972, 468] width 579 height 209
click at [671, 369] on input "Ordem de chegada Consumidos: 1 / 7 Horário: 13:00 Clínica: Centro de Saude Prof…" at bounding box center [674, 370] width 10 height 12
radio input "true"
click at [1253, 615] on button "Agendar" at bounding box center [1244, 612] width 54 height 23
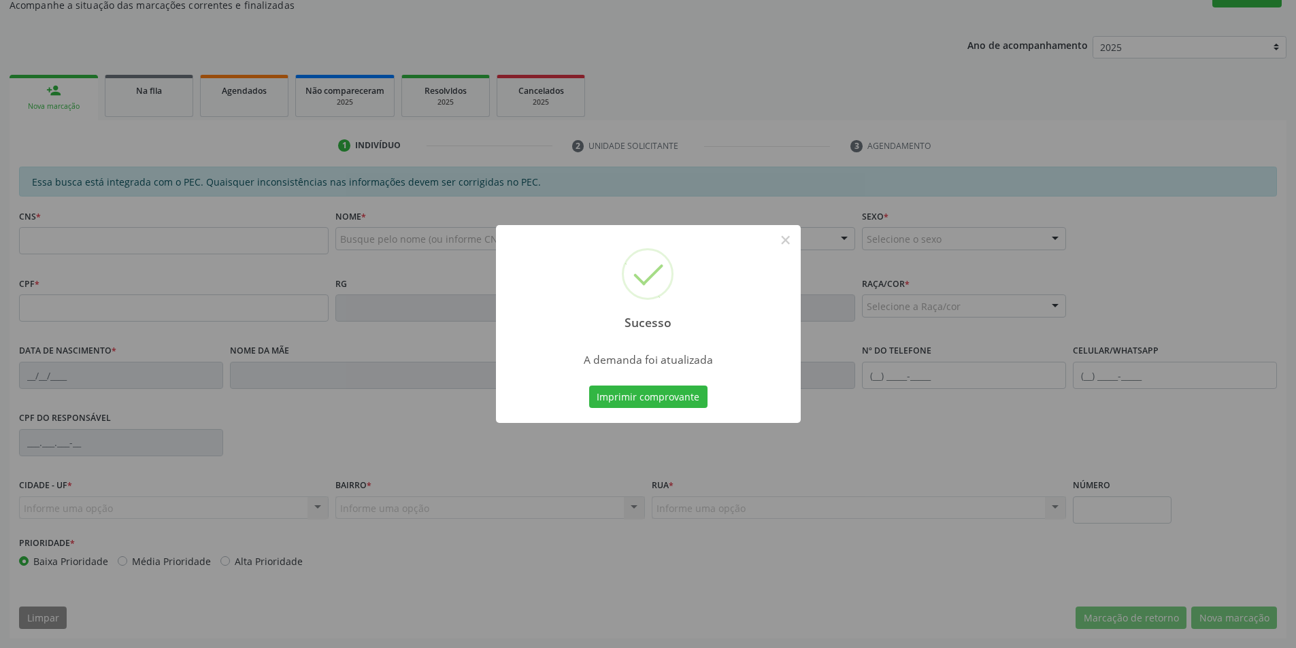
scroll to position [226, 0]
click at [782, 239] on button "×" at bounding box center [785, 240] width 23 height 23
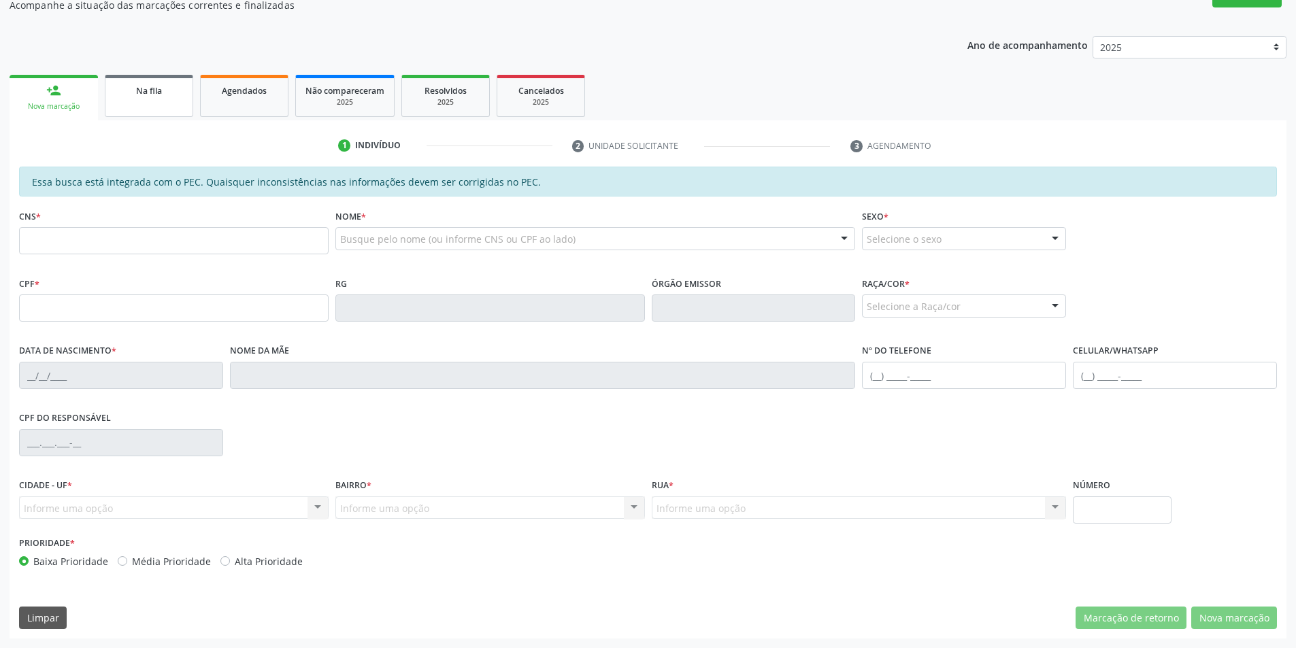
click at [149, 98] on link "Na fila" at bounding box center [149, 96] width 88 height 42
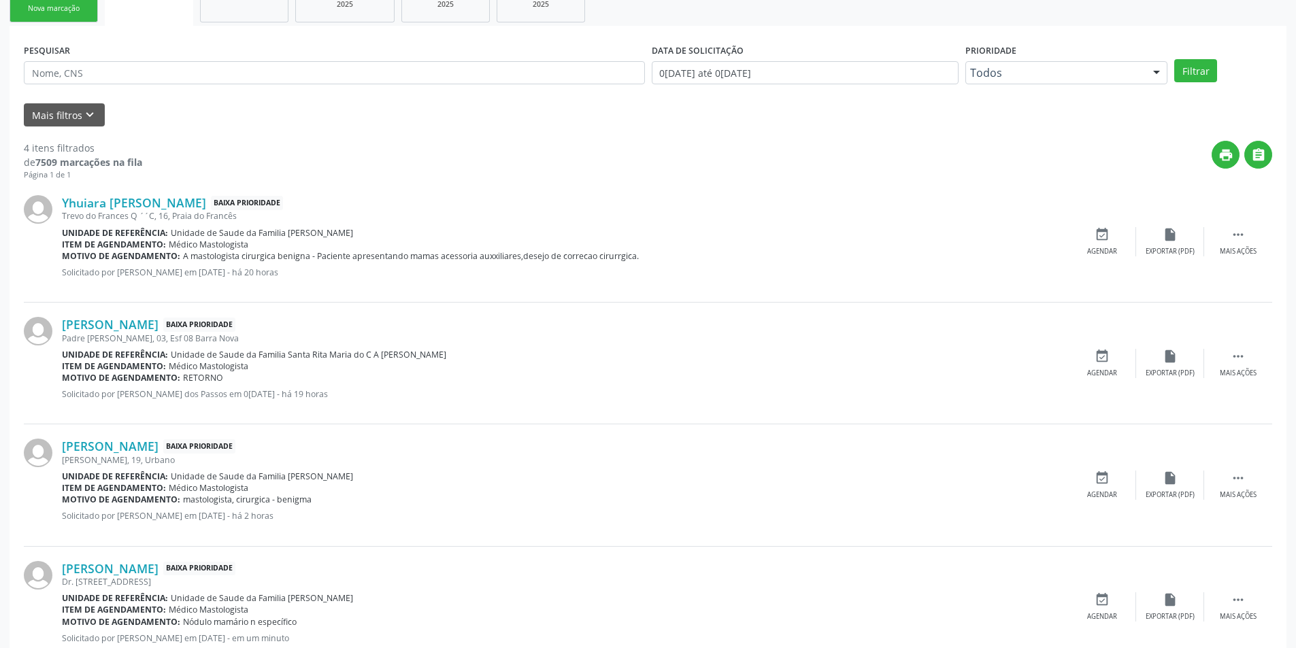
scroll to position [300, 0]
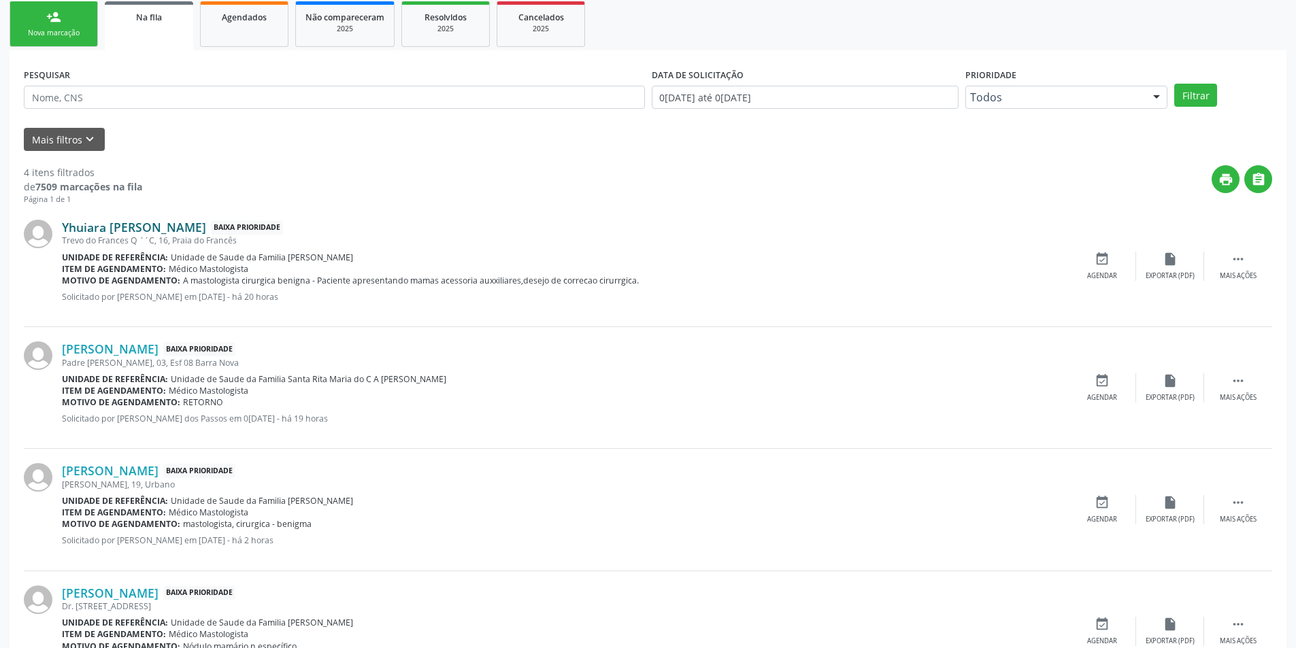
click at [206, 231] on link "Yhuiara Kessia Marques de Oliveira" at bounding box center [134, 227] width 144 height 15
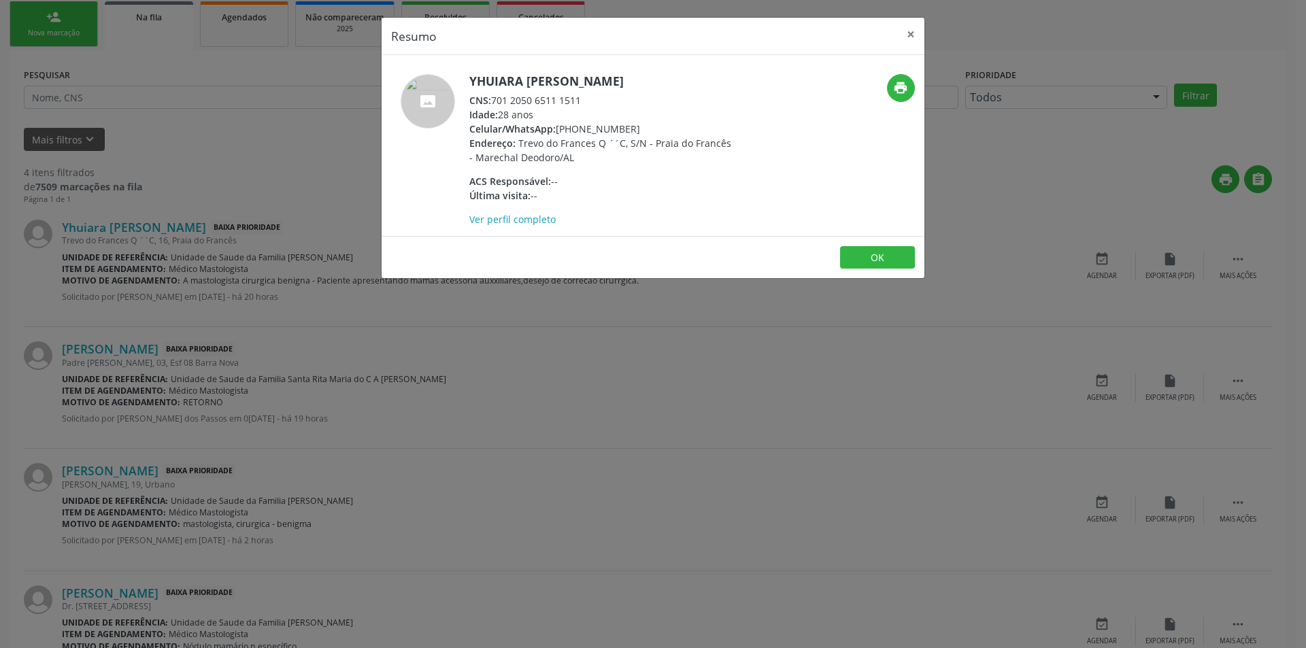
drag, startPoint x: 496, startPoint y: 99, endPoint x: 560, endPoint y: 100, distance: 63.3
click at [560, 100] on div "CNS: 701 2050 6511 1511" at bounding box center [601, 100] width 265 height 14
drag, startPoint x: 495, startPoint y: 98, endPoint x: 588, endPoint y: 98, distance: 92.5
click at [588, 98] on div "CNS: 701 2050 6511 1511" at bounding box center [601, 100] width 265 height 14
copy div "701 2050 6511 1511"
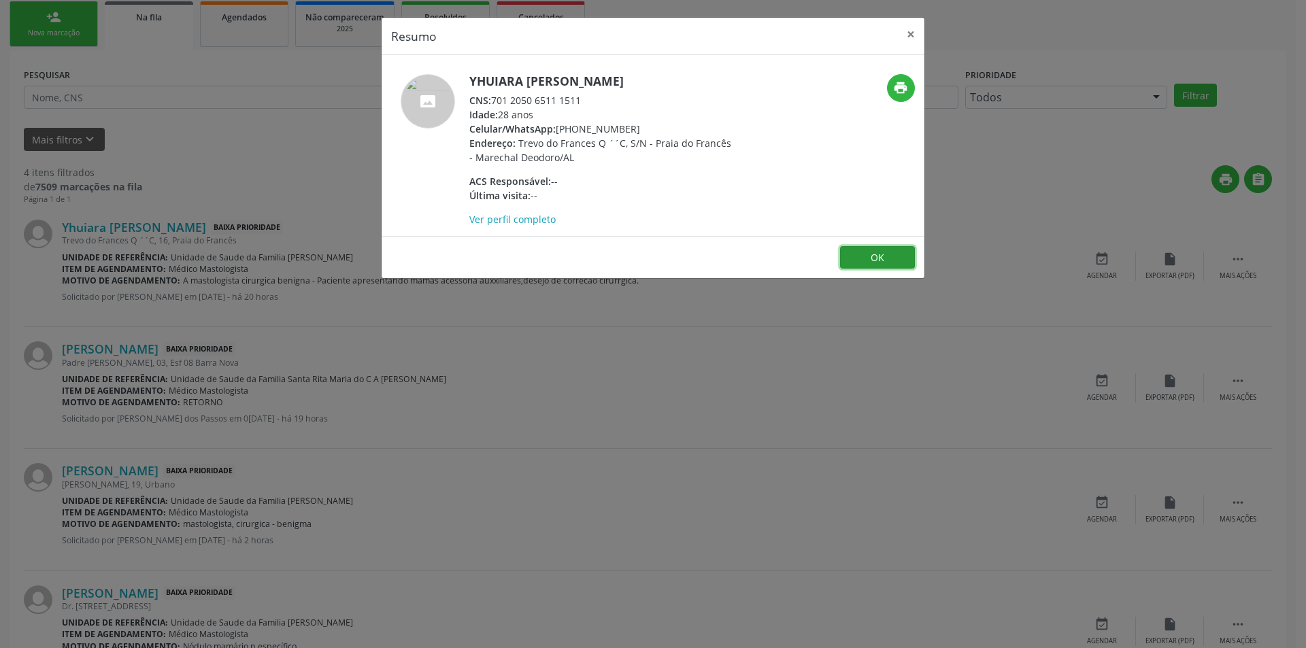
click at [885, 255] on button "OK" at bounding box center [877, 257] width 75 height 23
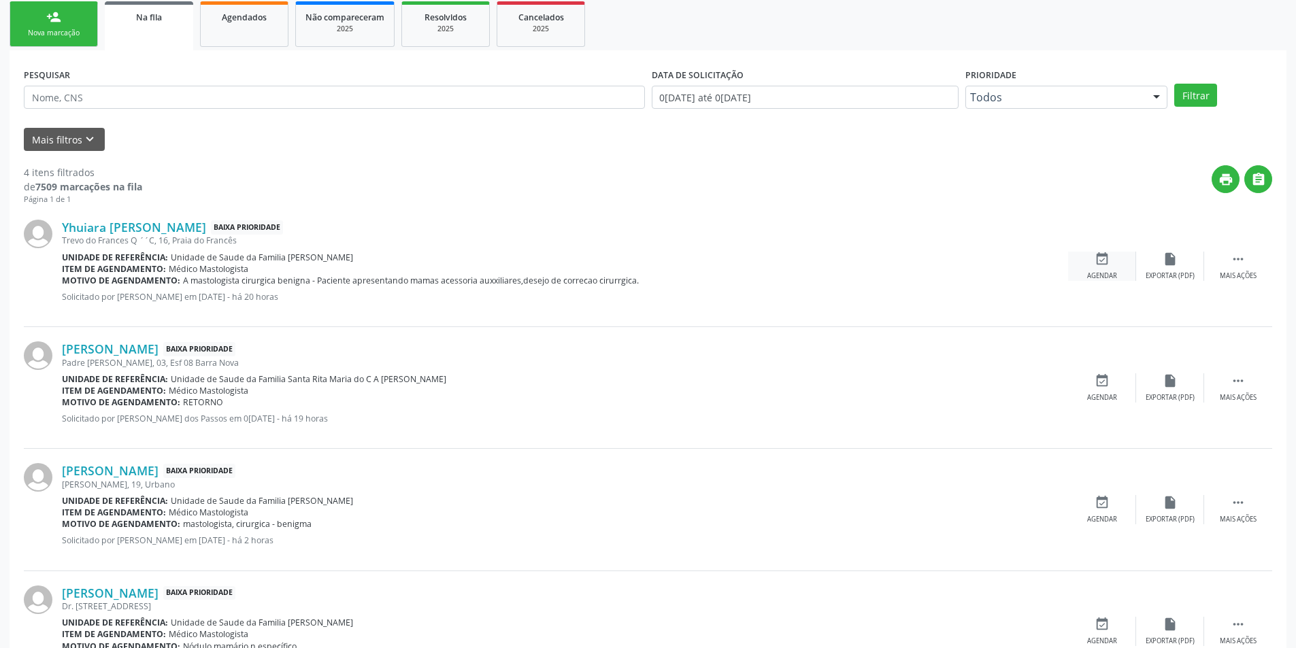
click at [1103, 258] on icon "event_available" at bounding box center [1101, 259] width 15 height 15
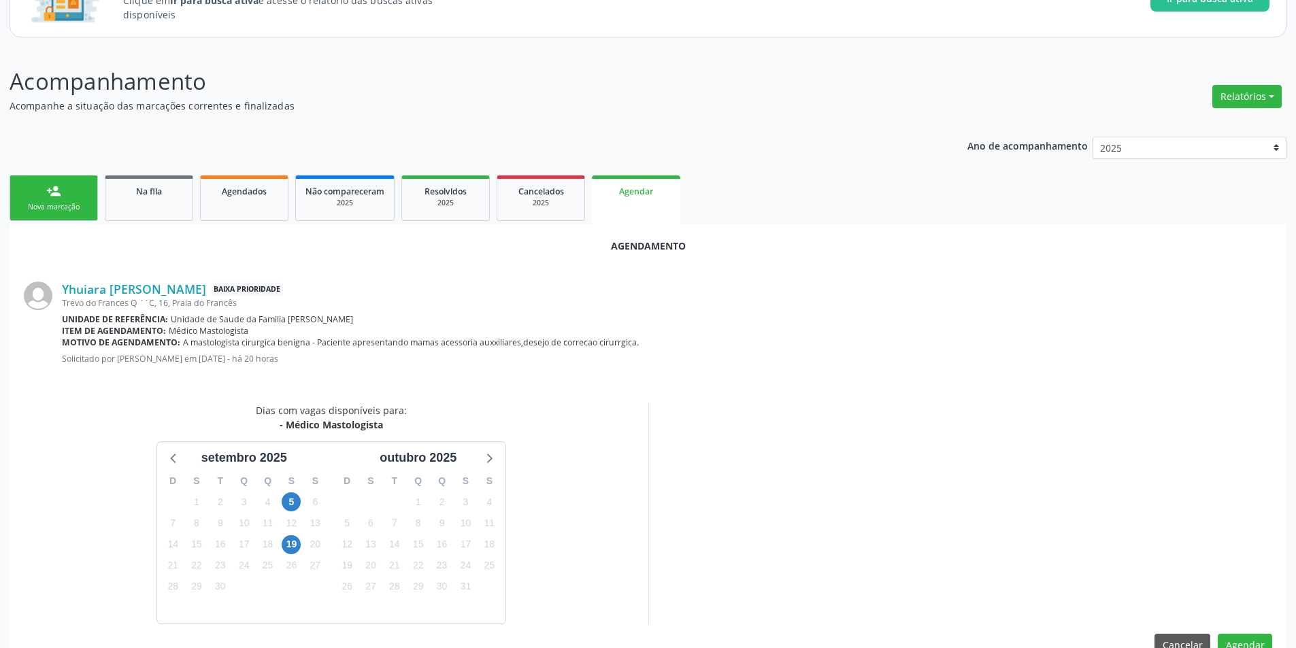
scroll to position [158, 0]
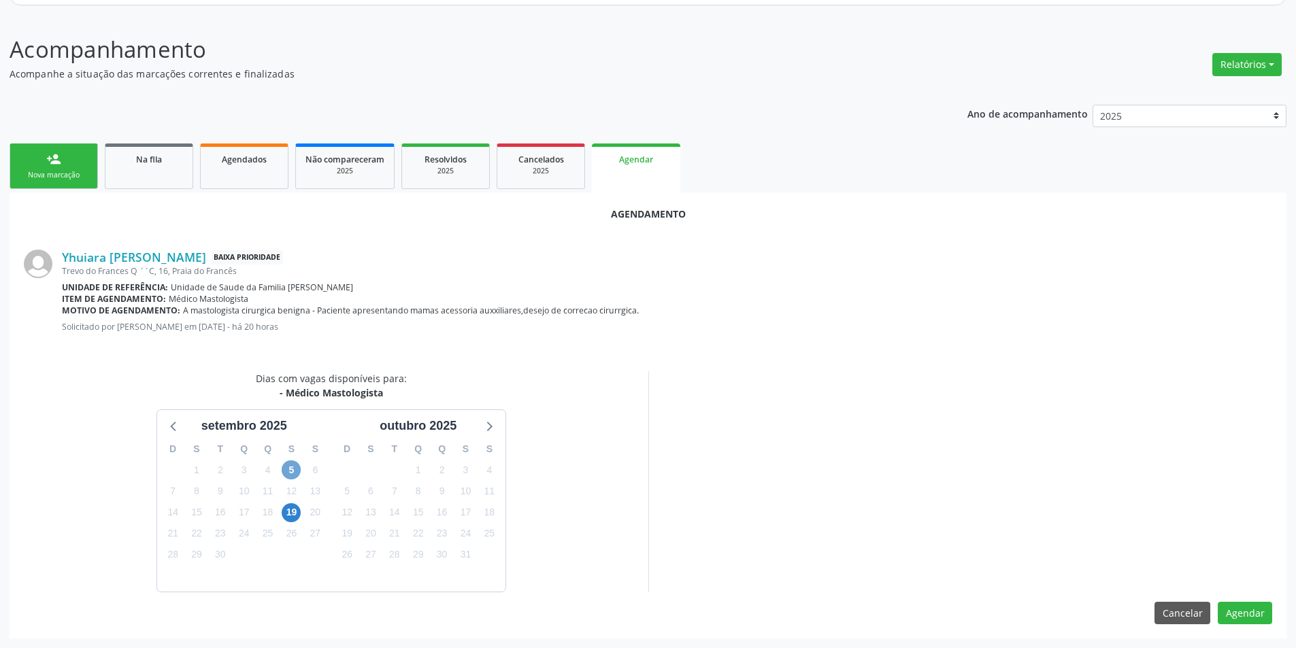
click at [291, 473] on span "5" at bounding box center [291, 469] width 19 height 19
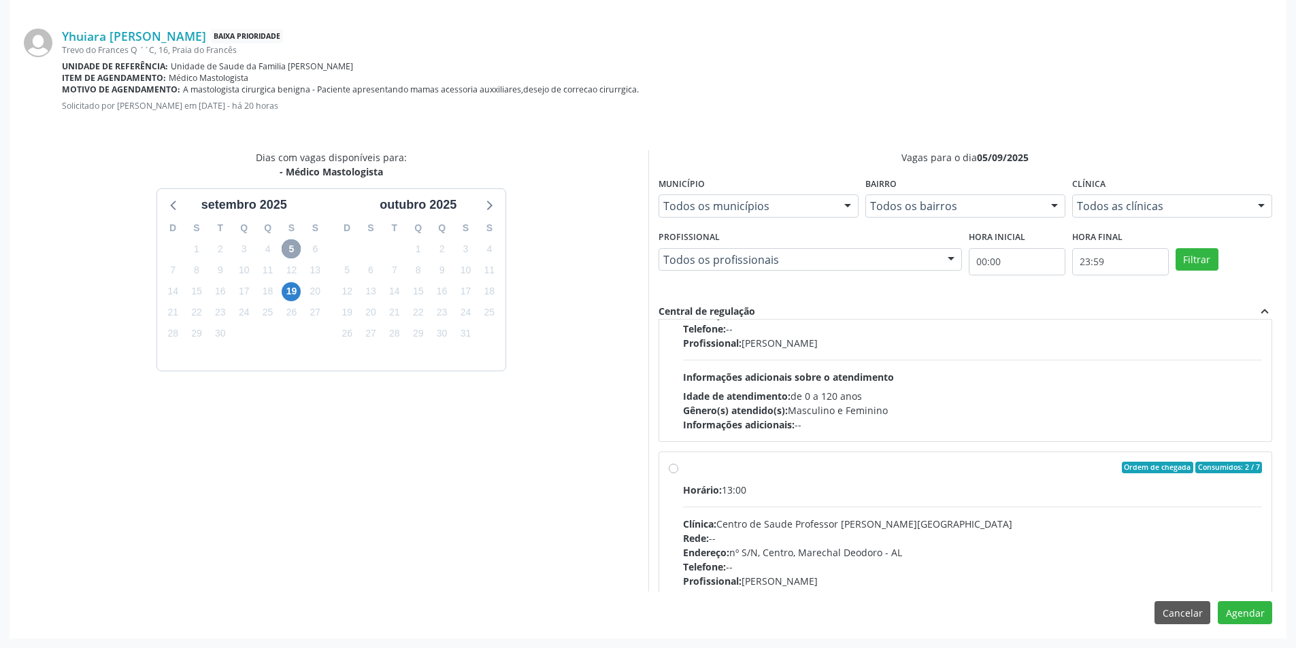
scroll to position [214, 0]
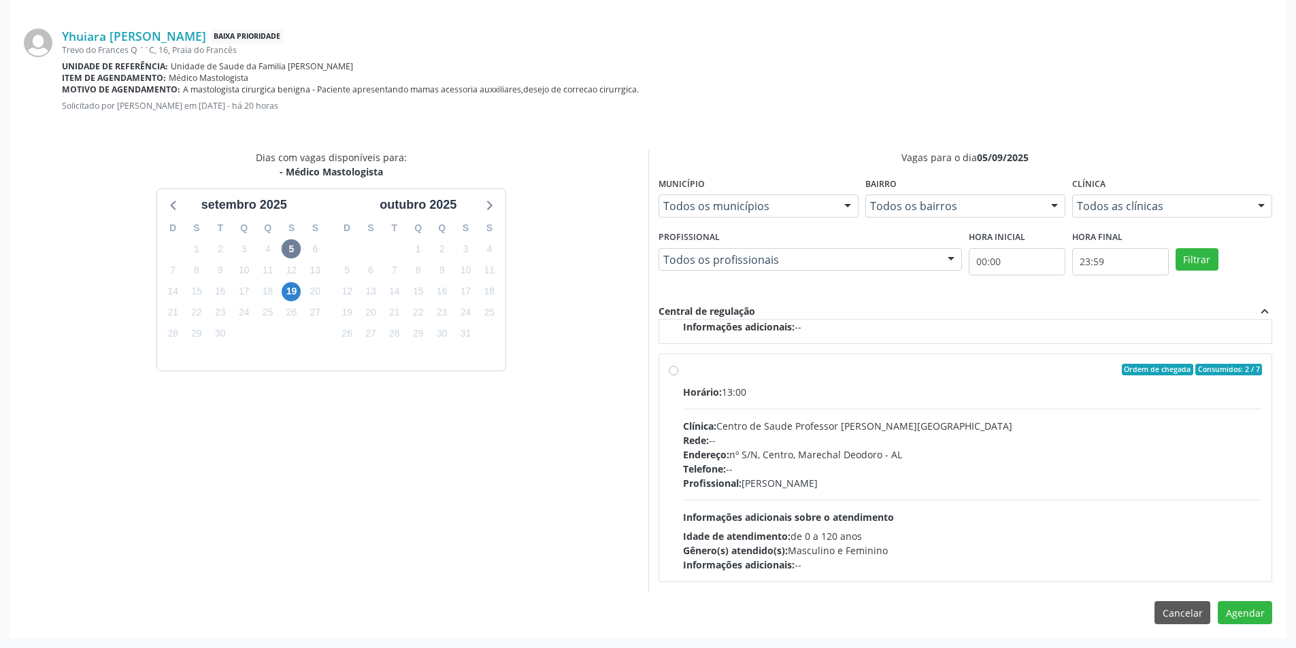
click at [683, 368] on label "Ordem de chegada Consumidos: 2 / 7 Horário: 13:00 Clínica: Centro de Saude Prof…" at bounding box center [972, 468] width 579 height 209
click at [672, 368] on input "Ordem de chegada Consumidos: 2 / 7 Horário: 13:00 Clínica: Centro de Saude Prof…" at bounding box center [674, 370] width 10 height 12
radio input "true"
click at [1251, 615] on button "Agendar" at bounding box center [1244, 612] width 54 height 23
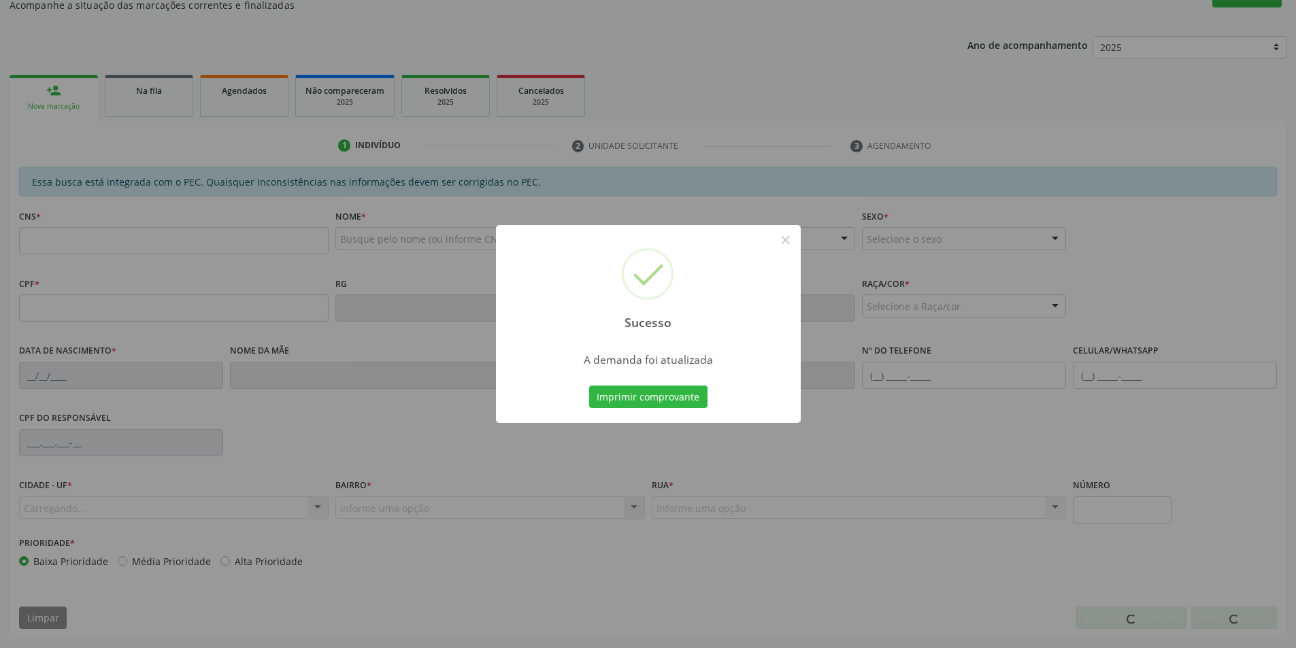
scroll to position [226, 0]
click at [788, 241] on button "×" at bounding box center [785, 240] width 23 height 23
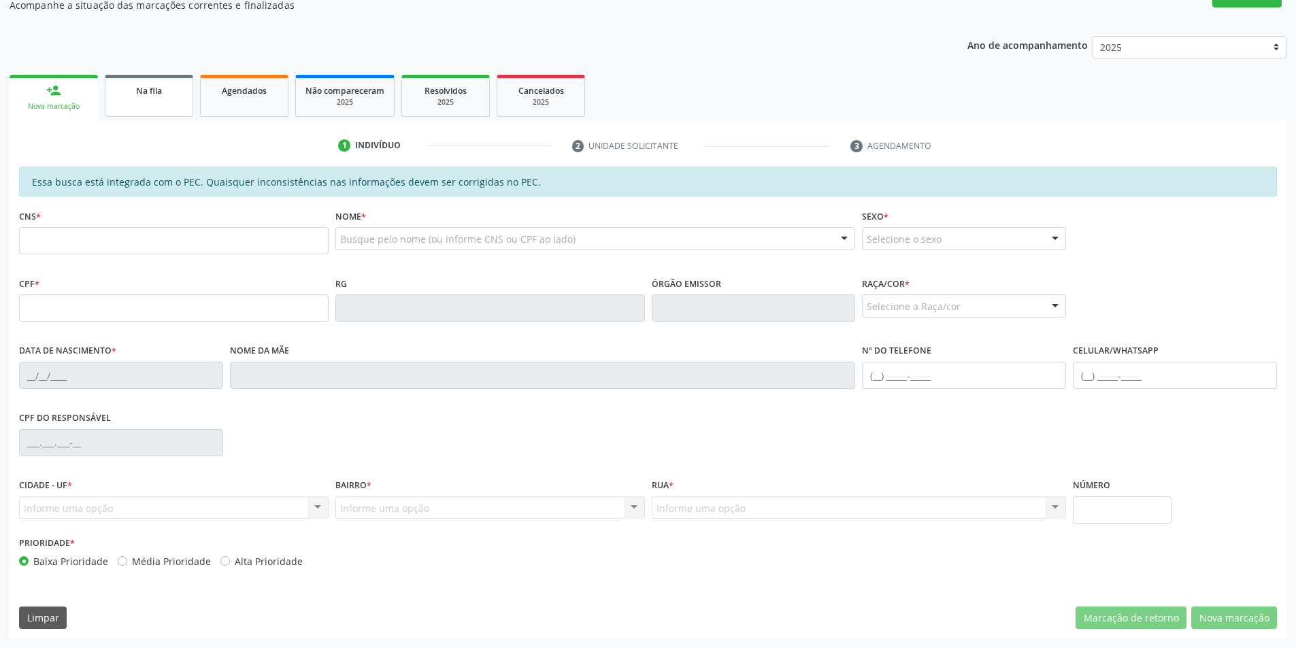
click at [141, 86] on span "Na fila" at bounding box center [149, 91] width 26 height 12
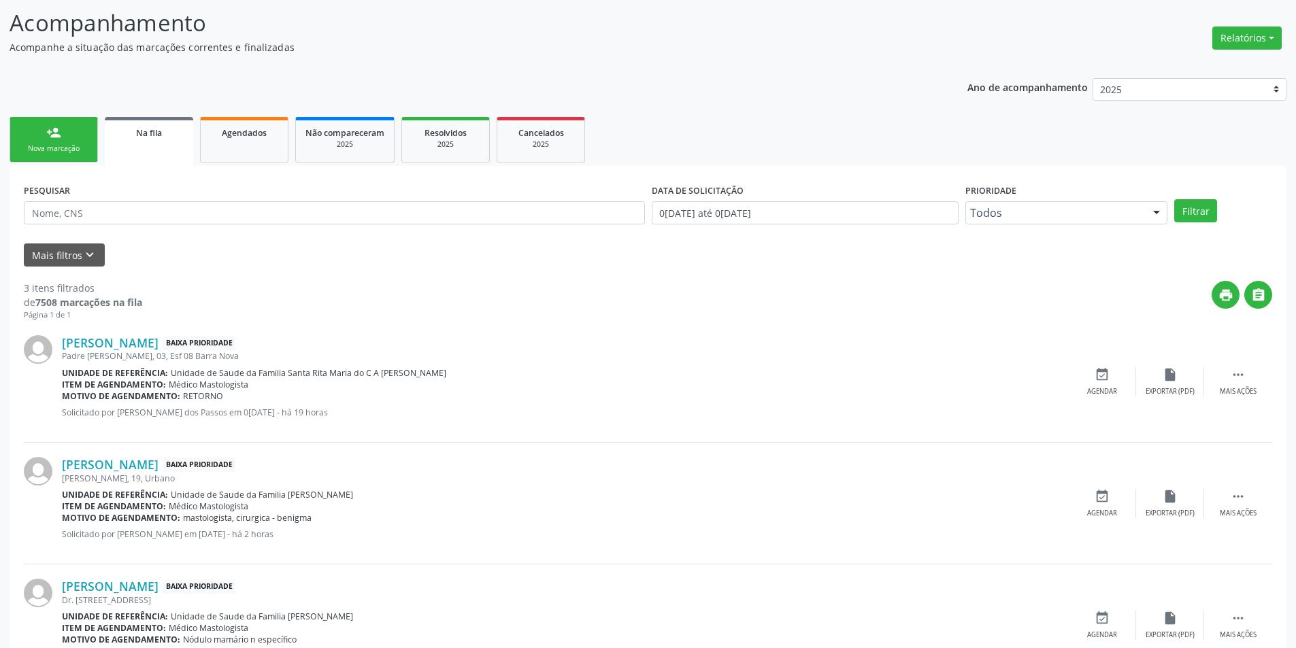
scroll to position [246, 0]
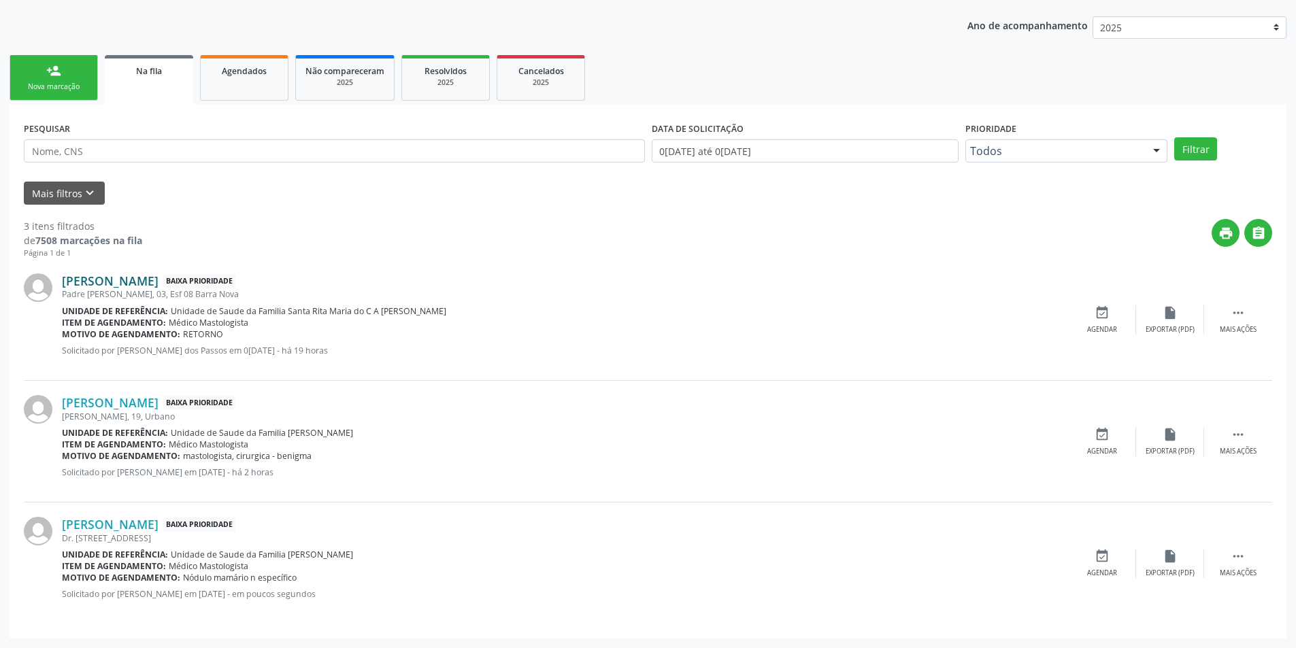
click at [158, 285] on link "Maria Izabel Cordeiro Brandao" at bounding box center [110, 280] width 97 height 15
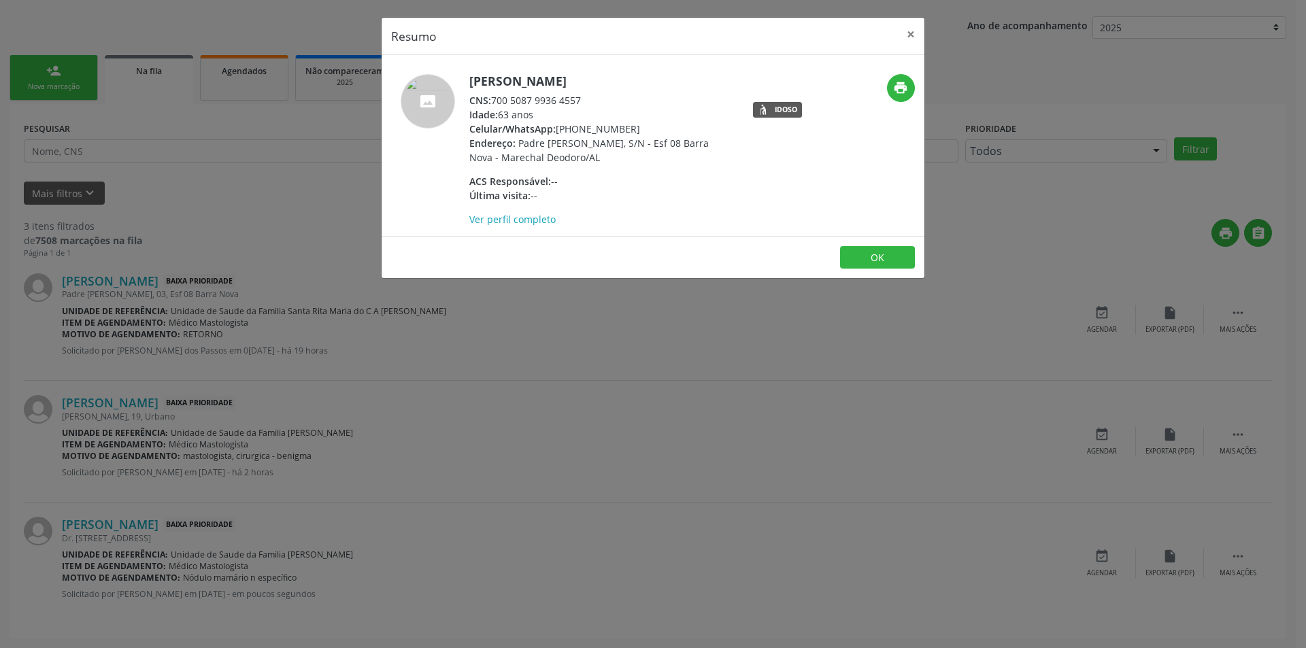
drag, startPoint x: 493, startPoint y: 99, endPoint x: 591, endPoint y: 102, distance: 98.0
click at [591, 102] on div "CNS: 700 5087 9936 4557" at bounding box center [601, 100] width 265 height 14
copy div "700 5087 9936 4557"
click at [898, 261] on button "OK" at bounding box center [877, 257] width 75 height 23
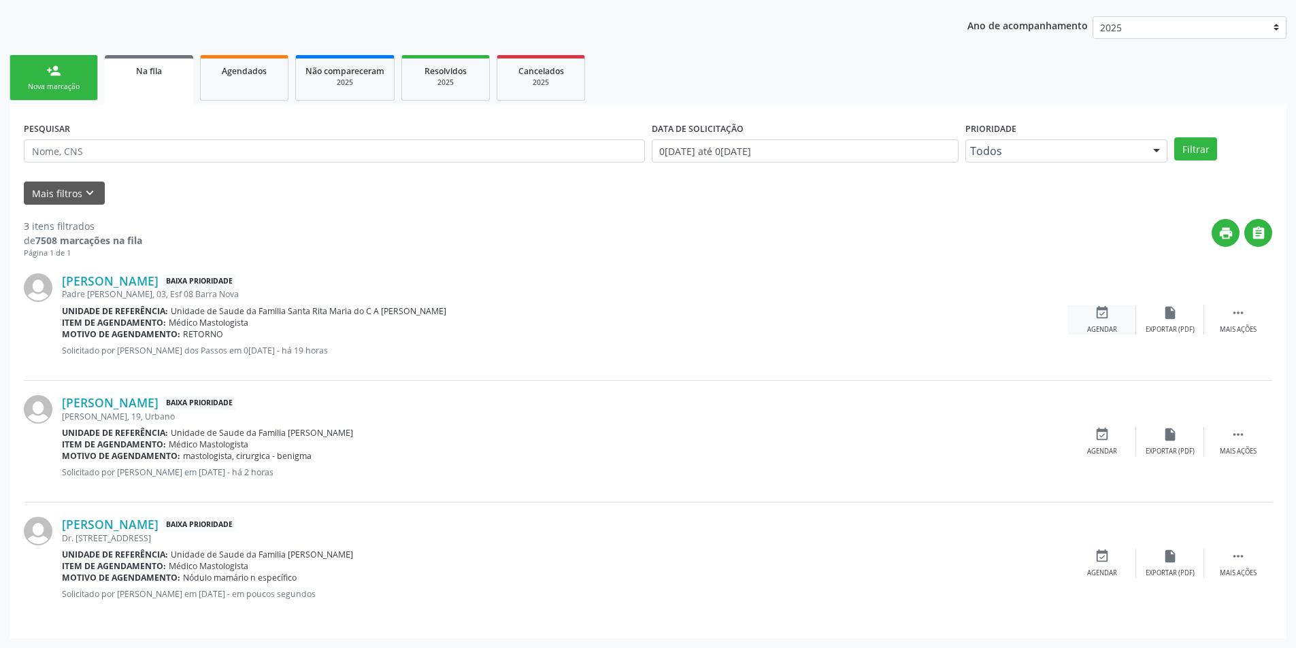
click at [1094, 311] on icon "event_available" at bounding box center [1101, 312] width 15 height 15
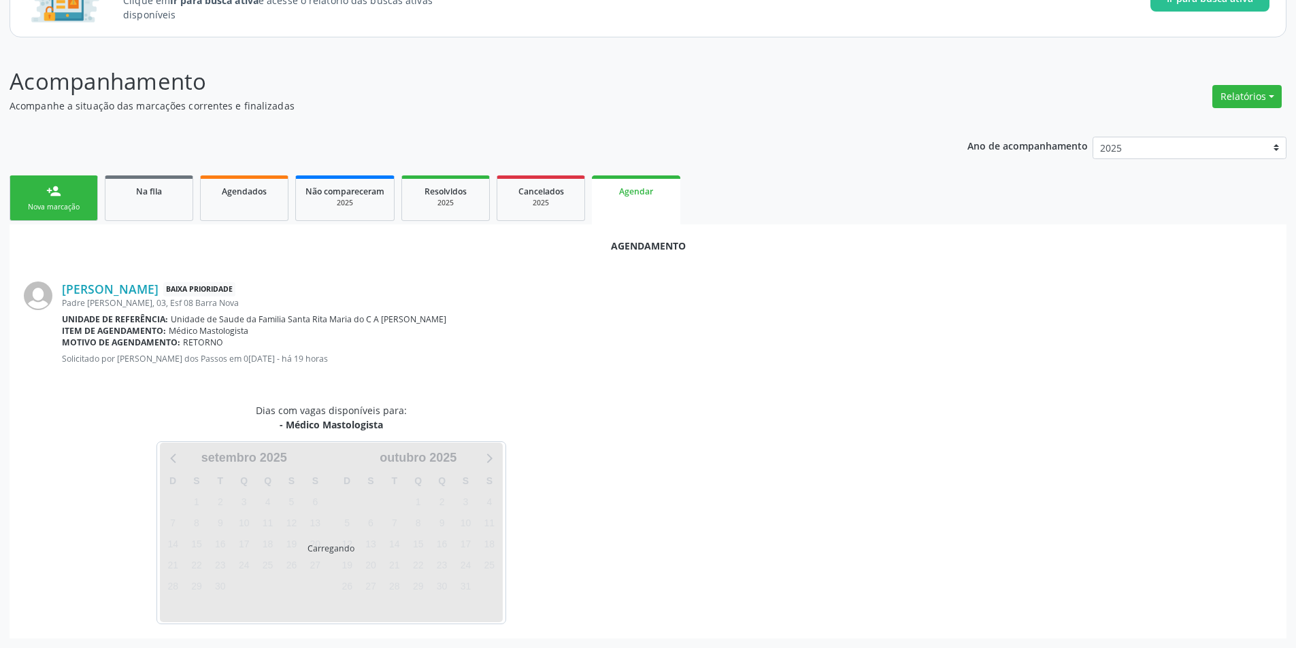
scroll to position [158, 0]
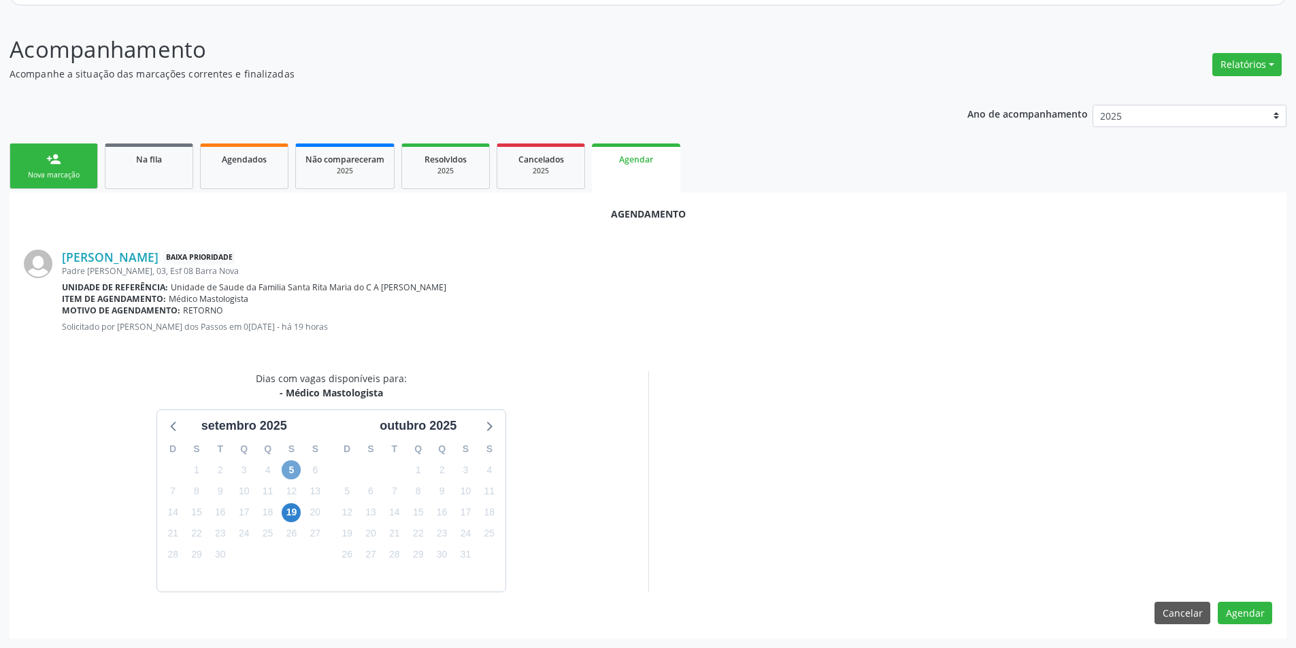
click at [293, 467] on span "5" at bounding box center [291, 469] width 19 height 19
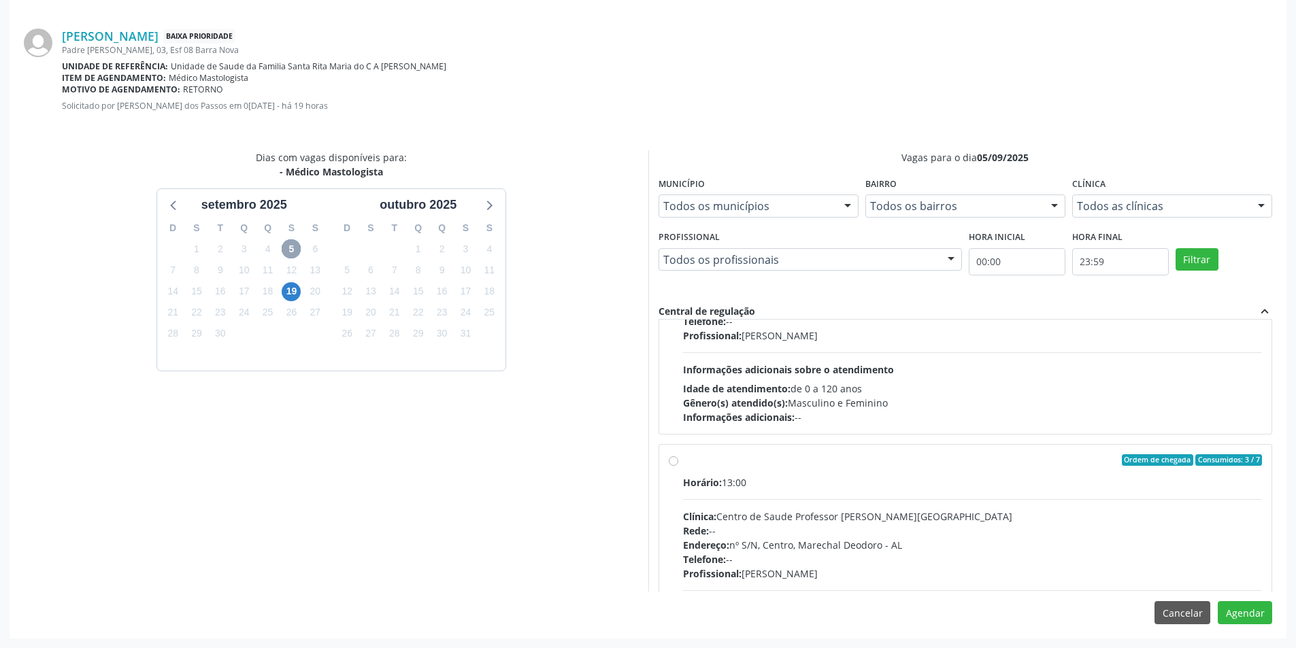
scroll to position [214, 0]
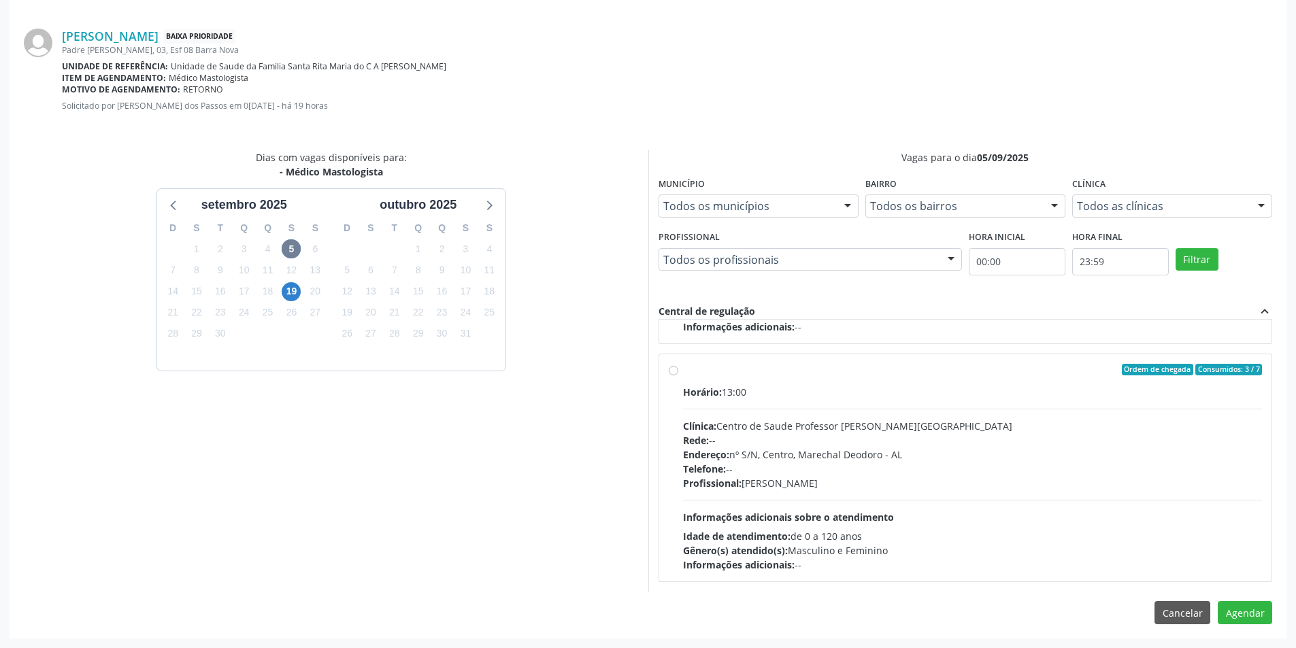
click at [683, 373] on label "Ordem de chegada Consumidos: 3 / 7 Horário: 13:00 Clínica: Centro de Saude Prof…" at bounding box center [972, 468] width 579 height 209
click at [675, 373] on input "Ordem de chegada Consumidos: 3 / 7 Horário: 13:00 Clínica: Centro de Saude Prof…" at bounding box center [674, 370] width 10 height 12
radio input "true"
click at [1251, 609] on button "Agendar" at bounding box center [1244, 612] width 54 height 23
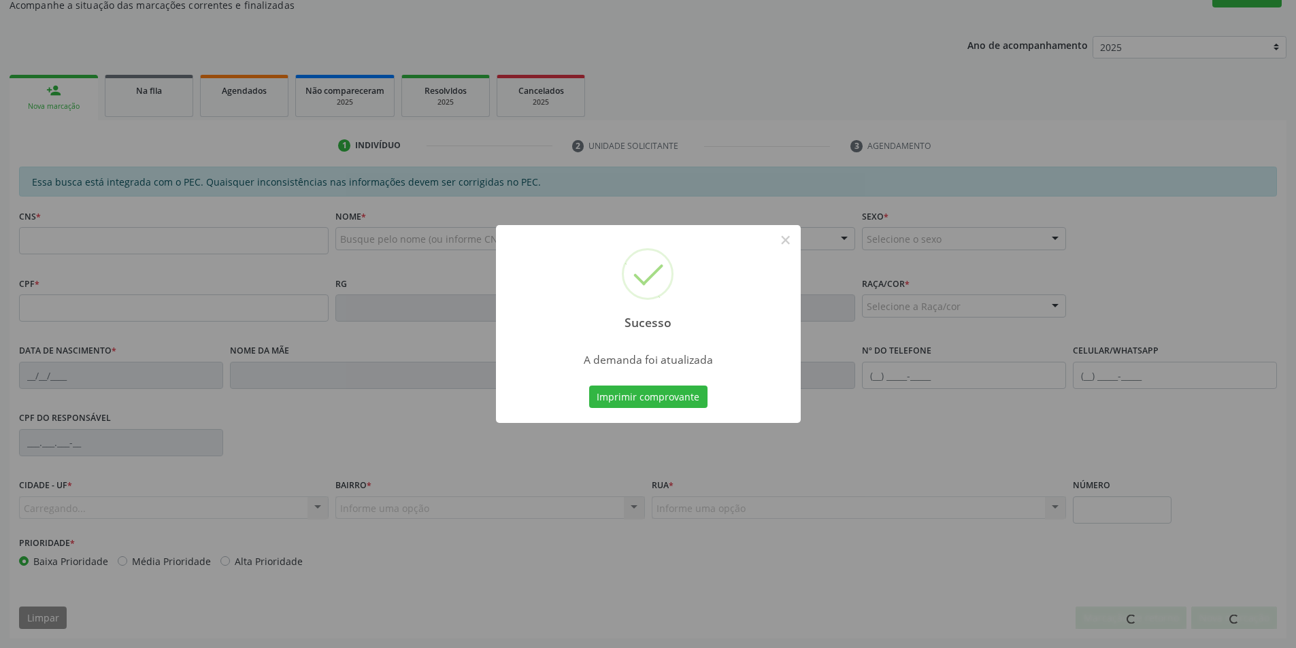
scroll to position [226, 0]
click at [788, 243] on button "×" at bounding box center [785, 240] width 23 height 23
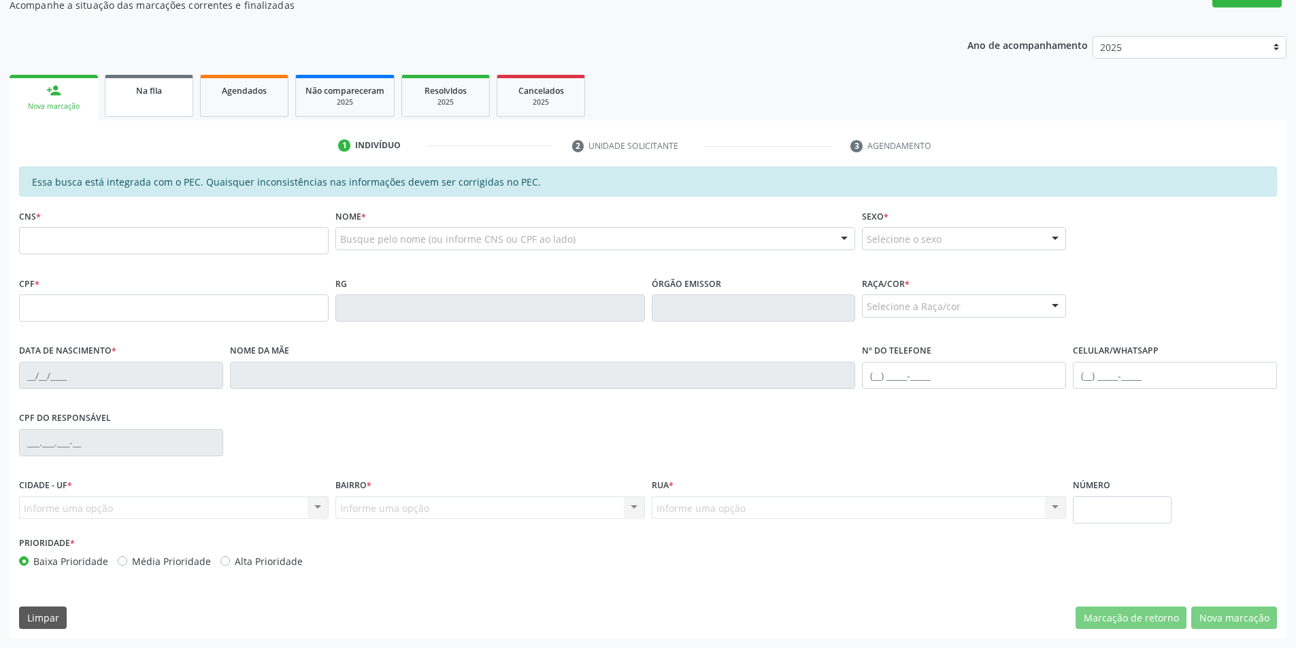
click at [158, 90] on span "Na fila" at bounding box center [149, 91] width 26 height 12
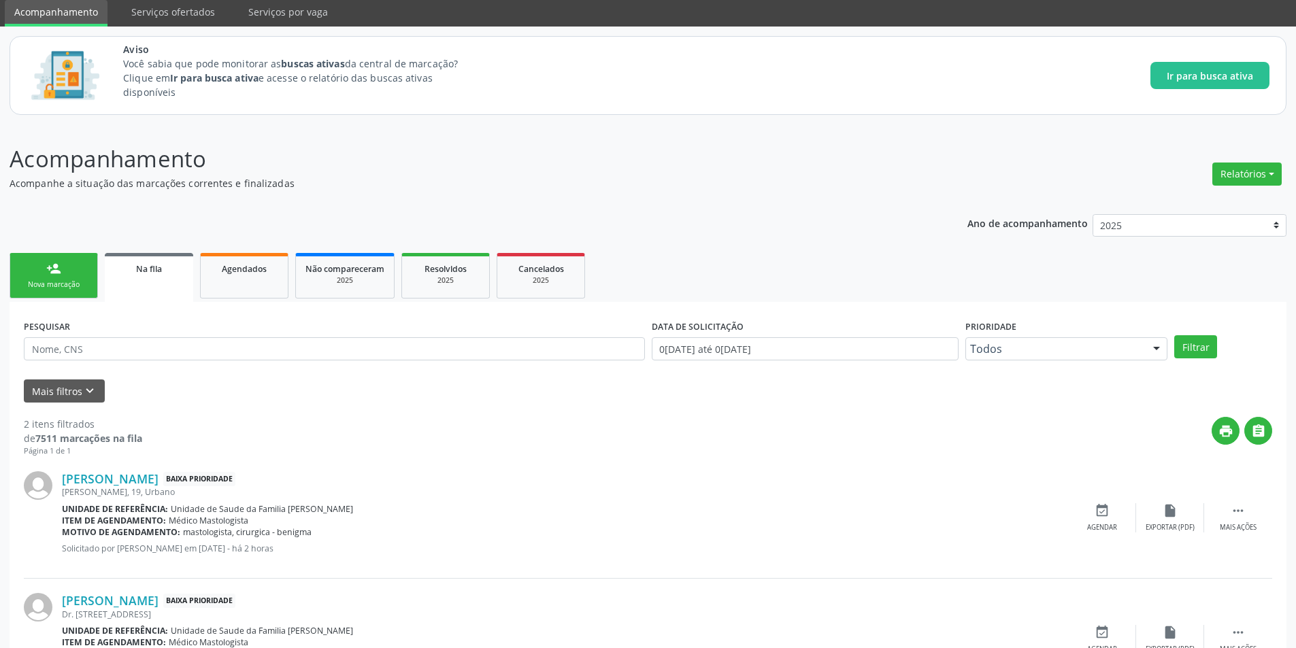
scroll to position [124, 0]
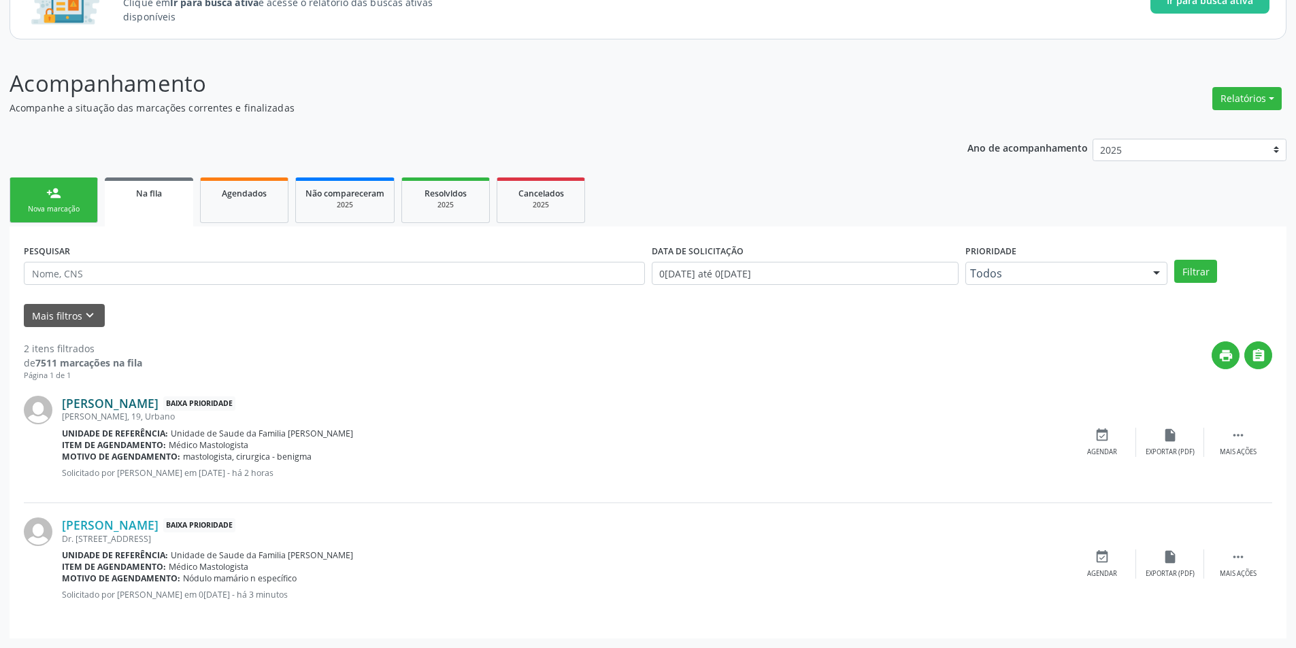
click at [158, 406] on link "Izabel Santos Almeida de Melo" at bounding box center [110, 403] width 97 height 15
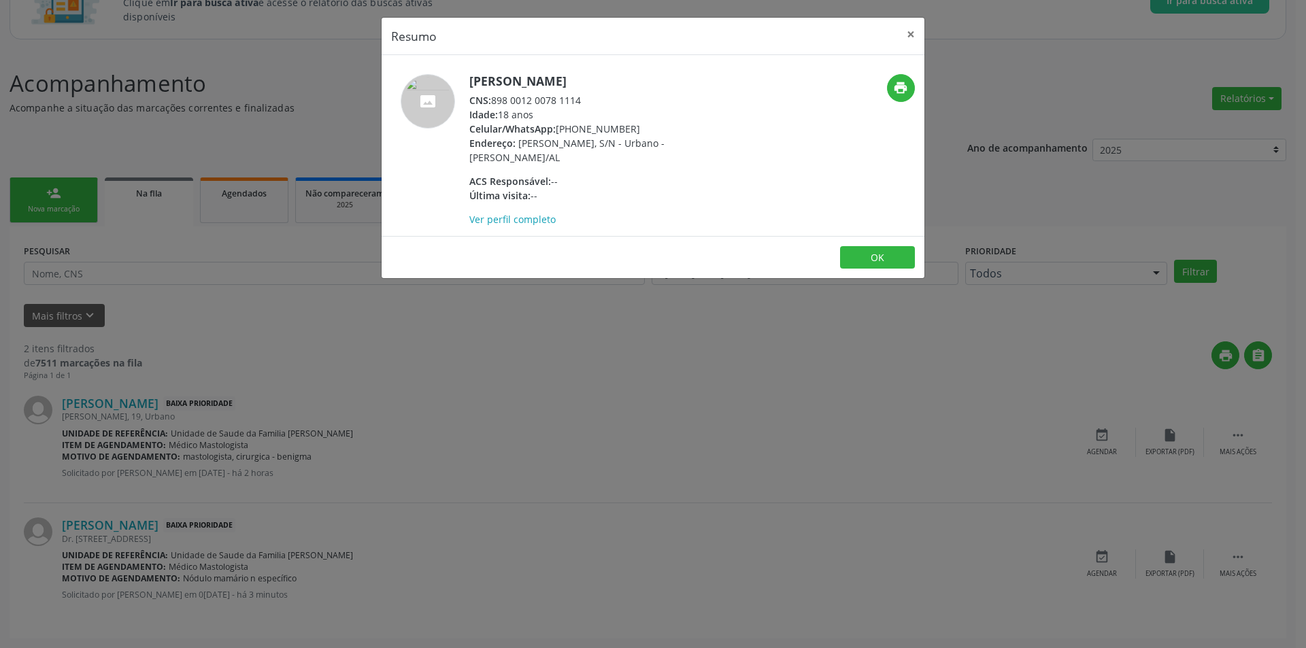
drag, startPoint x: 494, startPoint y: 99, endPoint x: 587, endPoint y: 96, distance: 92.6
click at [587, 96] on div "CNS: 898 0012 0078 1114" at bounding box center [601, 100] width 265 height 14
copy div "898 0012 0078 1114"
click at [879, 260] on button "OK" at bounding box center [877, 257] width 75 height 23
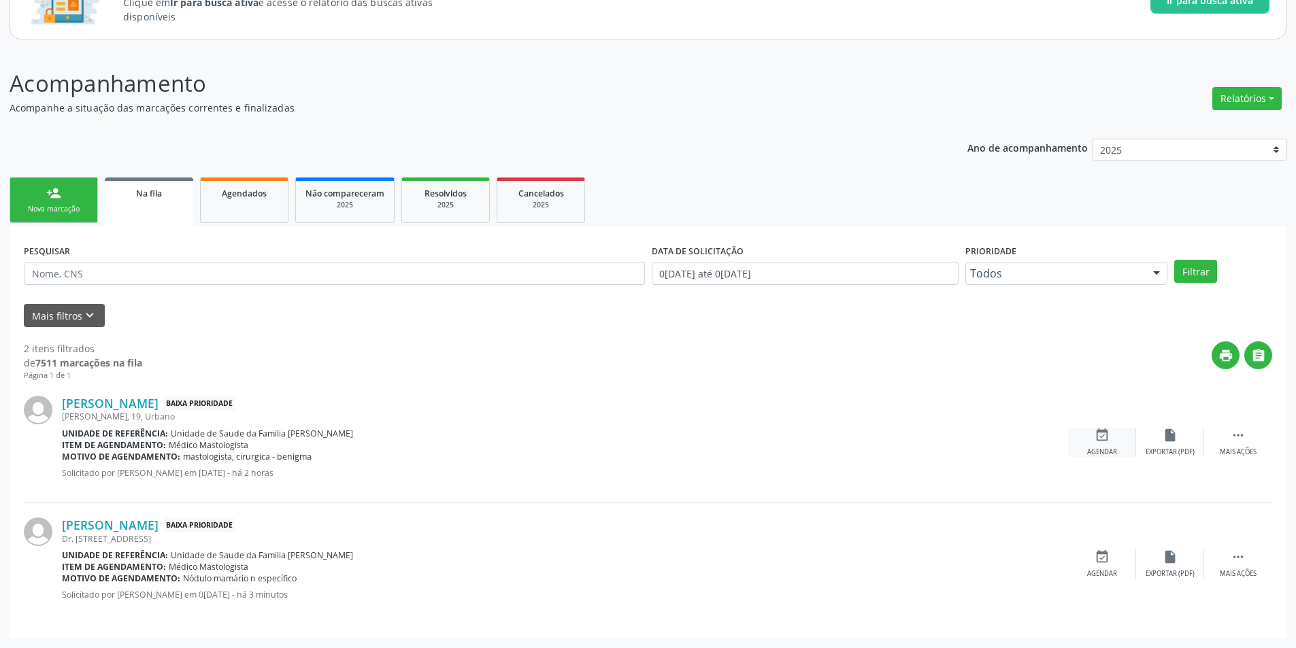
click at [1100, 440] on icon "event_available" at bounding box center [1101, 435] width 15 height 15
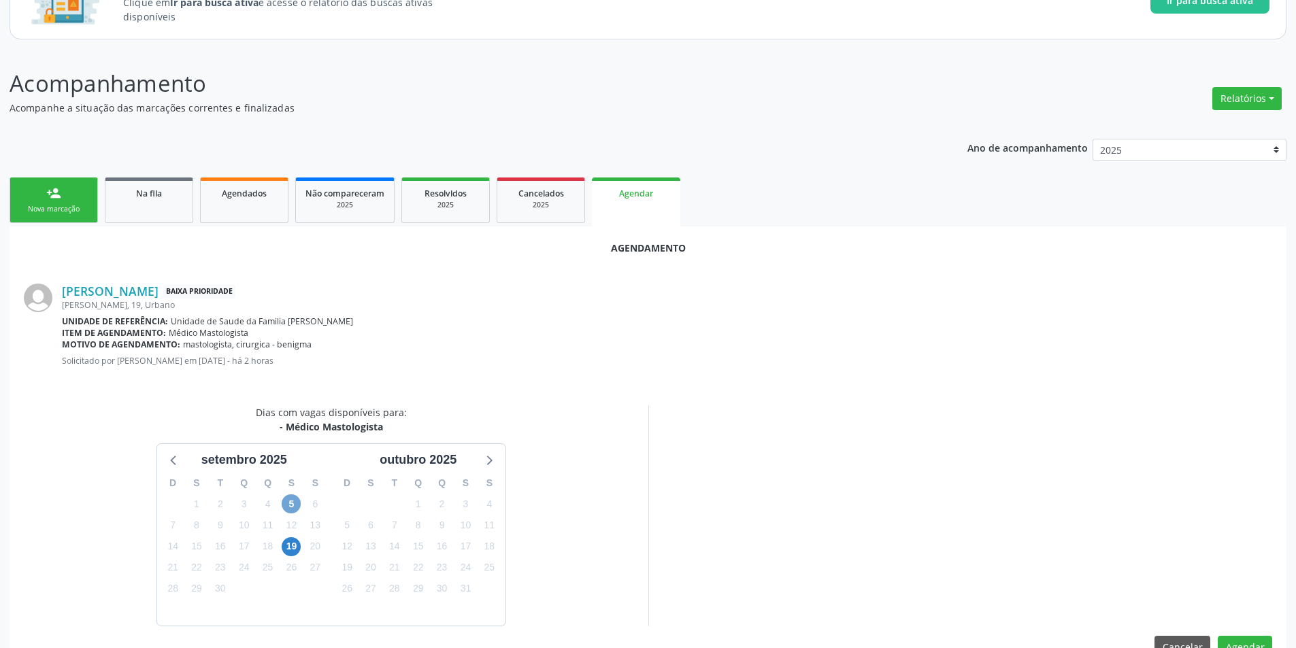
click at [294, 498] on span "5" at bounding box center [291, 503] width 19 height 19
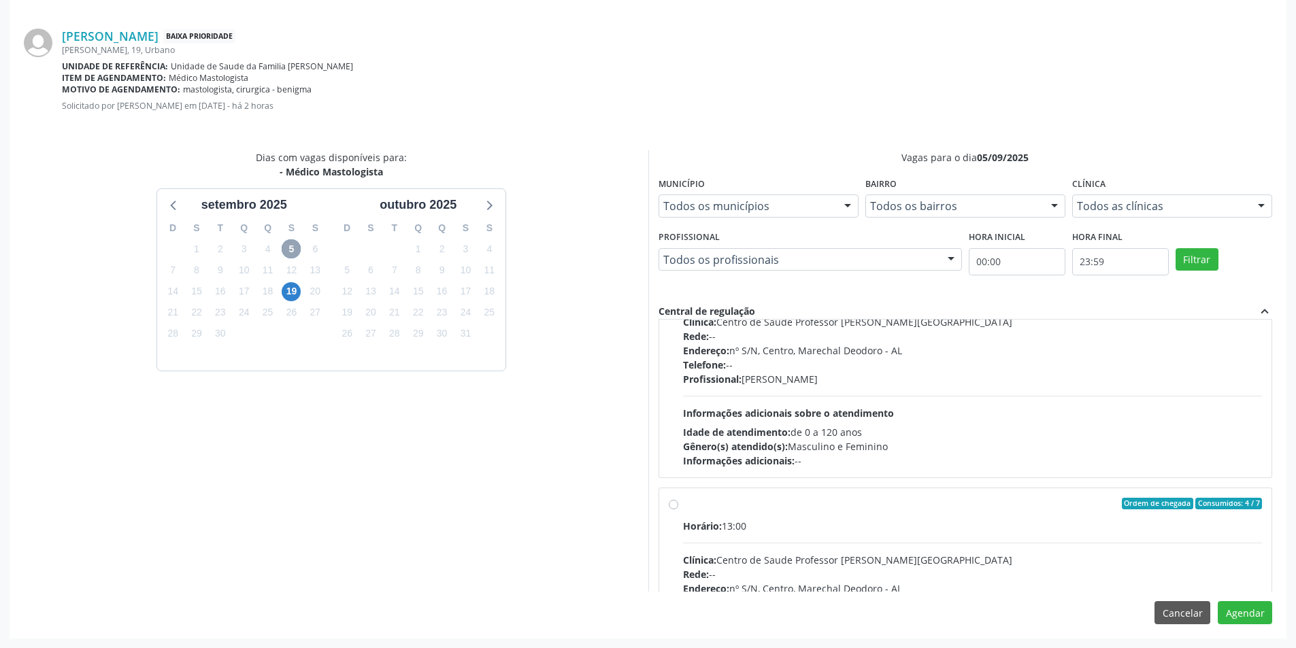
scroll to position [214, 0]
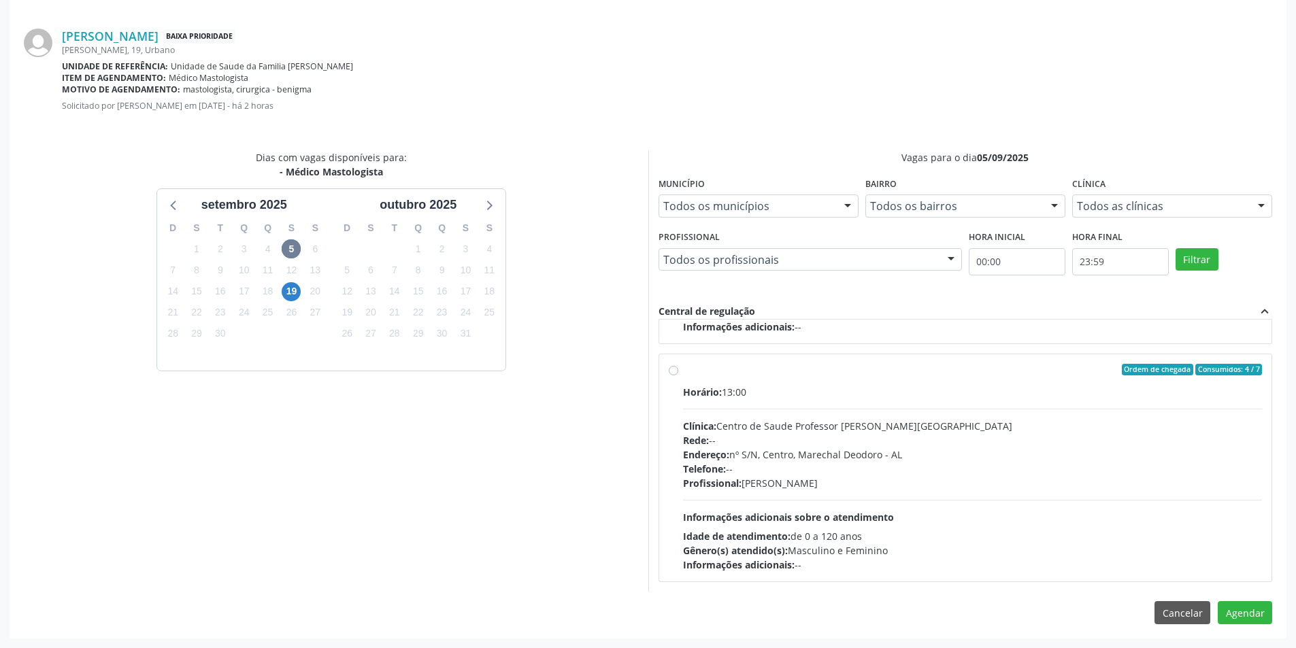
click at [683, 369] on label "Ordem de chegada Consumidos: 4 / 7 Horário: 13:00 Clínica: Centro de Saude Prof…" at bounding box center [972, 468] width 579 height 209
click at [671, 369] on input "Ordem de chegada Consumidos: 4 / 7 Horário: 13:00 Clínica: Centro de Saude Prof…" at bounding box center [674, 370] width 10 height 12
radio input "true"
click at [1236, 613] on button "Agendar" at bounding box center [1244, 612] width 54 height 23
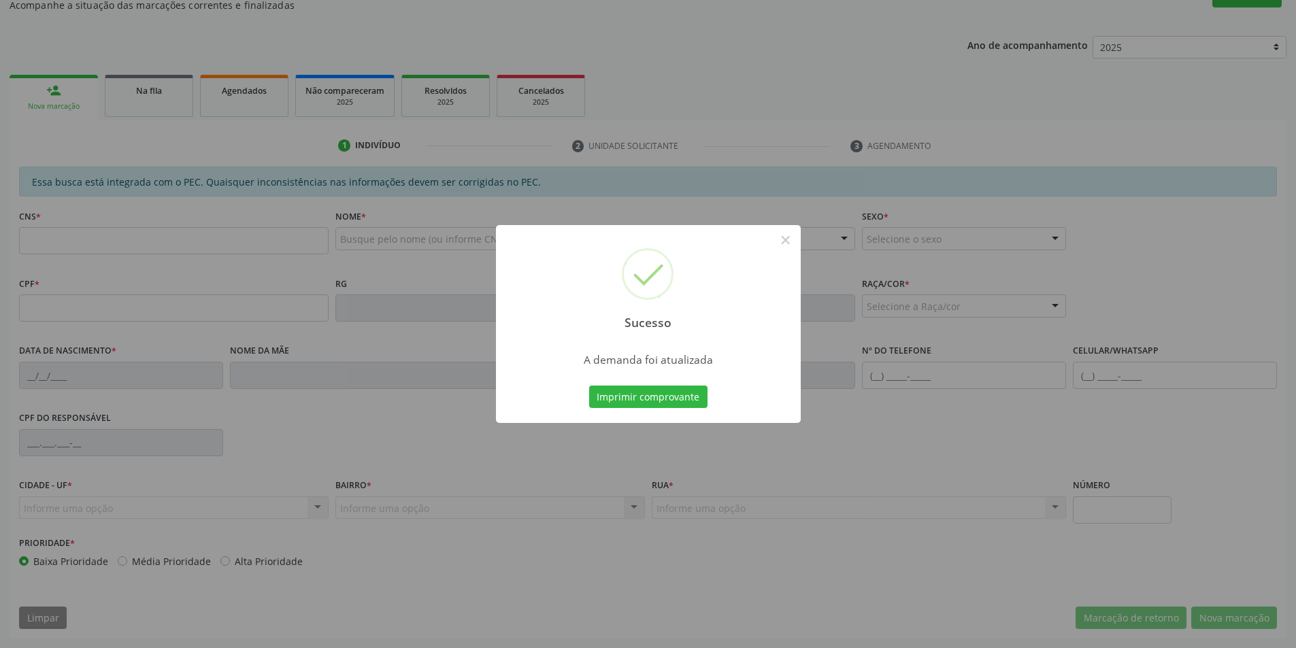
scroll to position [226, 0]
click at [788, 235] on button "×" at bounding box center [785, 240] width 23 height 23
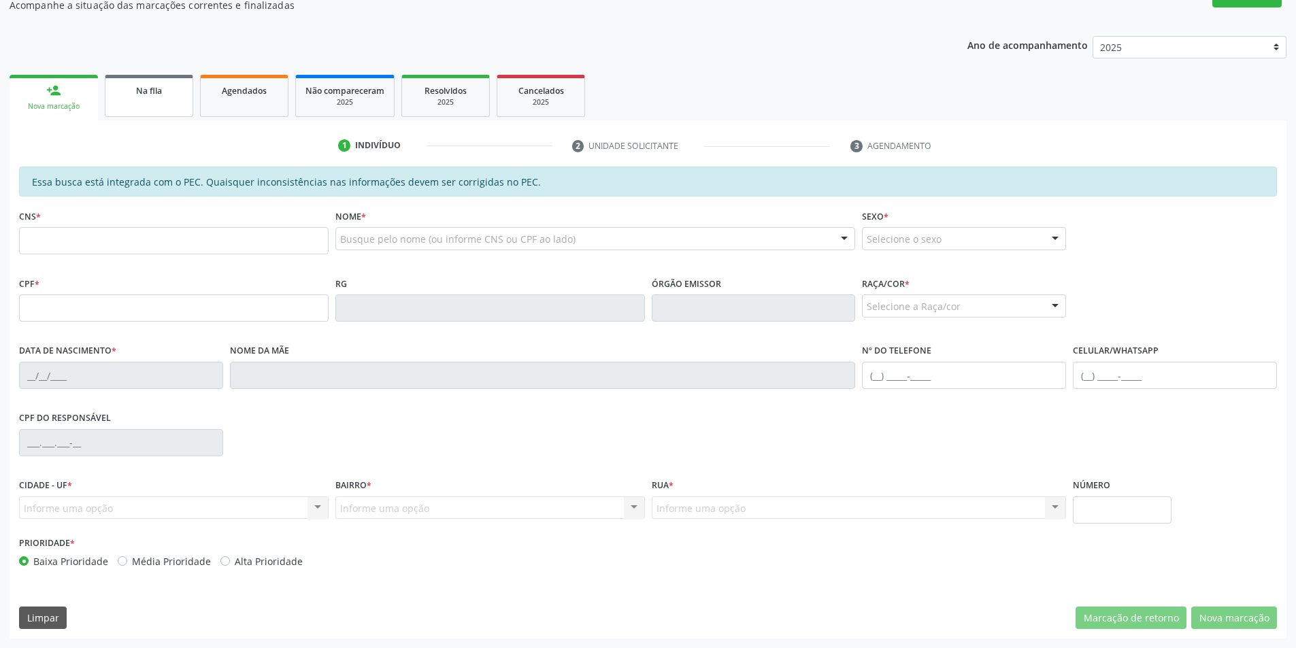
click at [128, 96] on div "Na fila" at bounding box center [149, 90] width 68 height 14
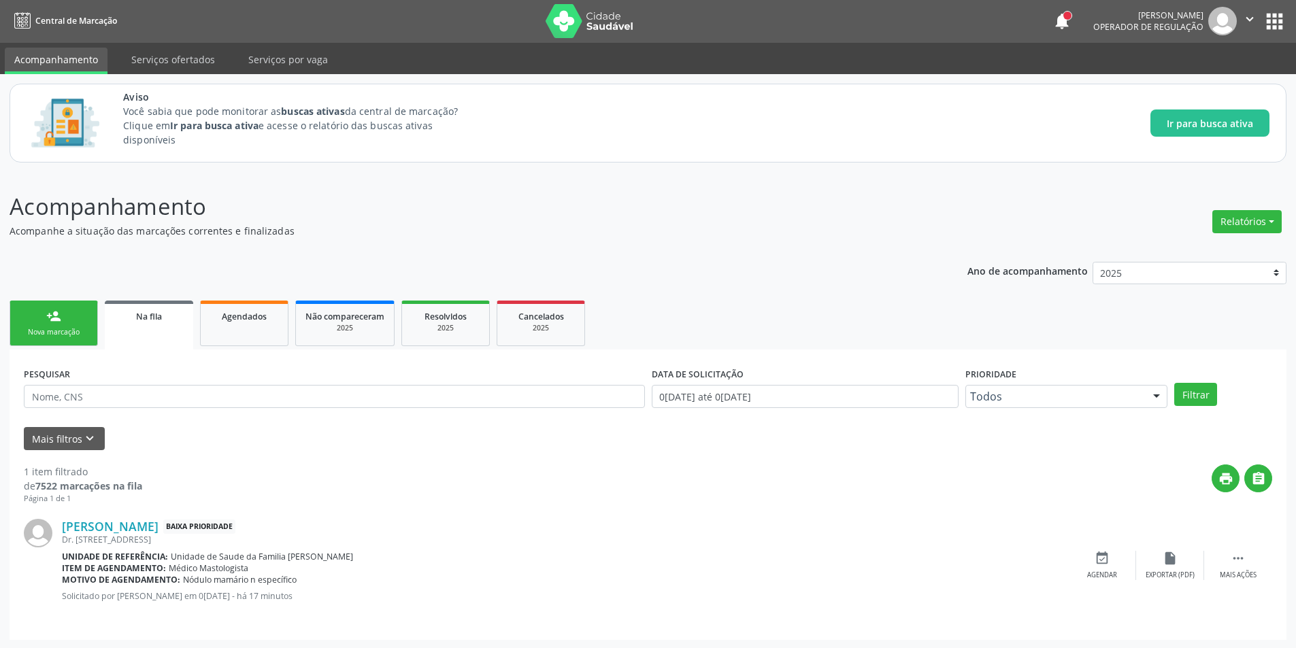
scroll to position [2, 0]
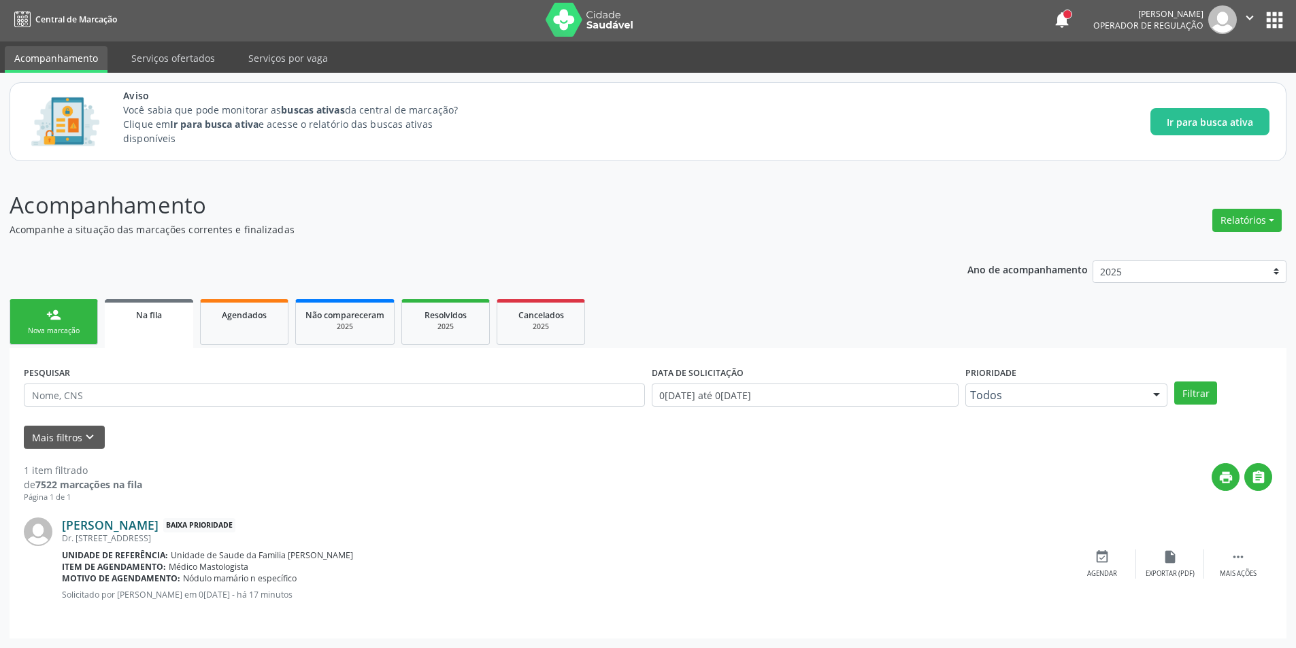
click at [158, 524] on link "Amara Laysa Santos Ventura de Almeida" at bounding box center [110, 525] width 97 height 15
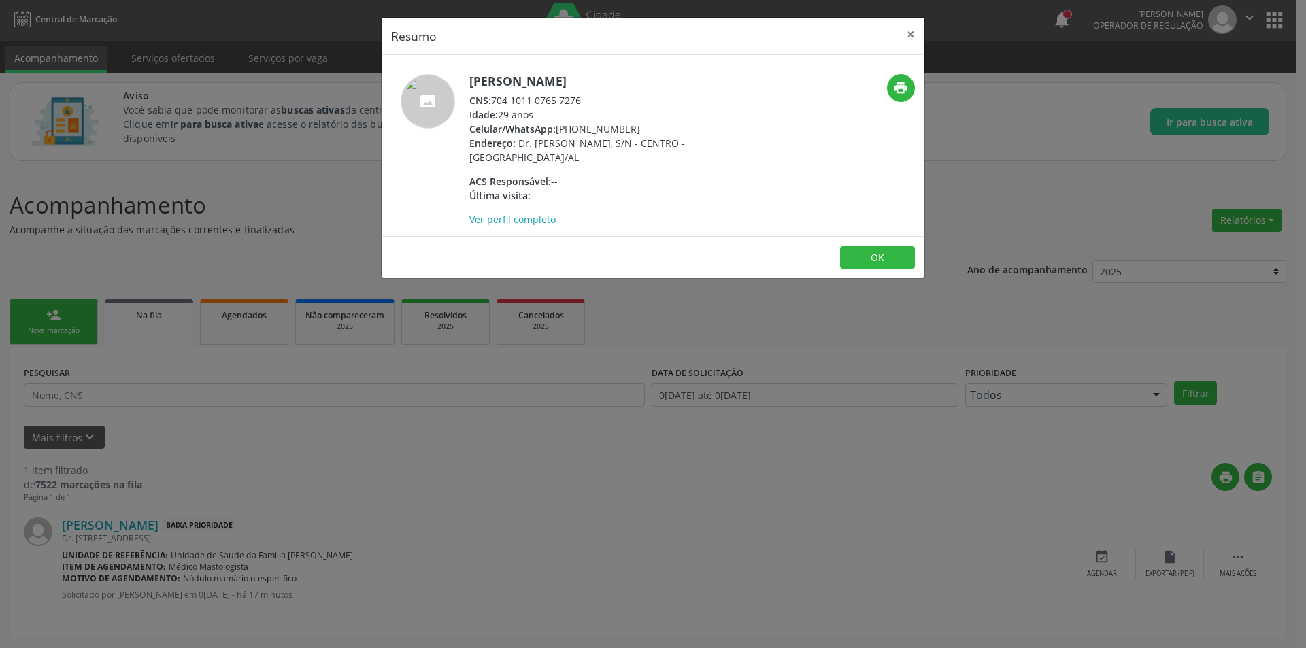
drag, startPoint x: 492, startPoint y: 112, endPoint x: 595, endPoint y: 112, distance: 102.7
click at [595, 107] on div "CNS: 704 1011 0765 7276" at bounding box center [601, 100] width 265 height 14
copy div "704 1011 0765 7276"
click at [874, 267] on button "OK" at bounding box center [877, 257] width 75 height 23
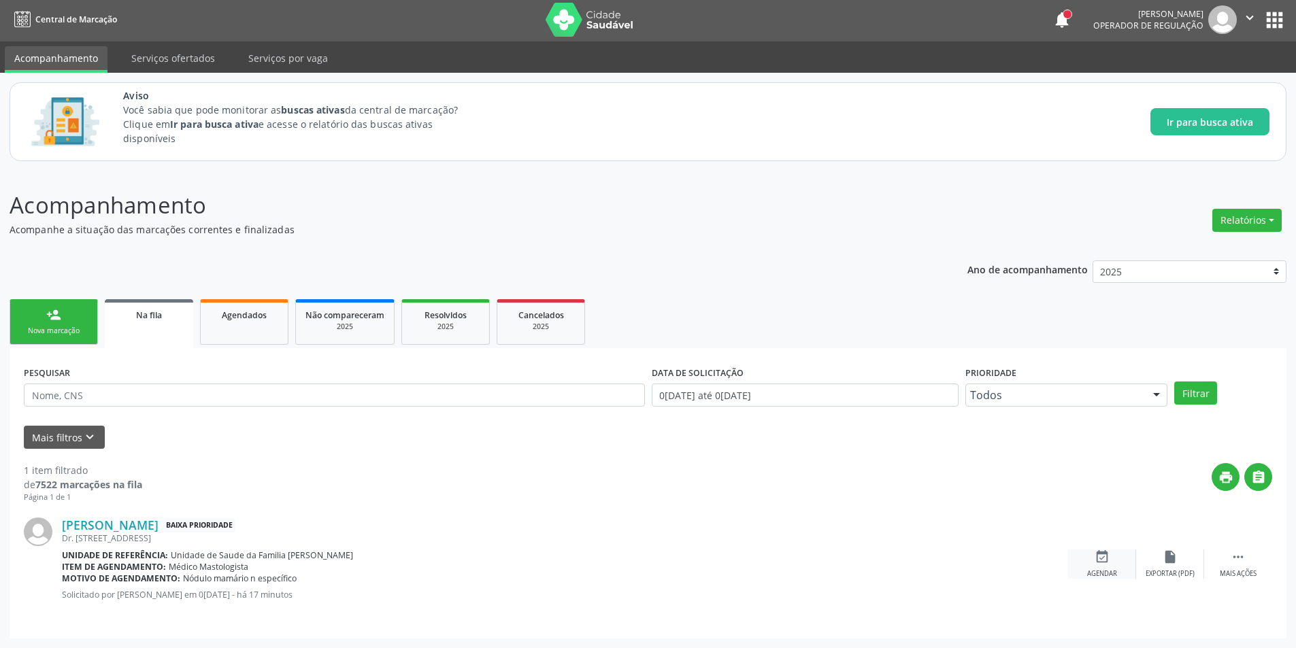
click at [1115, 558] on div "event_available Agendar" at bounding box center [1102, 563] width 68 height 29
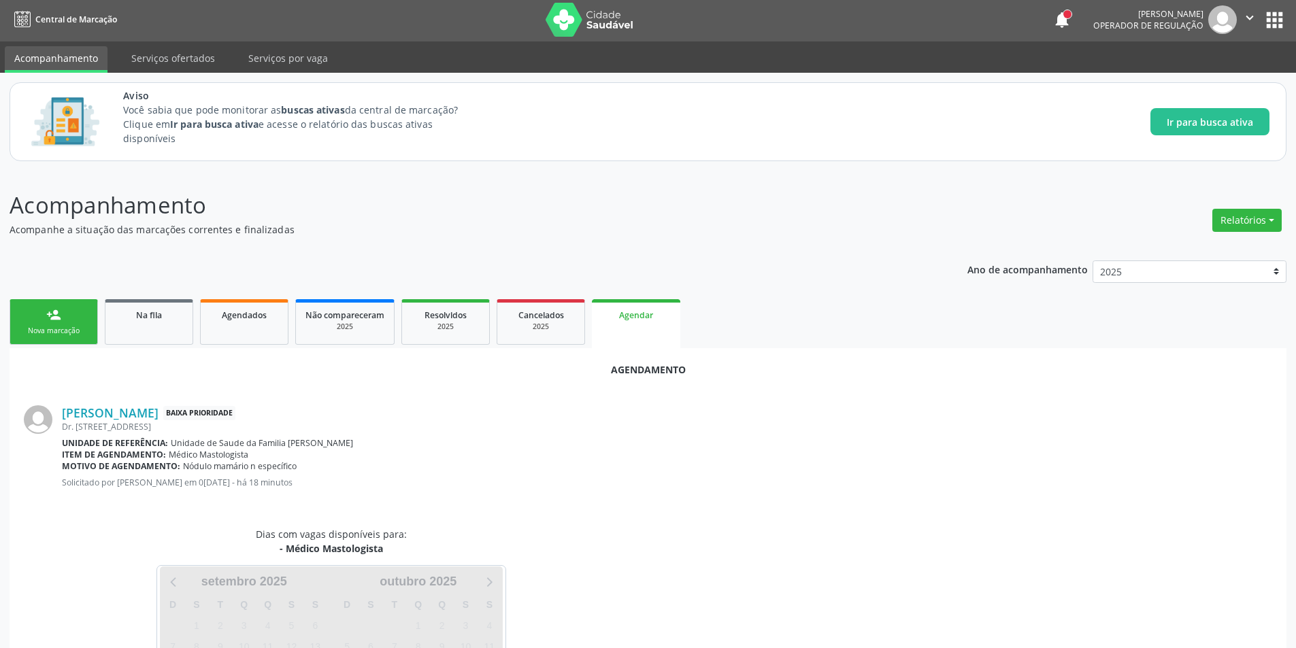
scroll to position [126, 0]
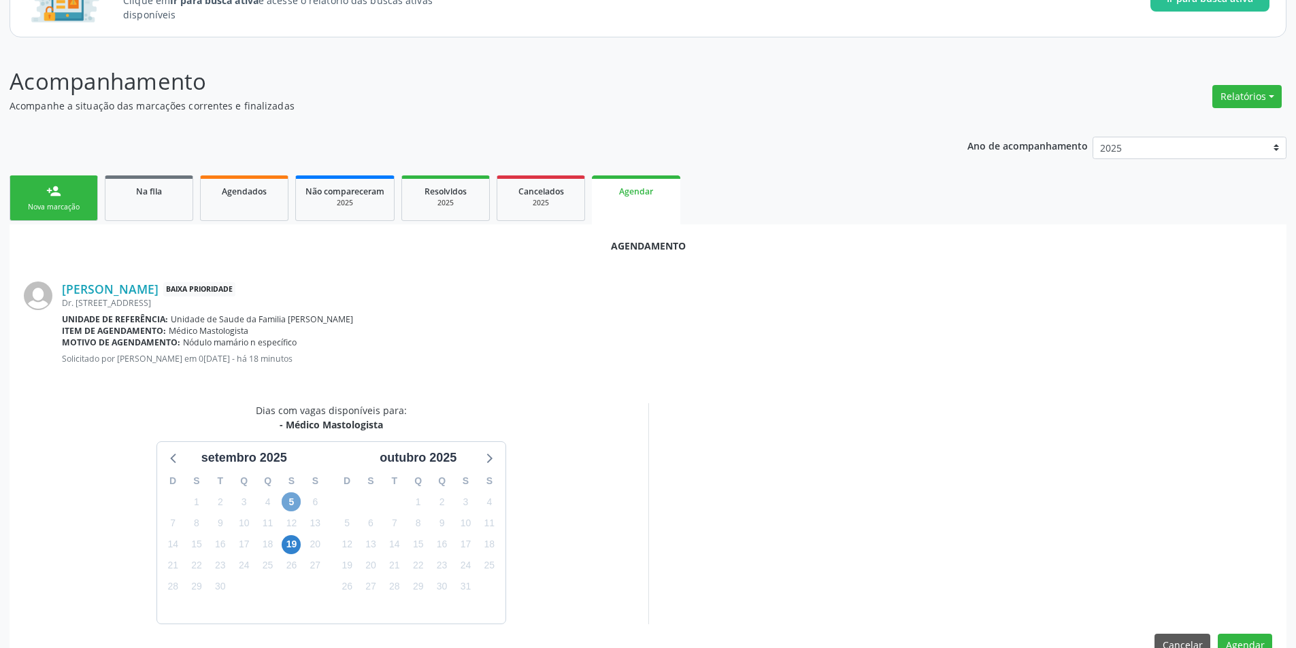
click at [284, 501] on span "5" at bounding box center [291, 501] width 19 height 19
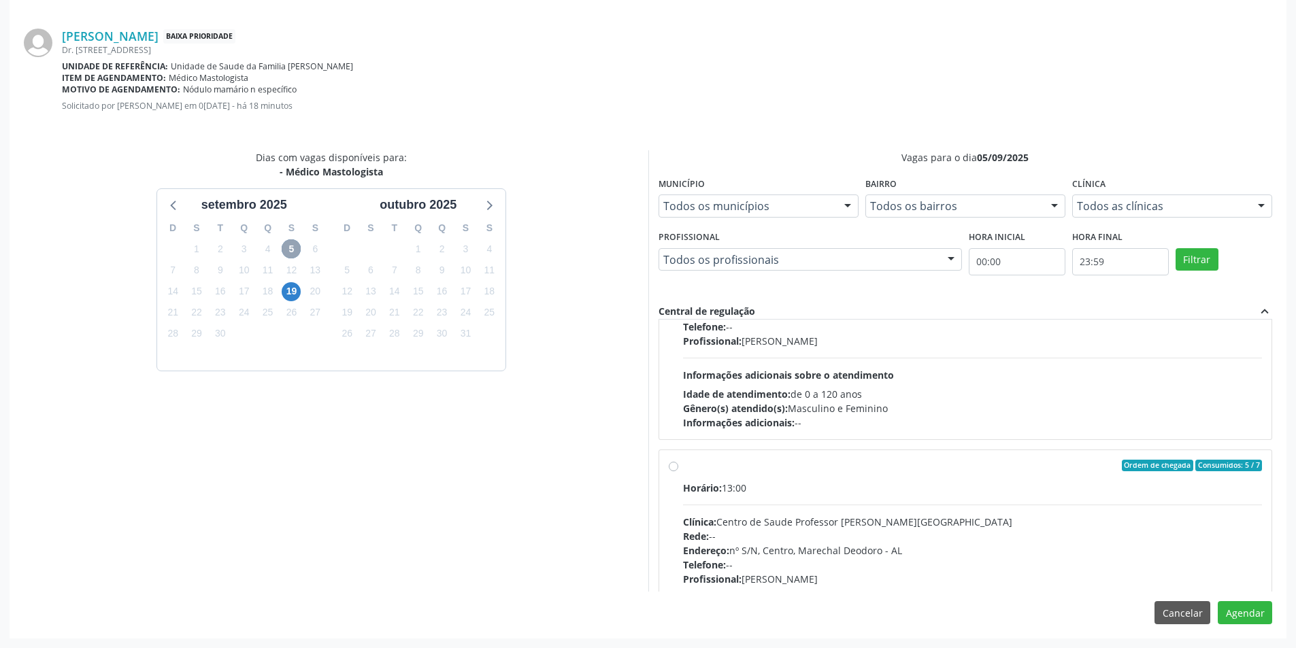
scroll to position [214, 0]
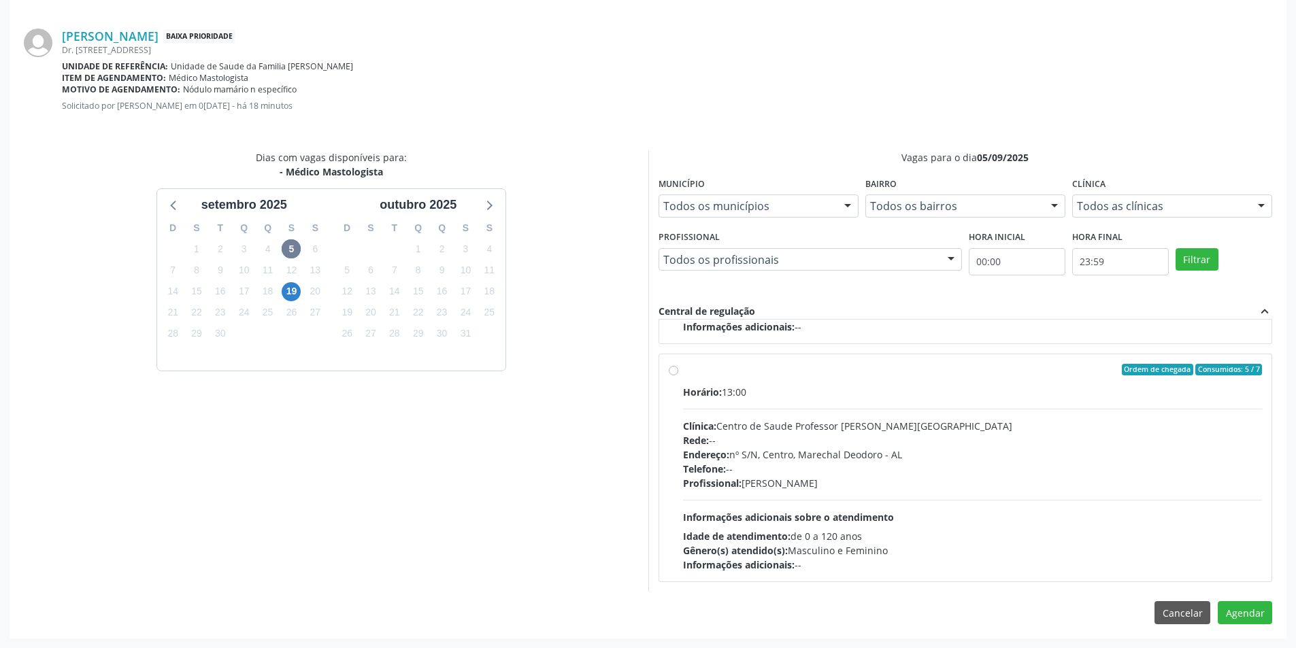
click at [683, 370] on label "Ordem de chegada Consumidos: 5 / 7 Horário: 13:00 Clínica: Centro de Saude Prof…" at bounding box center [972, 468] width 579 height 209
click at [671, 370] on input "Ordem de chegada Consumidos: 5 / 7 Horário: 13:00 Clínica: Centro de Saude Prof…" at bounding box center [674, 370] width 10 height 12
radio input "true"
click at [1234, 606] on button "Agendar" at bounding box center [1244, 612] width 54 height 23
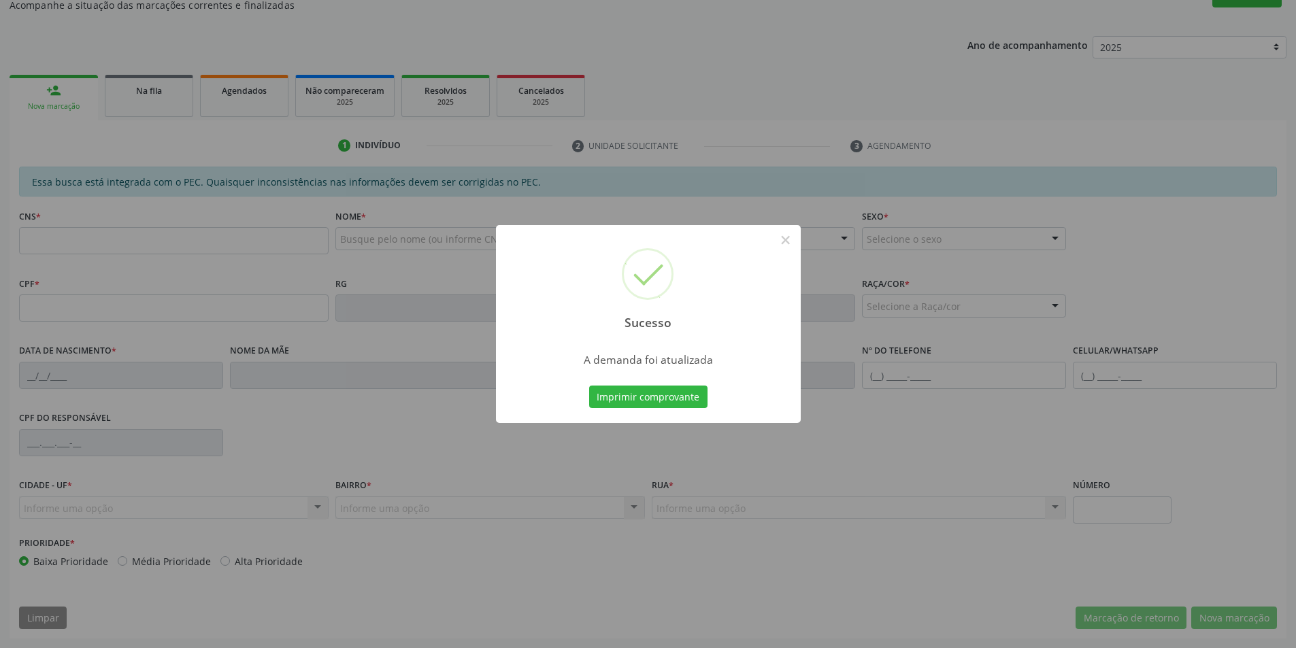
scroll to position [226, 0]
click at [788, 242] on button "×" at bounding box center [785, 240] width 23 height 23
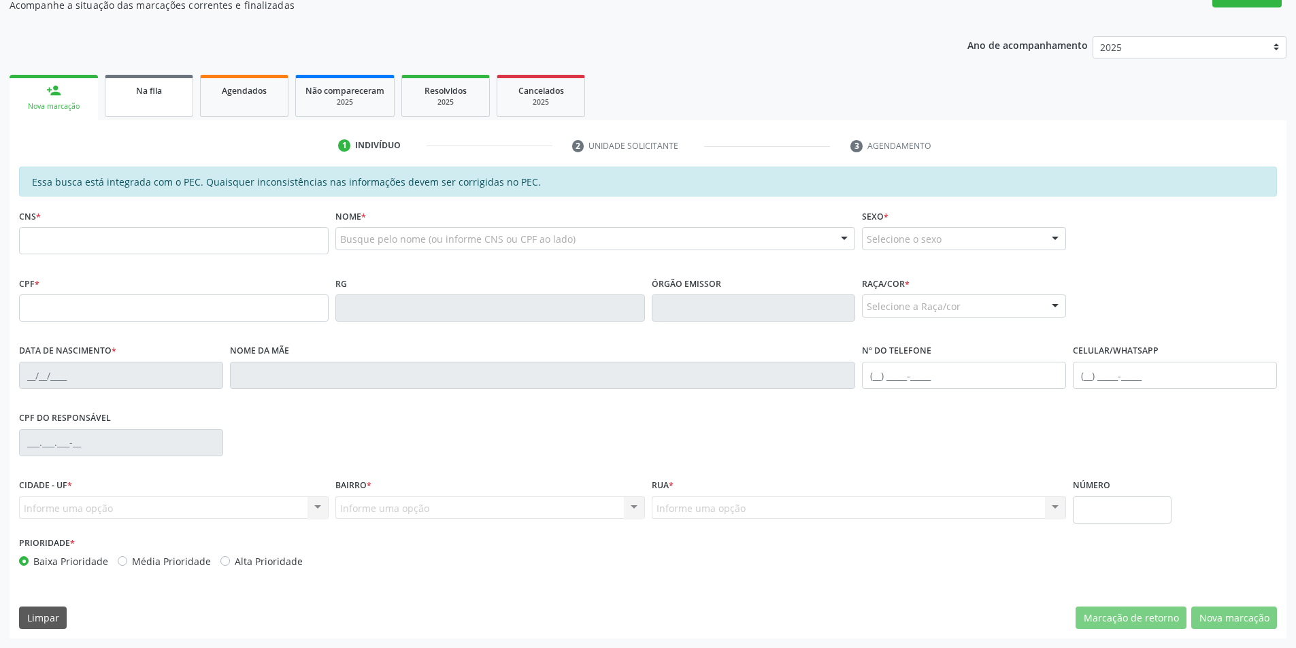
click at [167, 98] on link "Na fila" at bounding box center [149, 96] width 88 height 42
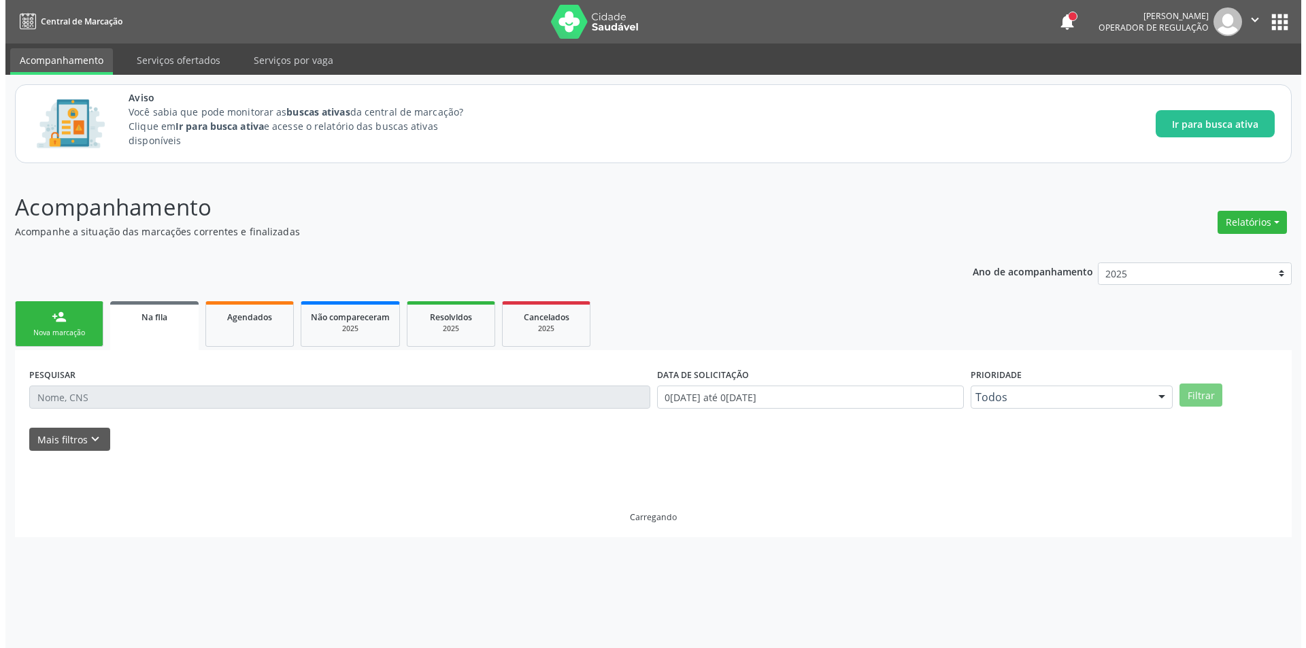
scroll to position [0, 0]
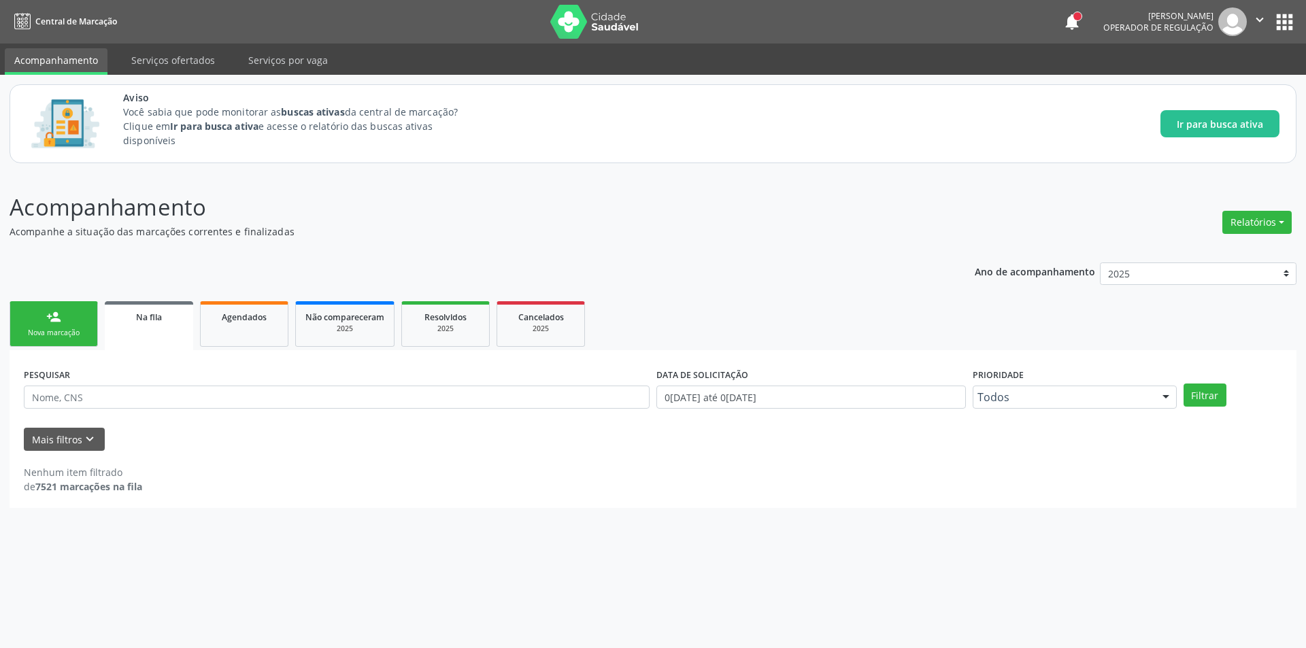
click at [131, 335] on link "Na fila" at bounding box center [149, 325] width 88 height 49
click at [152, 322] on span "Na fila" at bounding box center [149, 317] width 26 height 12
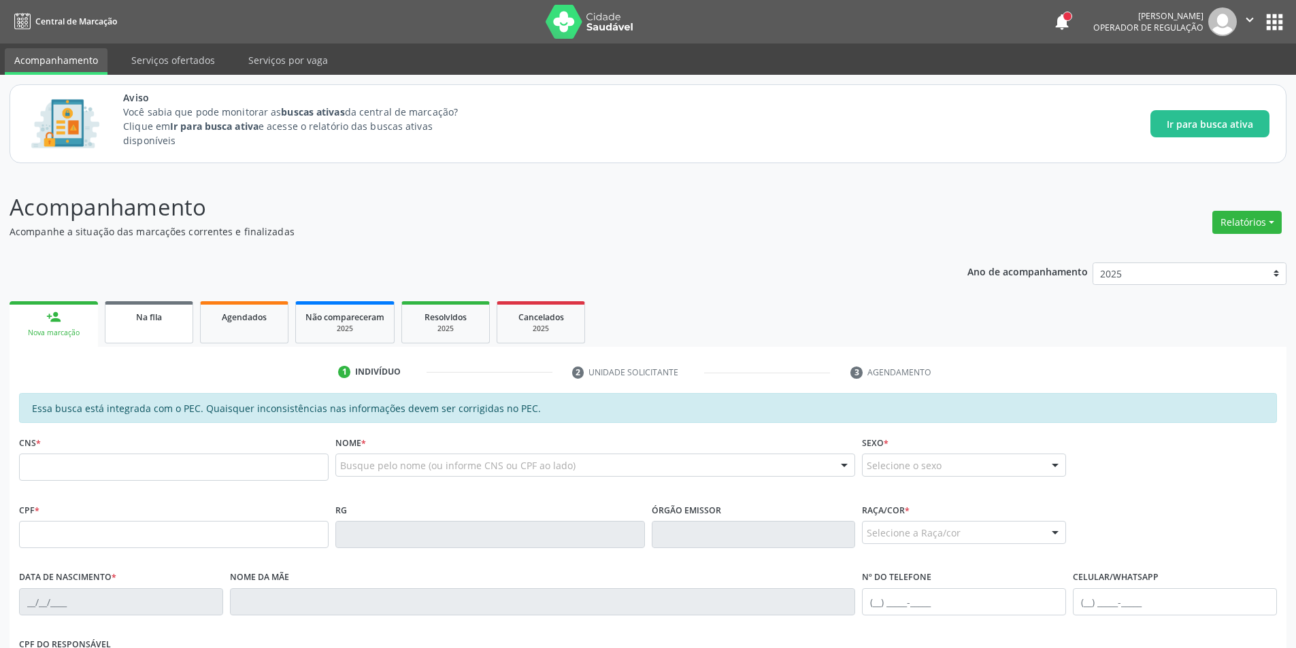
click at [136, 318] on span "Na fila" at bounding box center [149, 317] width 26 height 12
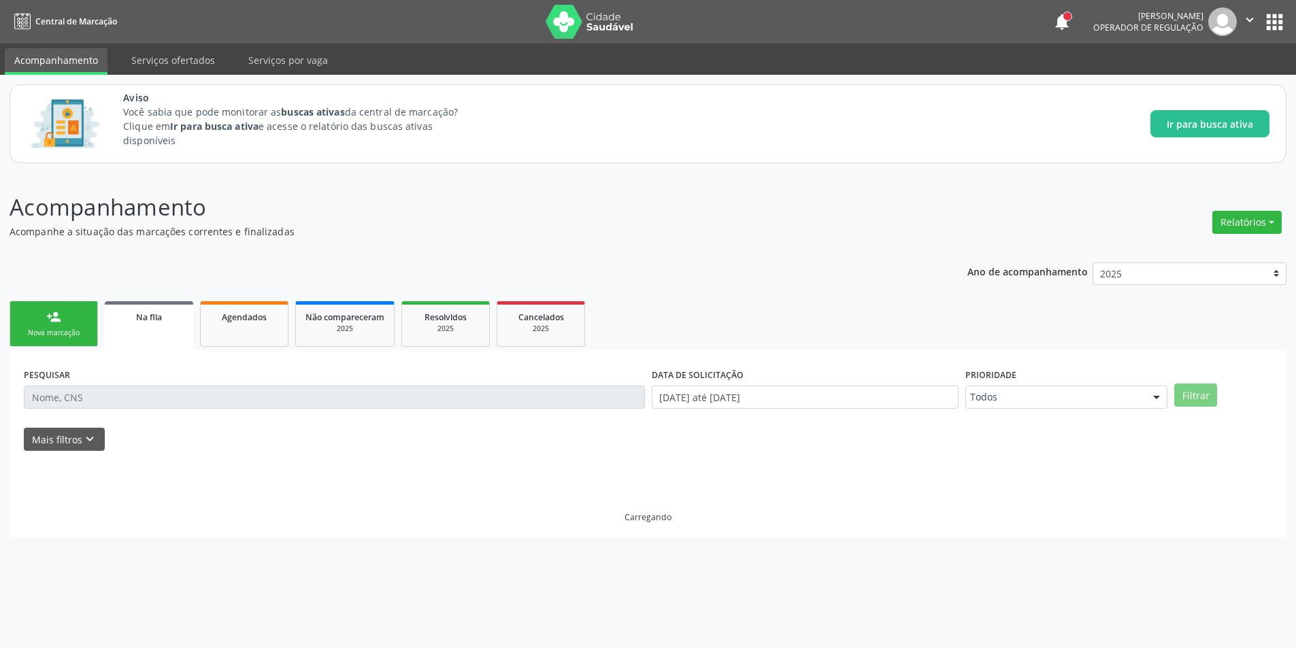
click at [150, 322] on span "Na fila" at bounding box center [149, 317] width 26 height 12
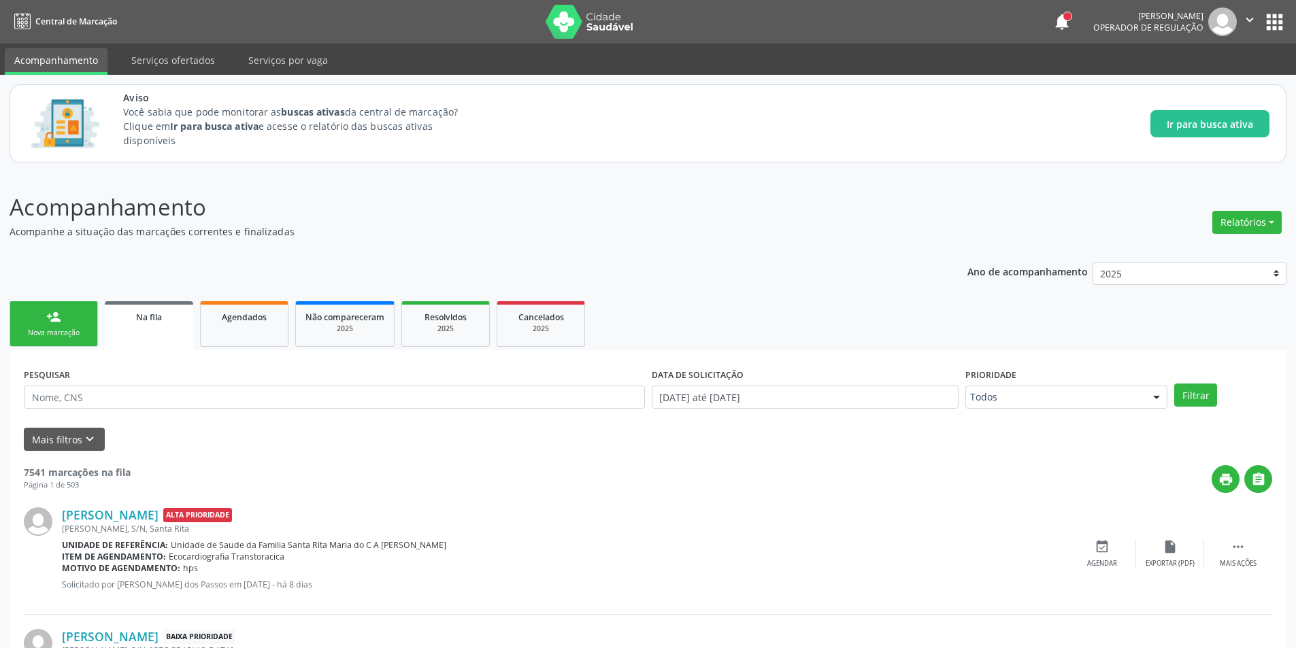
click at [141, 324] on link "Na fila" at bounding box center [149, 325] width 88 height 49
